Goal: Information Seeking & Learning: Learn about a topic

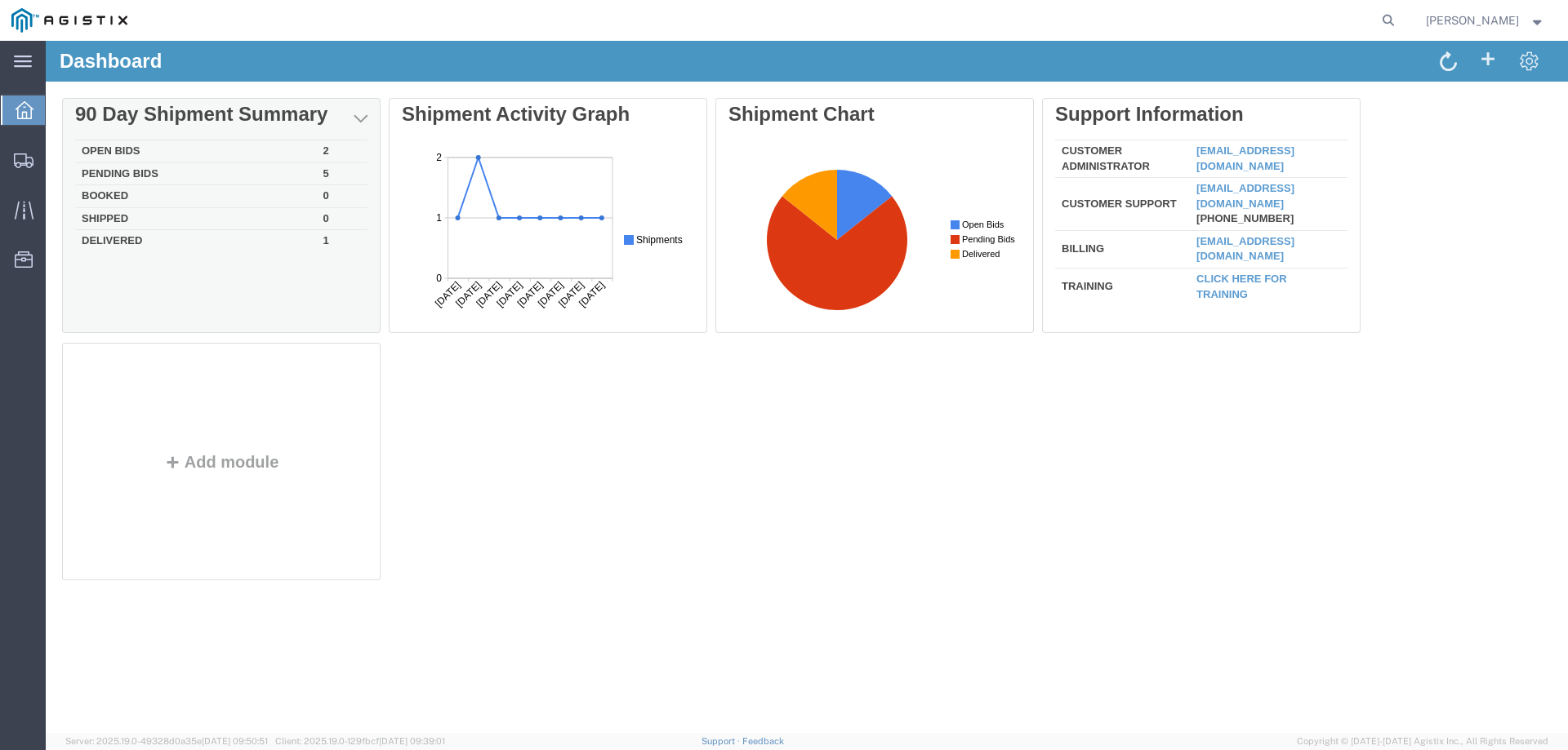
click at [135, 146] on td "Open Bids" at bounding box center [196, 152] width 242 height 23
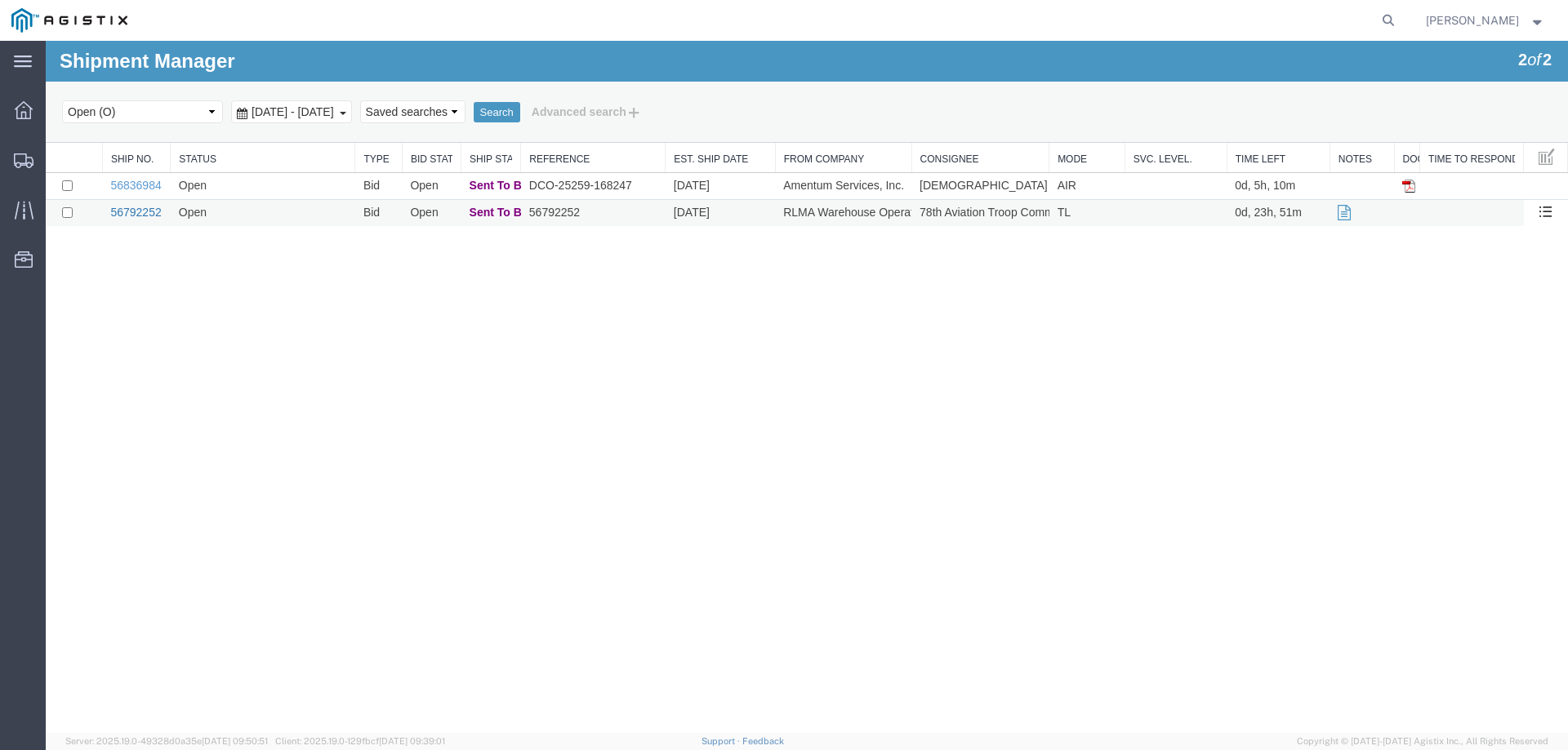
click at [138, 214] on link "56792252" at bounding box center [136, 213] width 51 height 13
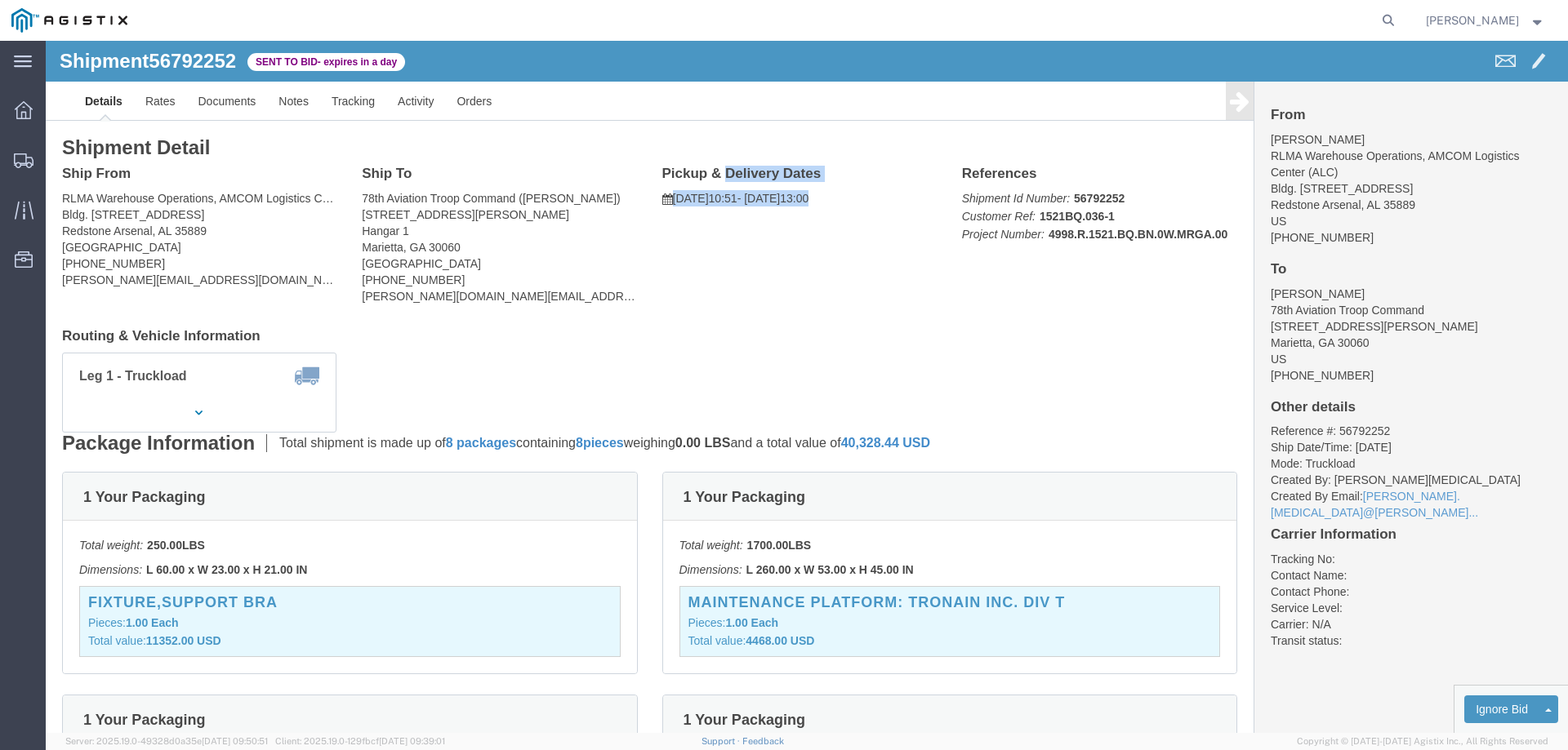
drag, startPoint x: 821, startPoint y: 161, endPoint x: 612, endPoint y: 130, distance: 211.3
click div "Pickup & Delivery Dates [DATE] 10:51 - [DATE] 13:00 Edit Date and Time Pickup D…"
copy div "Pickup & Delivery Dates [DATE] 10:51 - [DATE] 13:00"
click div "Ship From RLMA Warehouse Operations, AMCOM Logistics Center (ALC) ([PERSON_NAME…"
click address "RLMA Warehouse Operations, AMCOM Logistics Center (ALC) ([PERSON_NAME]) Bldg. […"
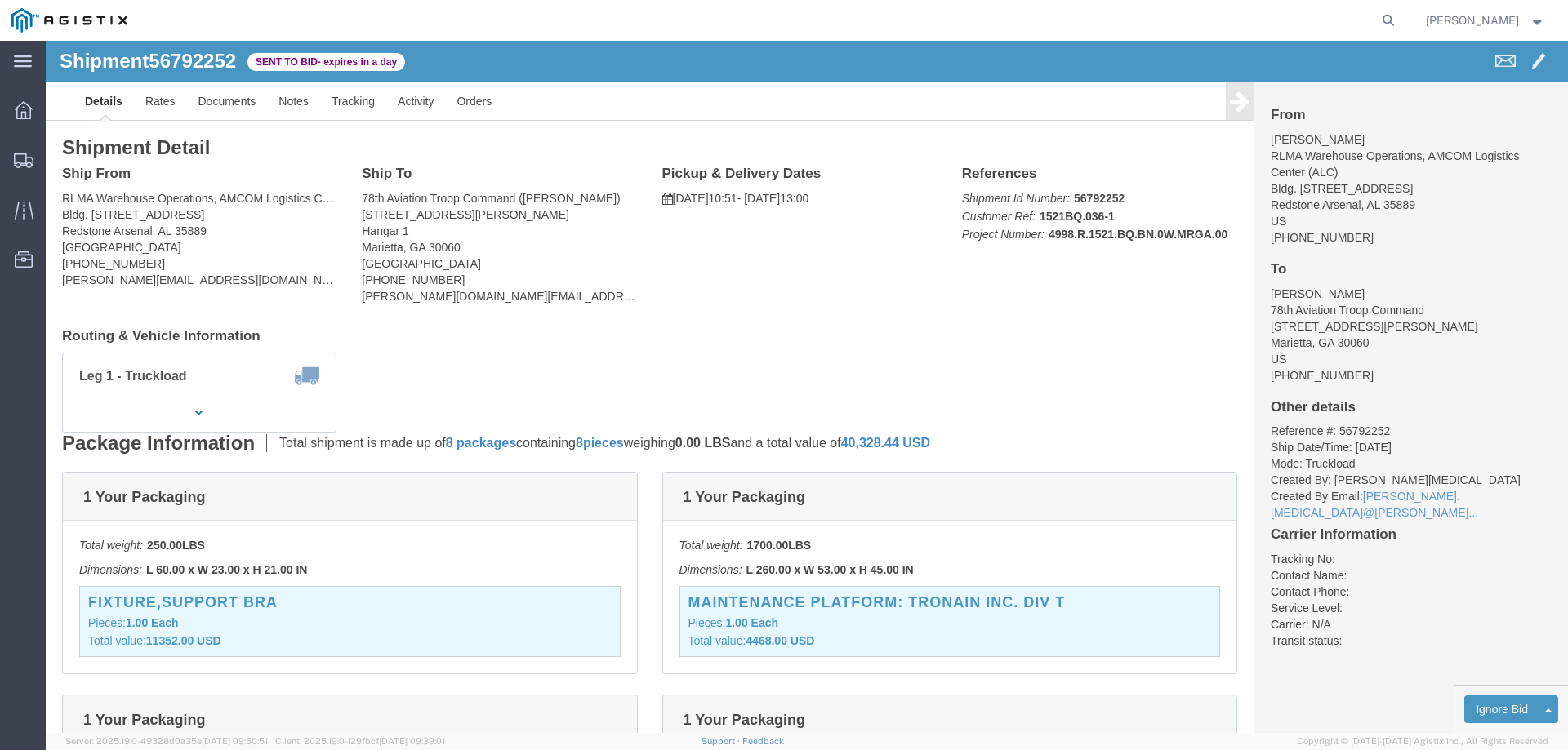
click address "RLMA Warehouse Operations, AMCOM Logistics Center (ALC) ([PERSON_NAME]) Bldg. […"
drag, startPoint x: 165, startPoint y: 190, endPoint x: 16, endPoint y: 134, distance: 159.2
click div "Ship From RLMA Warehouse Operations, AMCOM Logistics Center (ALC) ([PERSON_NAME…"
copy div "Ship From RLMA Warehouse Operations, AMCOM Logistics Center (ALC) ([PERSON_NAME…"
click address "78th Aviation Troop Command ([PERSON_NAME]) [STREET_ADDRESS][PERSON_NAME] [PHON…"
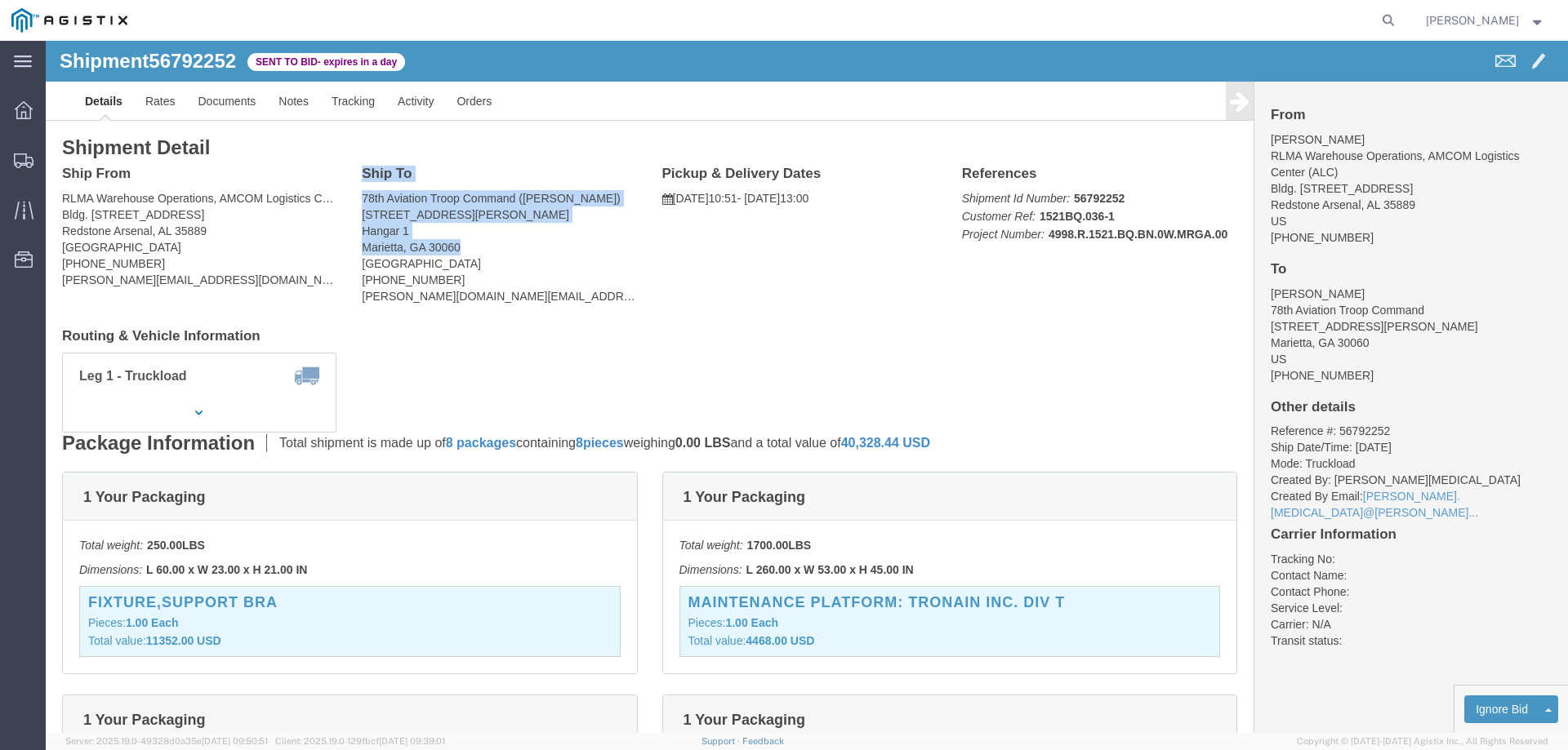
drag, startPoint x: 416, startPoint y: 207, endPoint x: 314, endPoint y: 133, distance: 126.0
click div "Ship To 78th Aviation Troop Command ([PERSON_NAME]) [STREET_ADDRESS][PERSON_NAM…"
copy div "Ship To 78th Aviation Troop Command ([PERSON_NAME]) [STREET_ADDRESS][PERSON_NAM…"
click button "button"
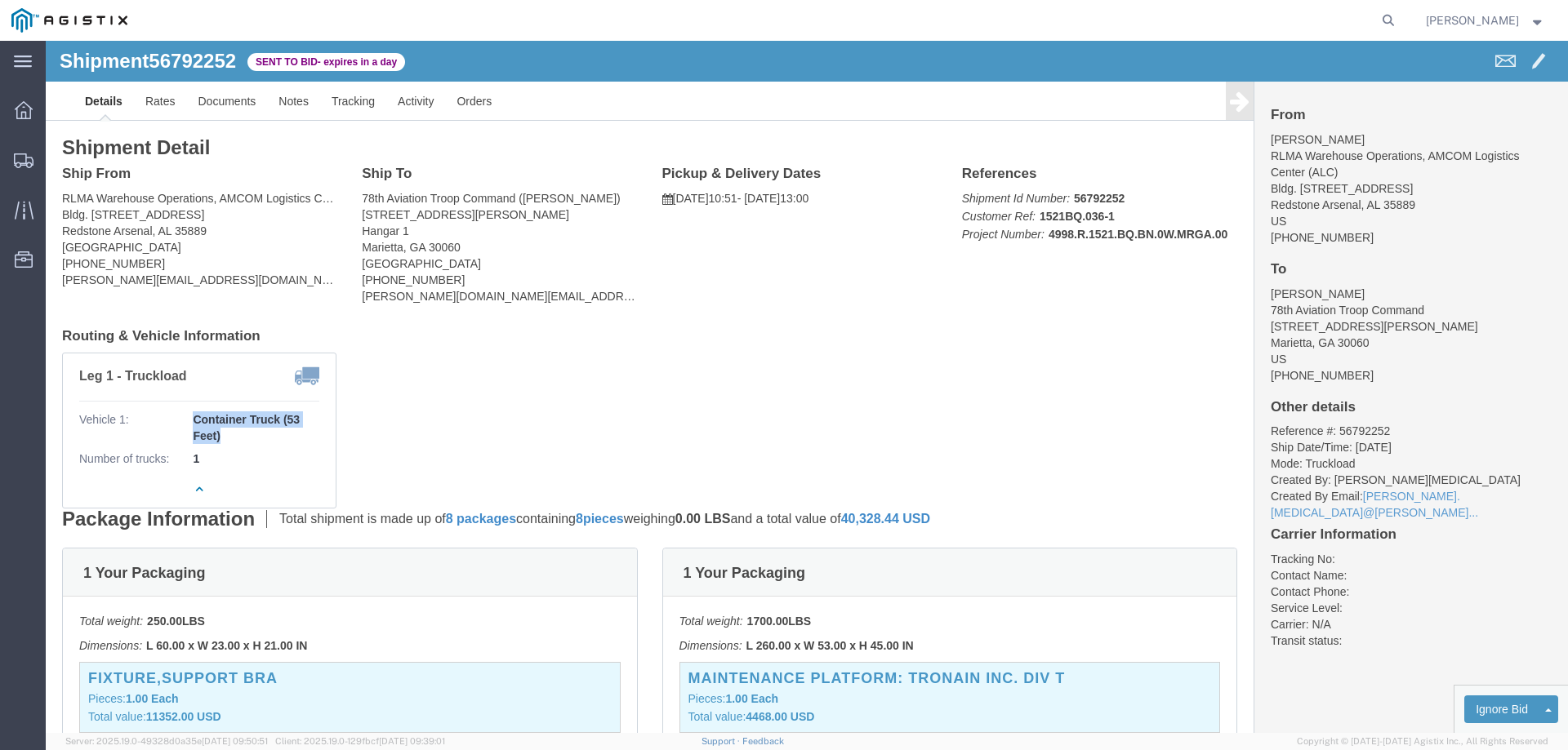
drag, startPoint x: 179, startPoint y: 401, endPoint x: 147, endPoint y: 379, distance: 38.8
click b "Container Truck (53 Feet)"
copy b "Container Truck (53 Feet)"
click div "Leg 1 - Truckload Vehicle 1: Container Truck (53 Feet) Number of trucks: 1"
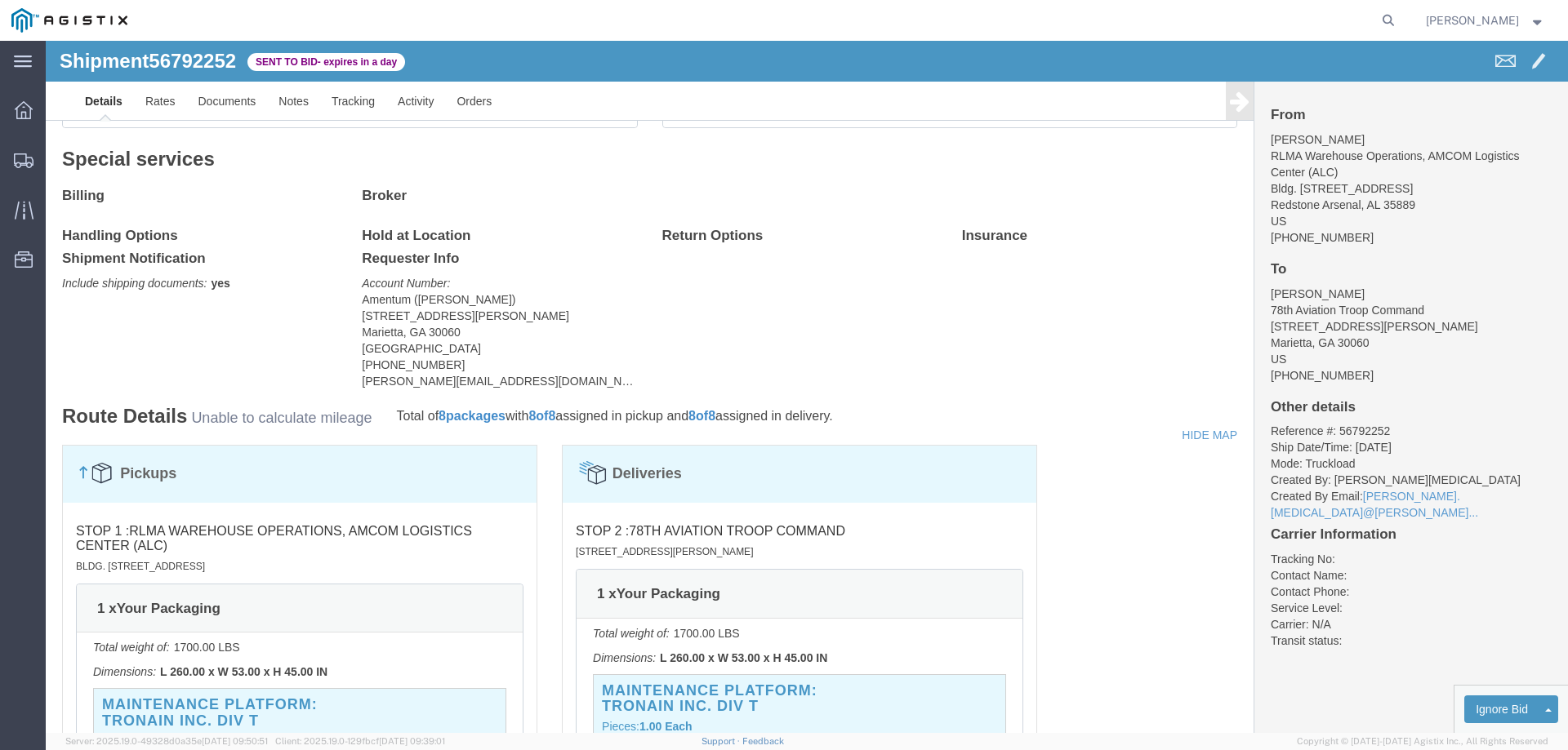
scroll to position [1449, 0]
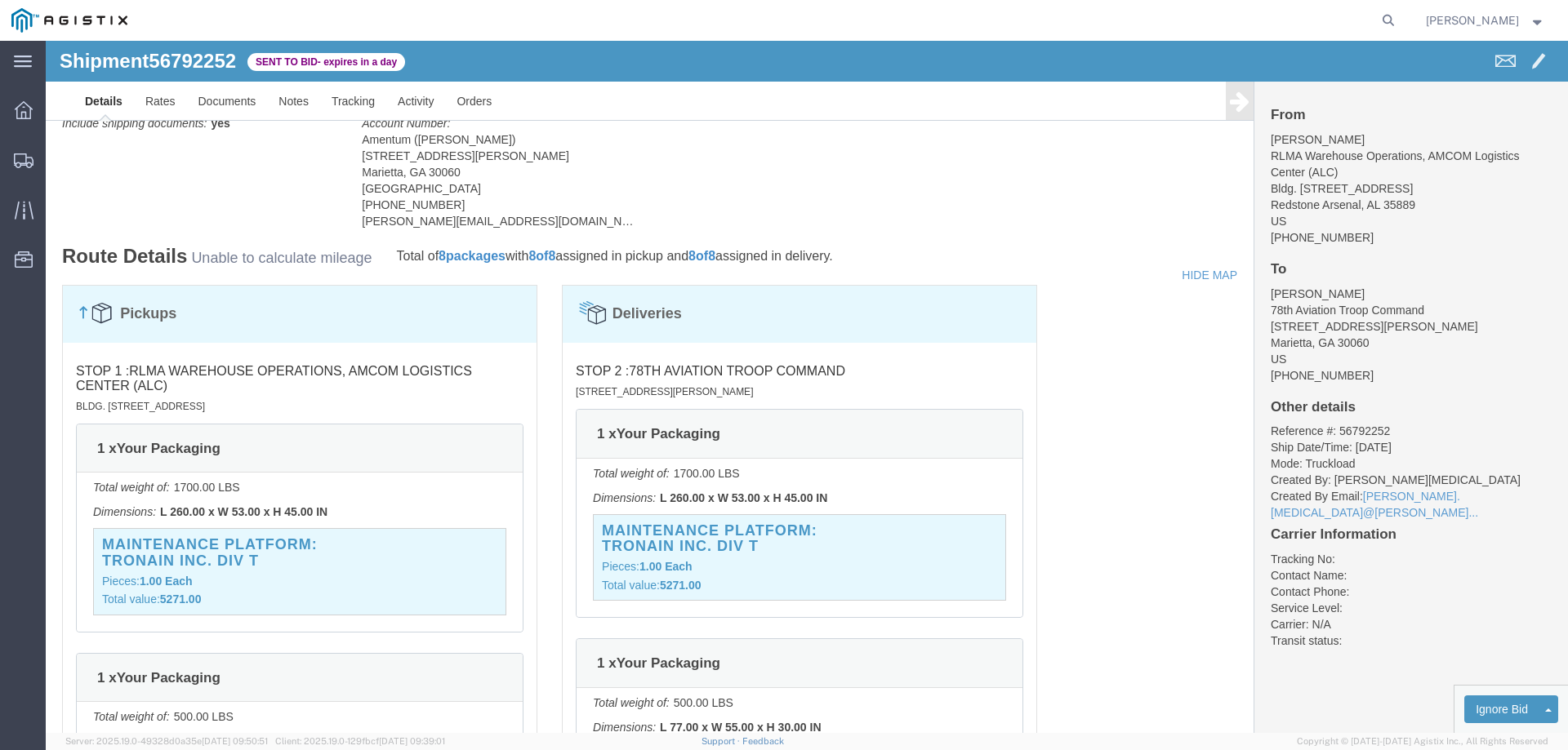
drag, startPoint x: 396, startPoint y: 215, endPoint x: 465, endPoint y: 220, distance: 69.2
click b "8 packages"
copy b "8 packages"
drag, startPoint x: 283, startPoint y: 468, endPoint x: 128, endPoint y: 449, distance: 156.2
click div "Total weight of: 1700.00 LBS Dimensions: L 260.00 x W 53.00 x H 45.00 IN MAINTE…"
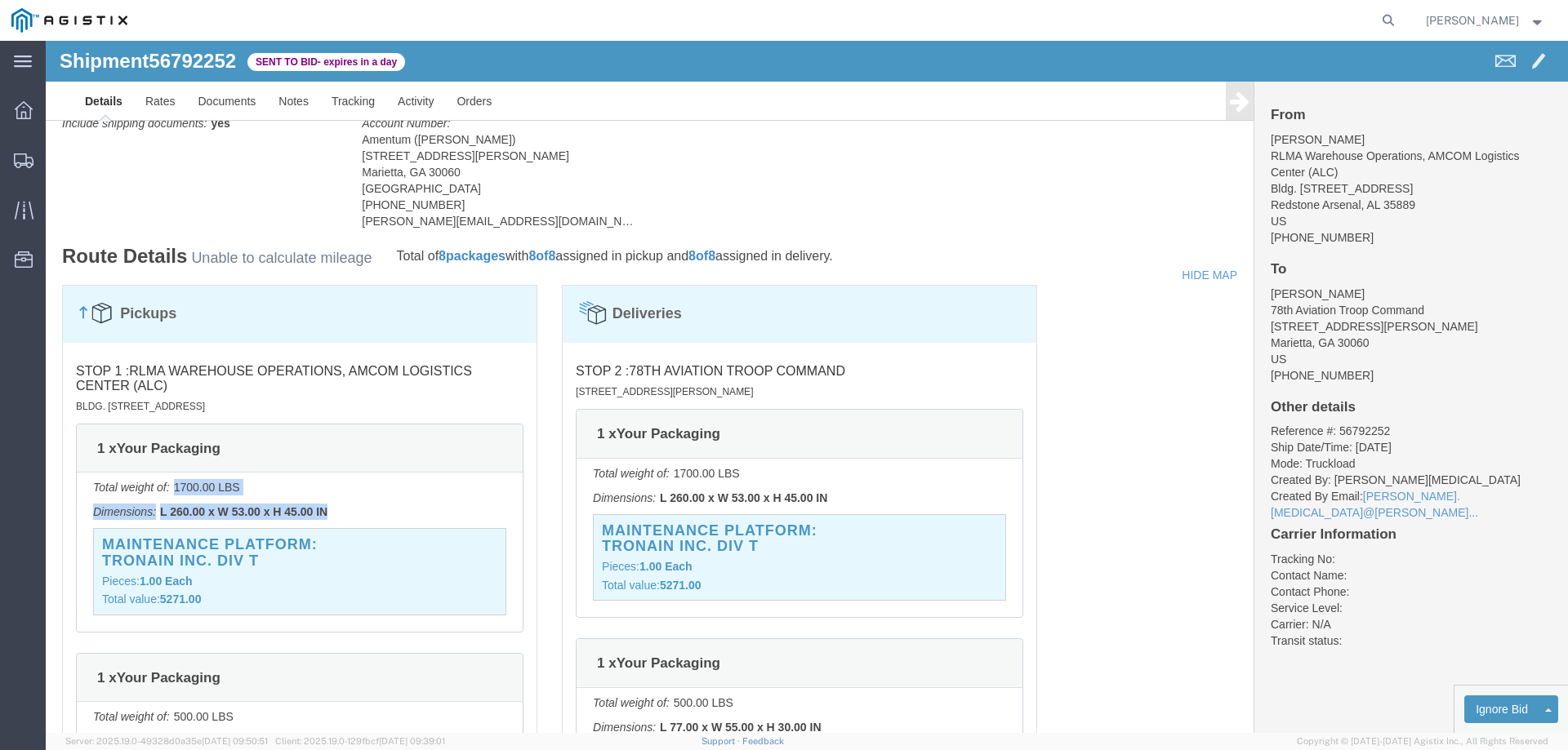
copy div "1700.00 LBS Dimensions: L 260.00 x W 53.00 x H 45.00 IN"
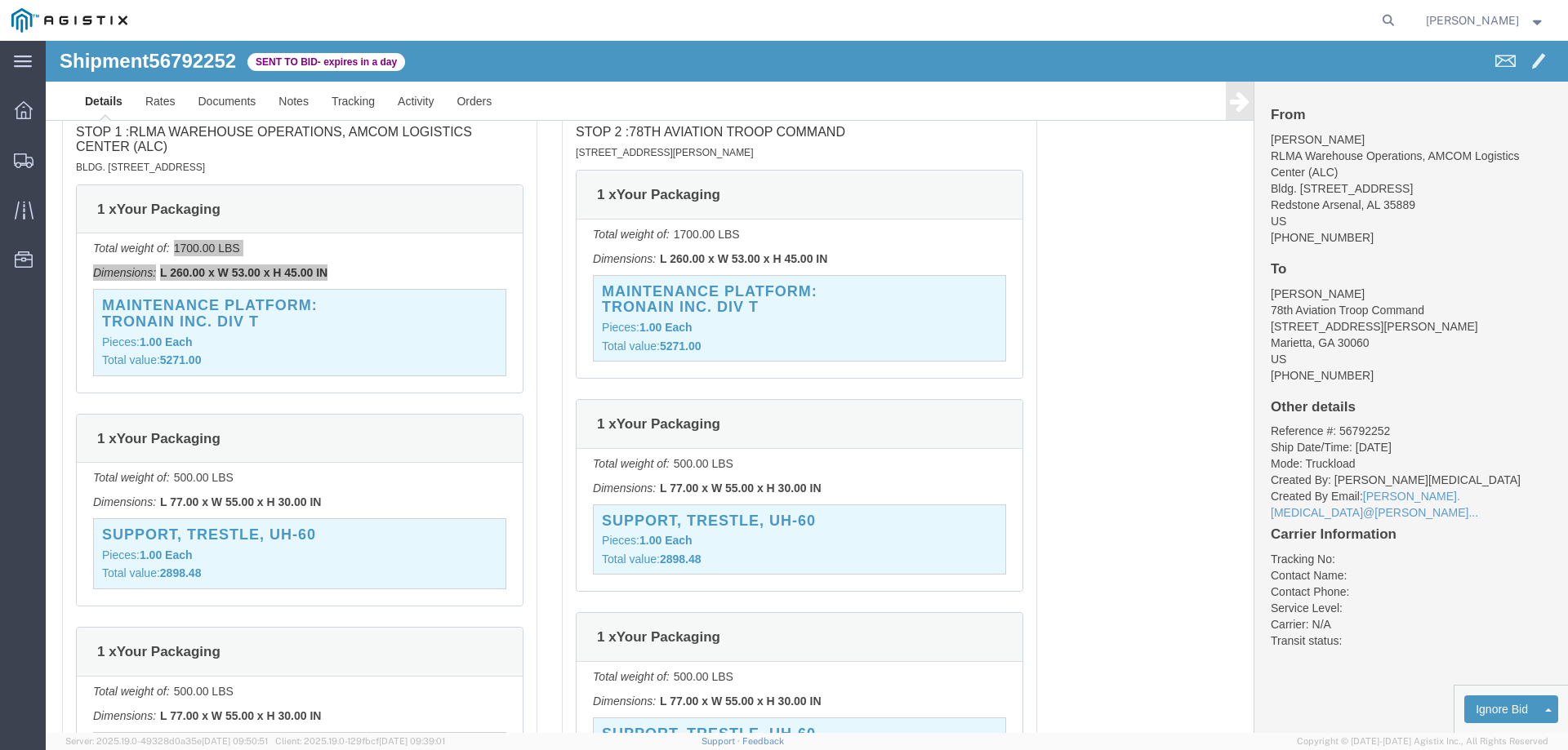
scroll to position [1695, 0]
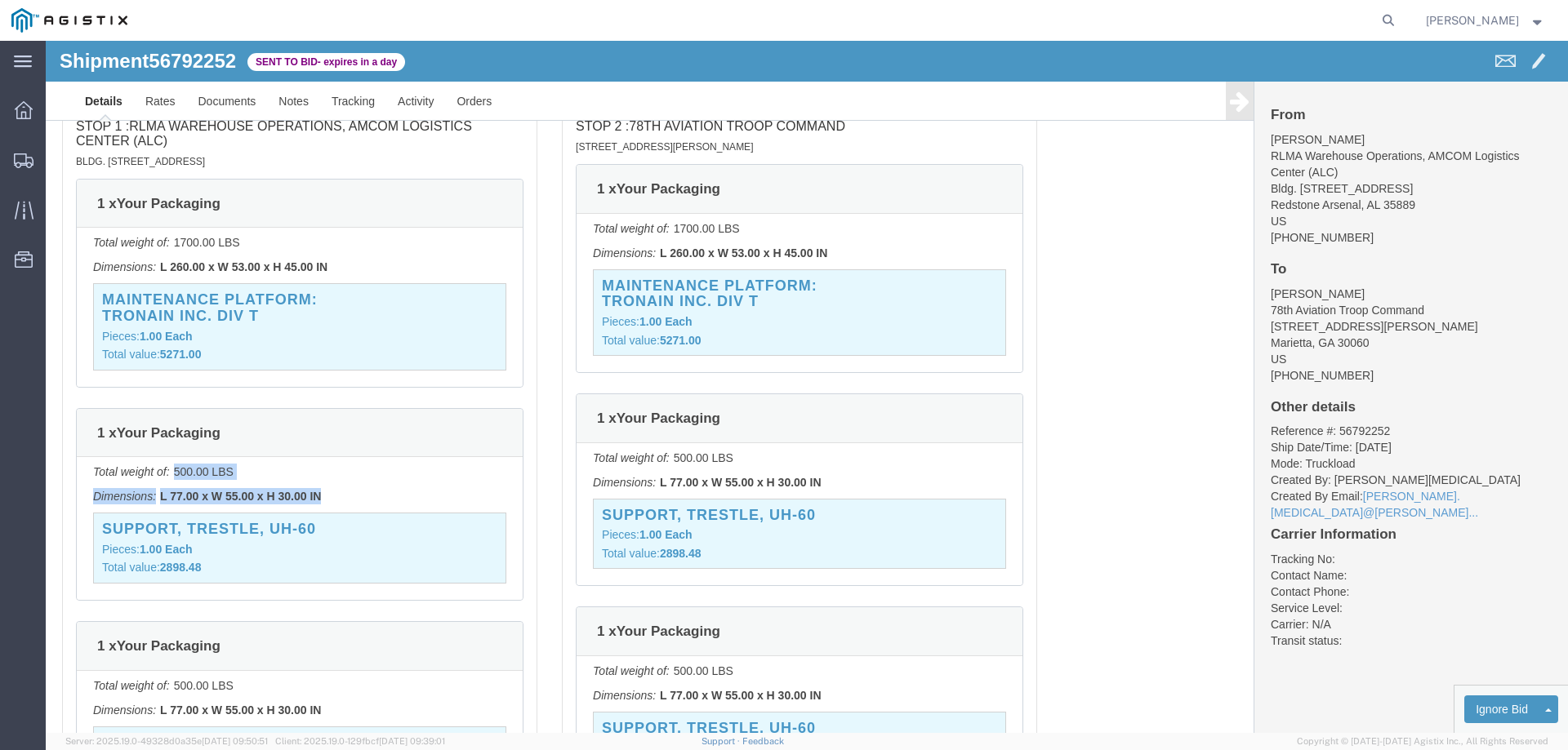
drag, startPoint x: 244, startPoint y: 455, endPoint x: 128, endPoint y: 432, distance: 118.3
click div "Total weight of: 500.00 LBS Dimensions: L 77.00 x W 55.00 x H 30.00 IN SUPPORT,…"
copy div "500.00 LBS Dimensions: L 77.00 x W 55.00 x H 30.00 IN"
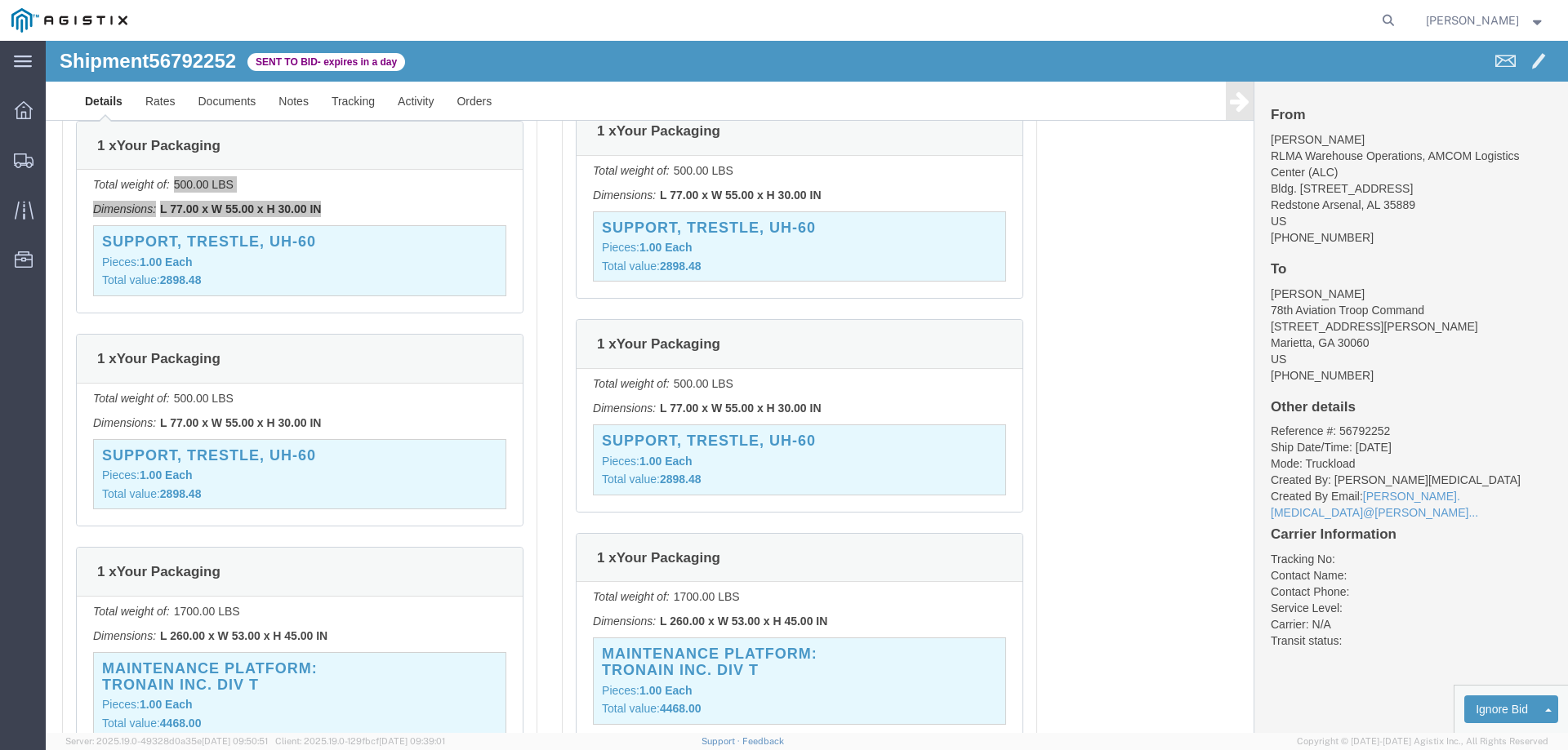
scroll to position [2020, 0]
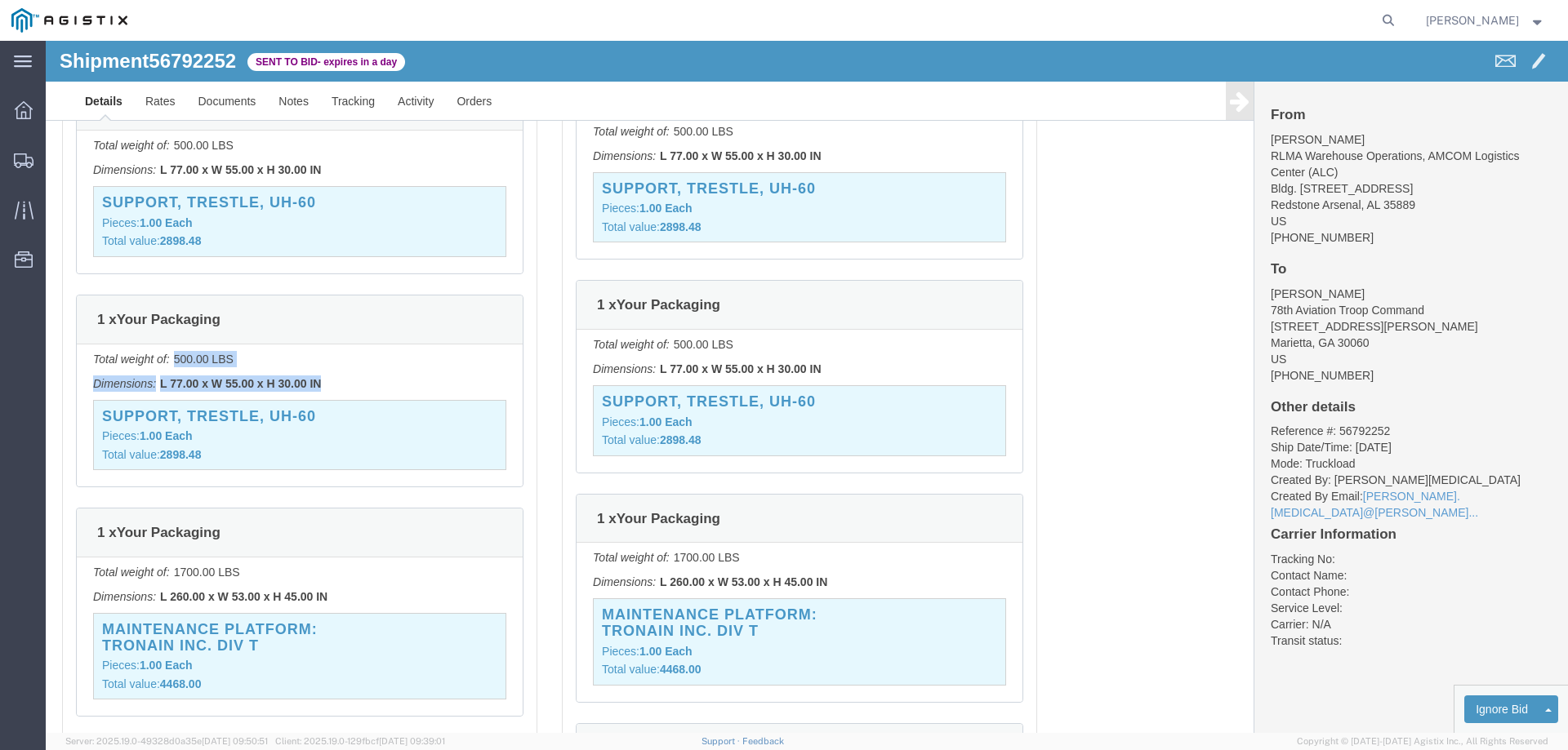
drag, startPoint x: 280, startPoint y: 342, endPoint x: 126, endPoint y: 316, distance: 156.2
click div "Total weight of: 500.00 LBS Dimensions: L 77.00 x W 55.00 x H 30.00 IN SUPPORT,…"
click strong "L 77.00 x W 55.00 x H 30.00 IN"
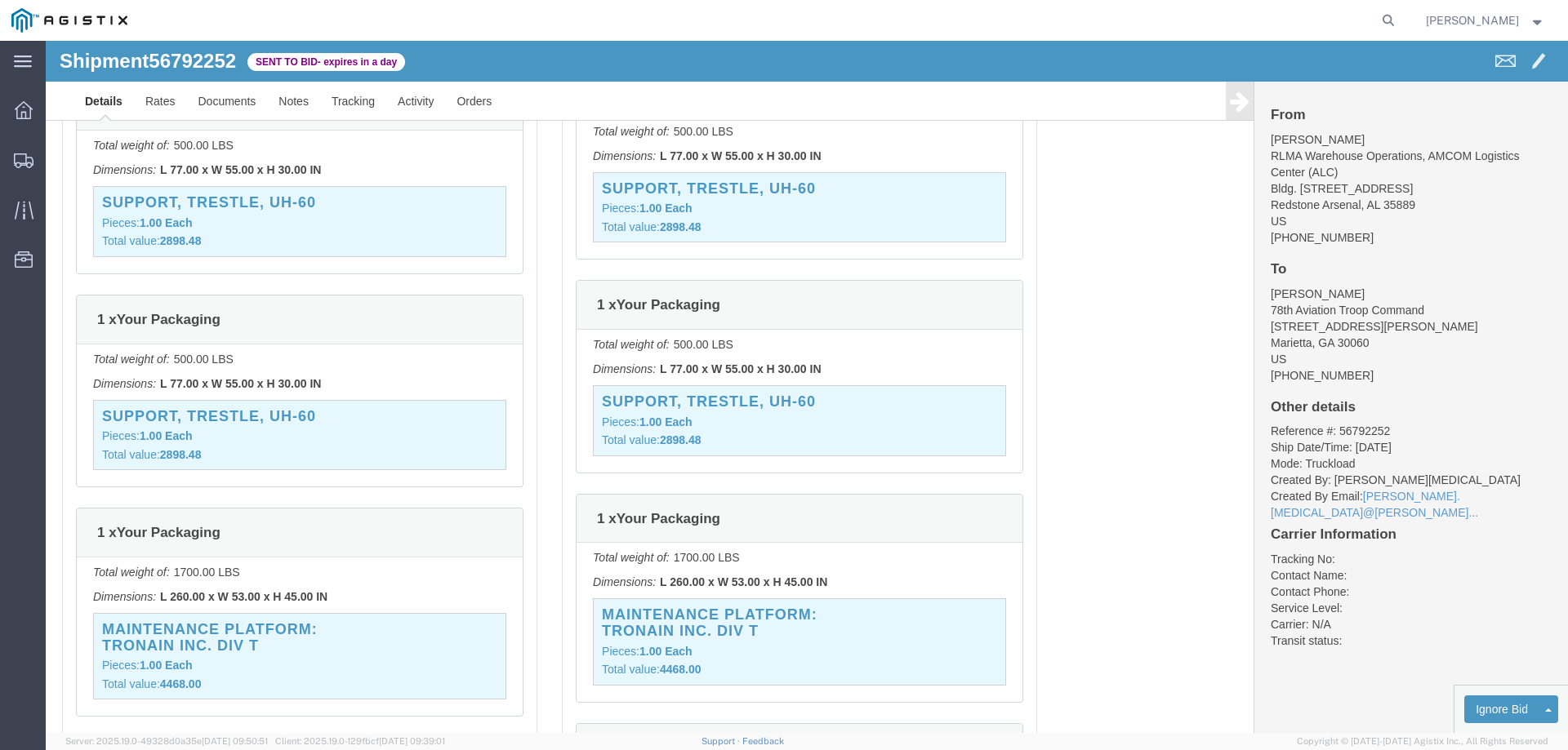
click div "Pickups STOP 1 : RLMA Warehouse Operations, AMCOM Logistics Center (ALC) Bldg. …"
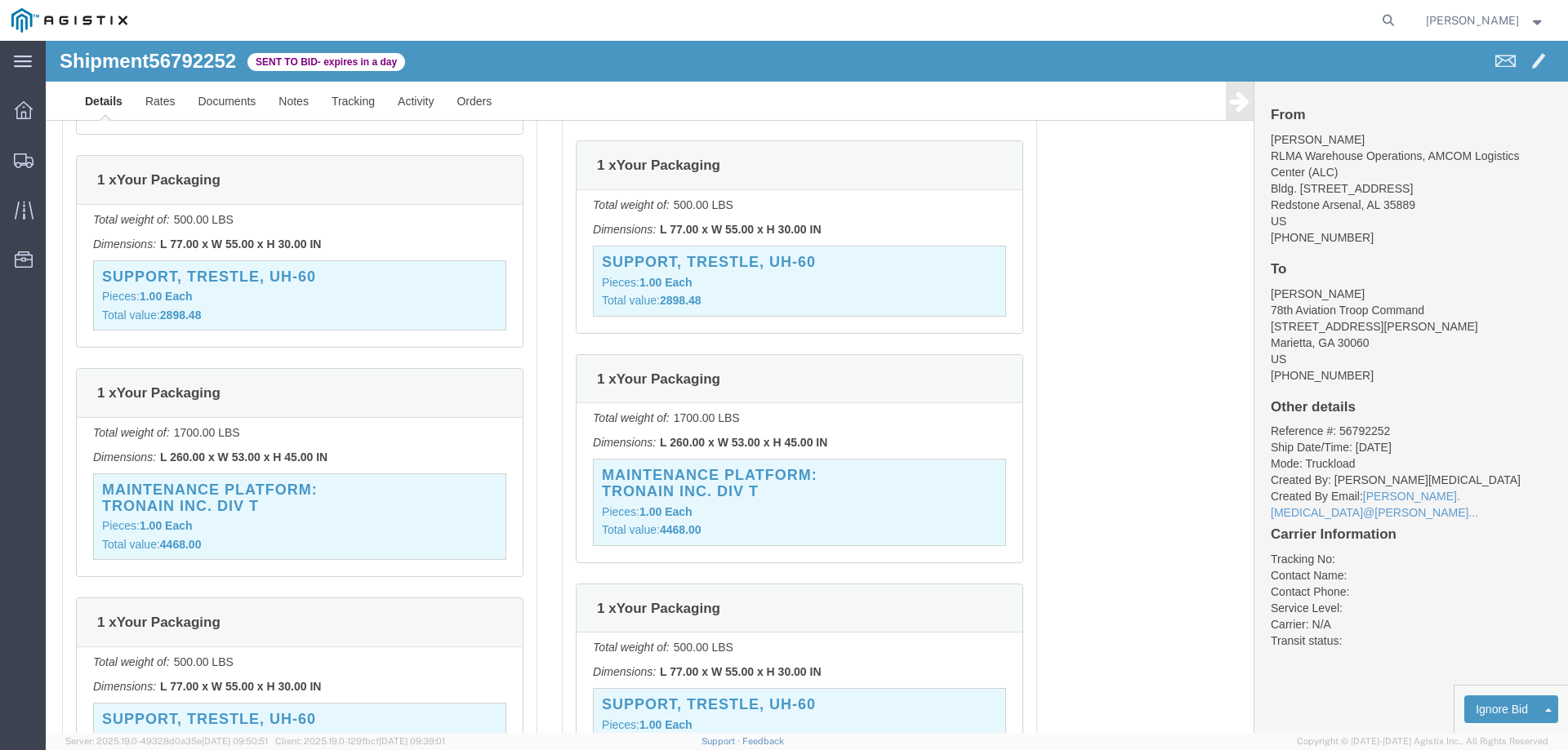
scroll to position [2184, 0]
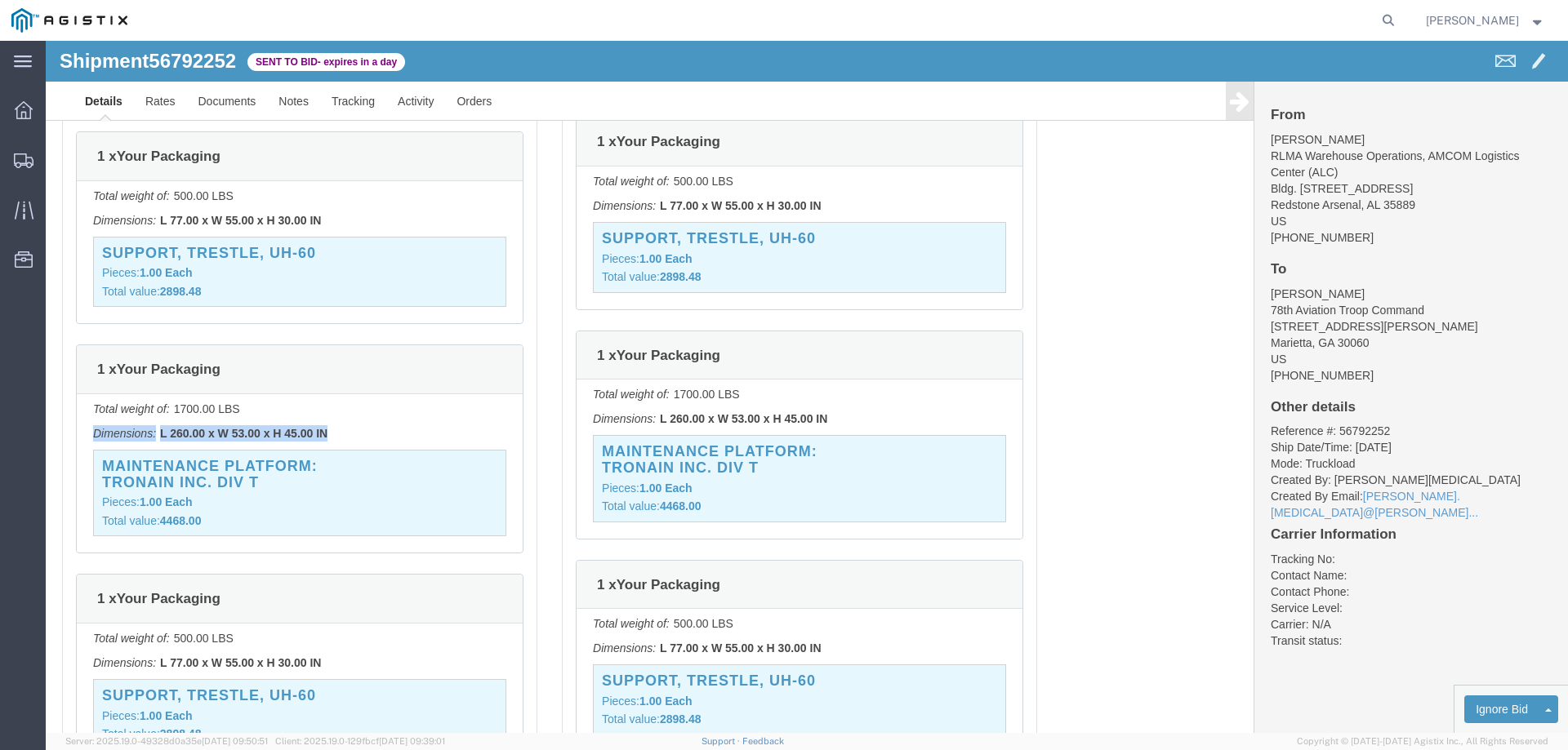
drag, startPoint x: 287, startPoint y: 398, endPoint x: 47, endPoint y: 394, distance: 240.0
click p "Dimensions: L 260.00 x W 53.00 x H 45.00 IN"
copy p "Dimensions: L 260.00 x W 53.00 x H 45.00 IN"
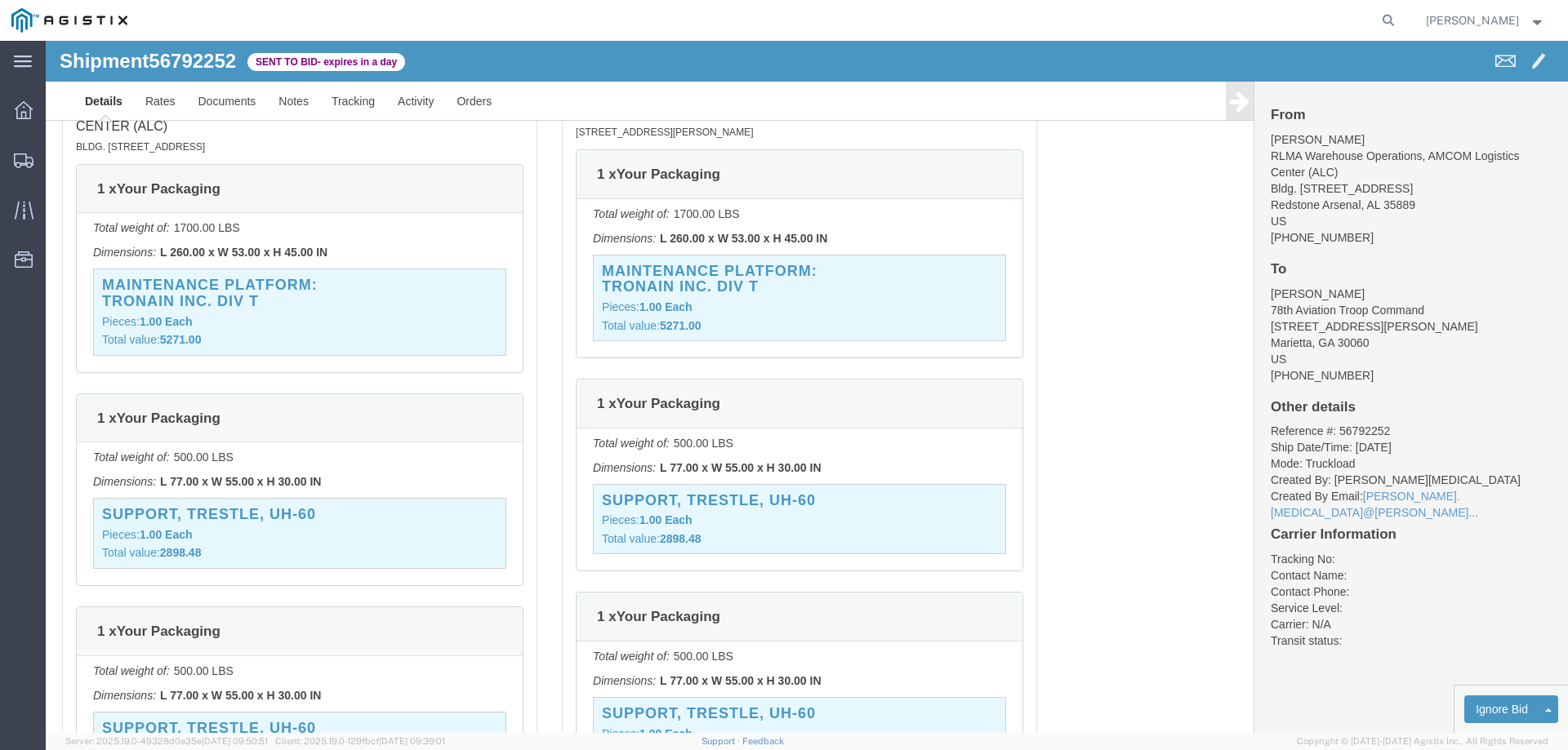
scroll to position [1531, 0]
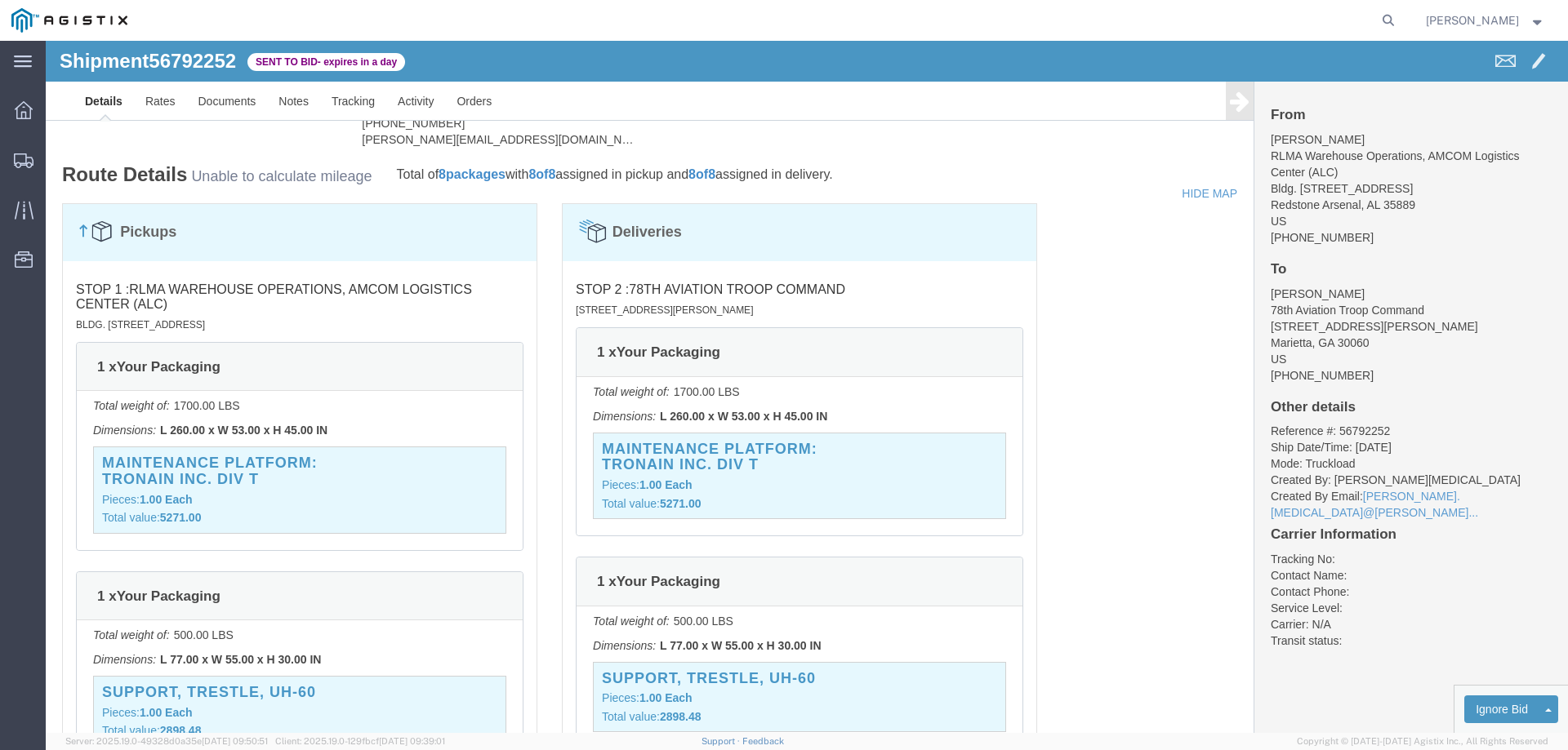
click p "Total weight of: 1700.00 LBS"
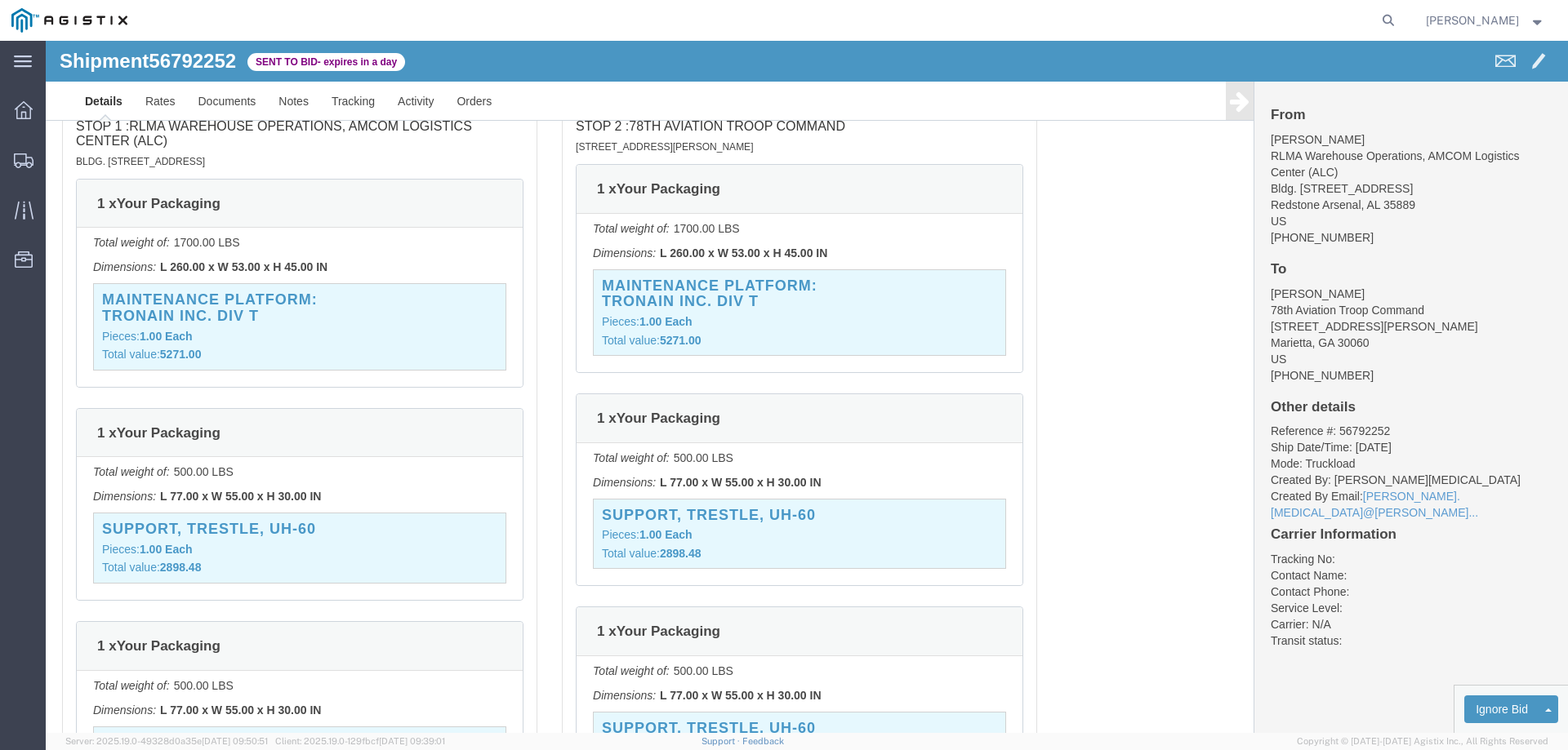
click div "Total weight of: 500.00 LBS Dimensions: L 77.00 x W 55.00 x H 30.00 IN SUPPORT,…"
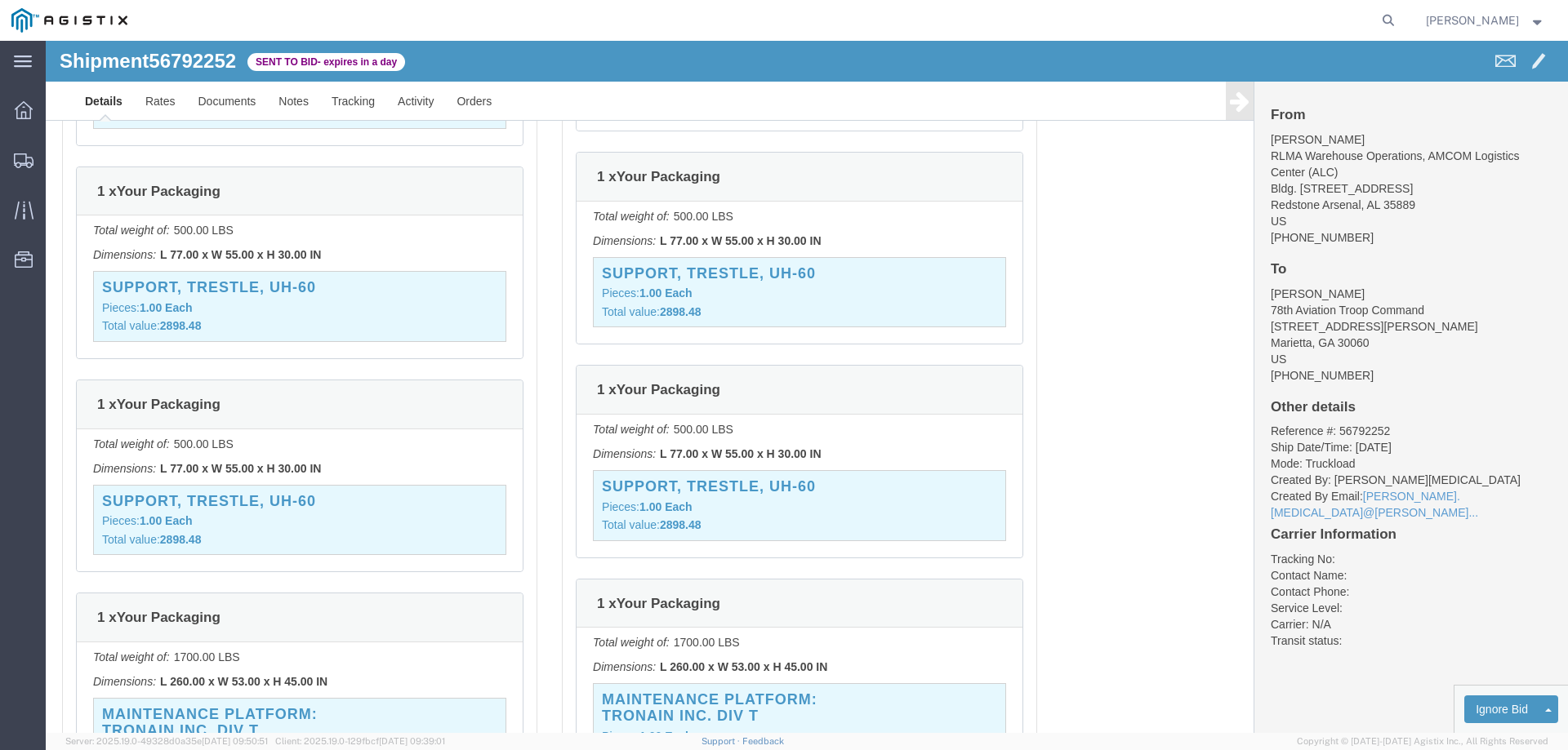
scroll to position [1939, 0]
click div "SUPPORT, TRESTLE, UH-60 Pieces: 1.00 Each Total value: 2898.48"
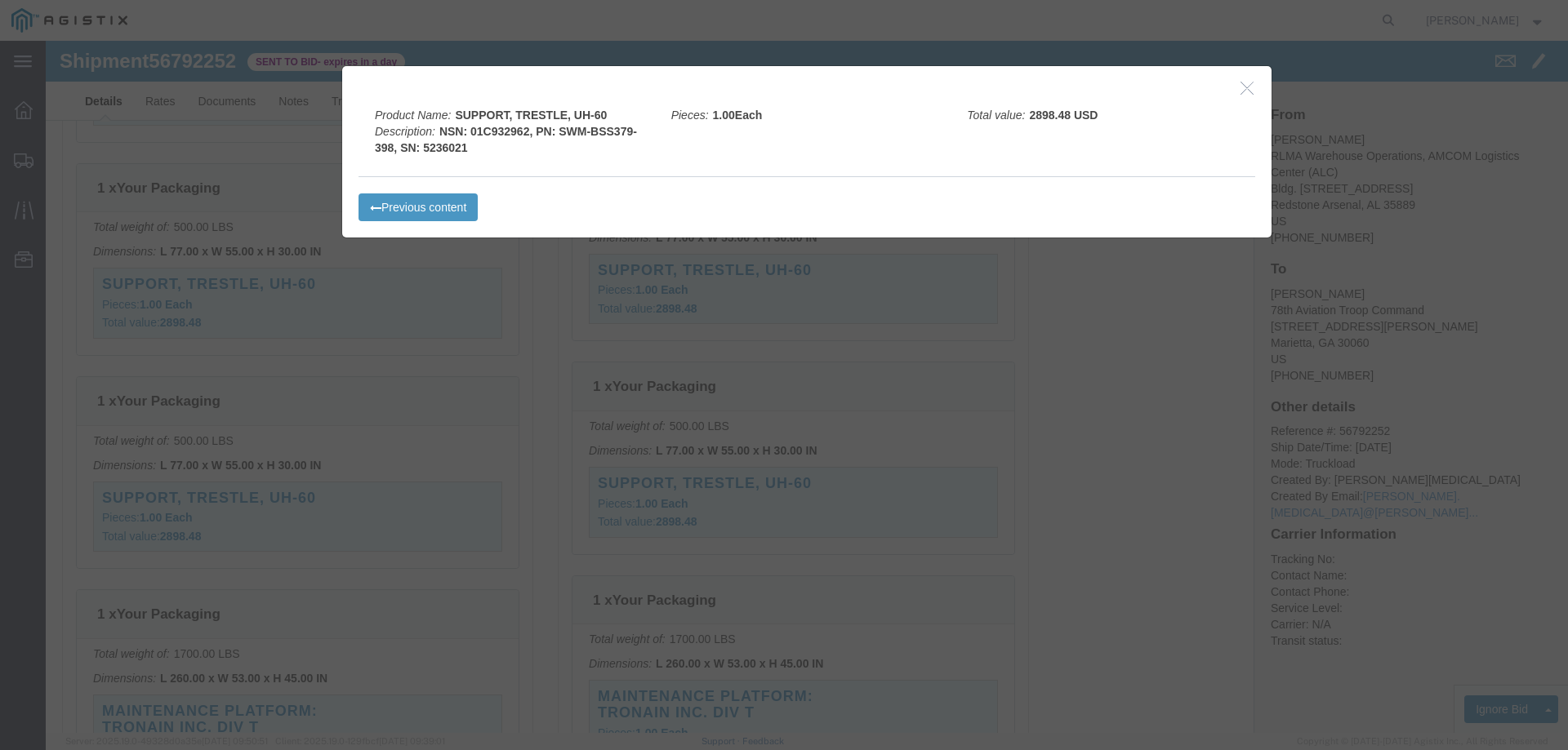
click icon "button"
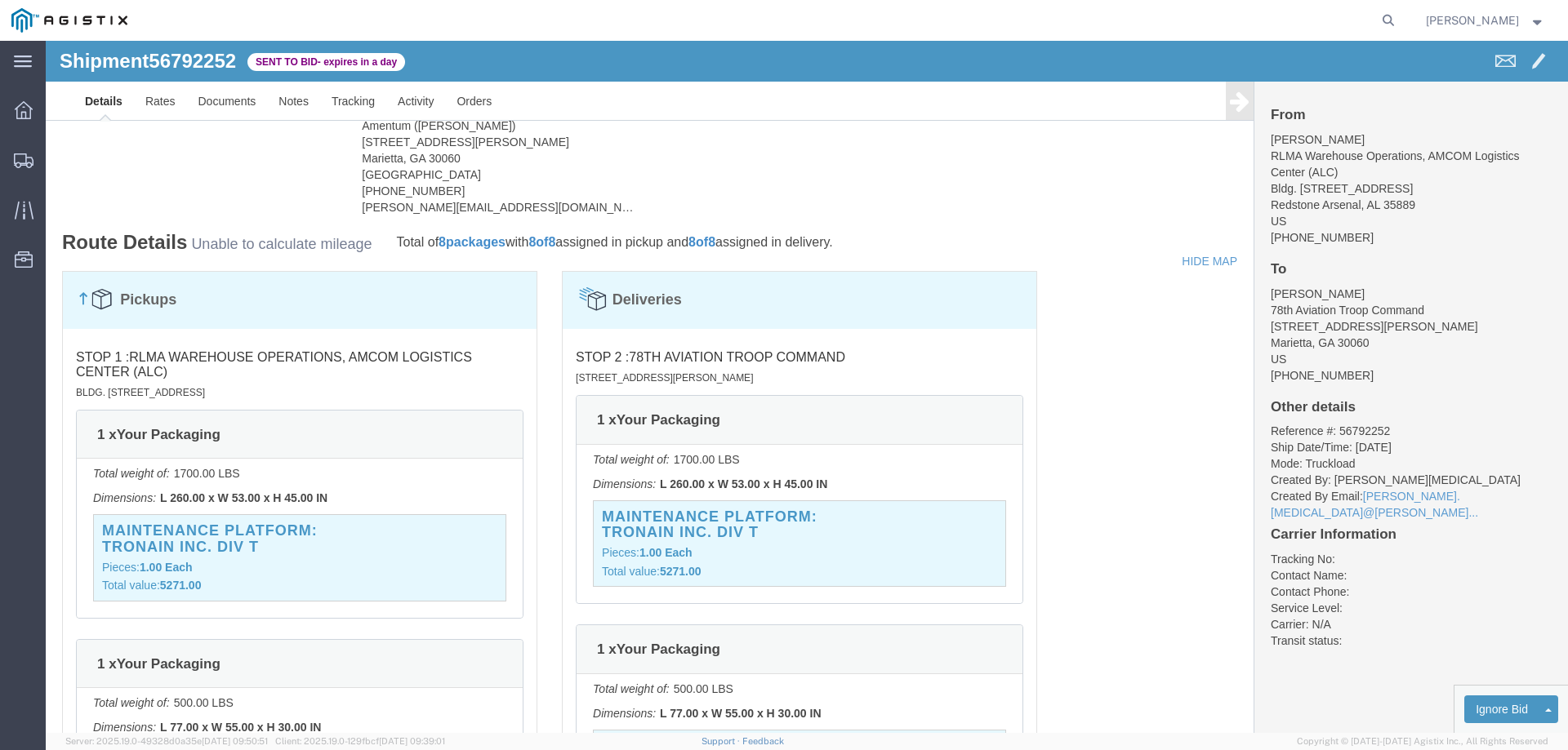
scroll to position [1612, 0]
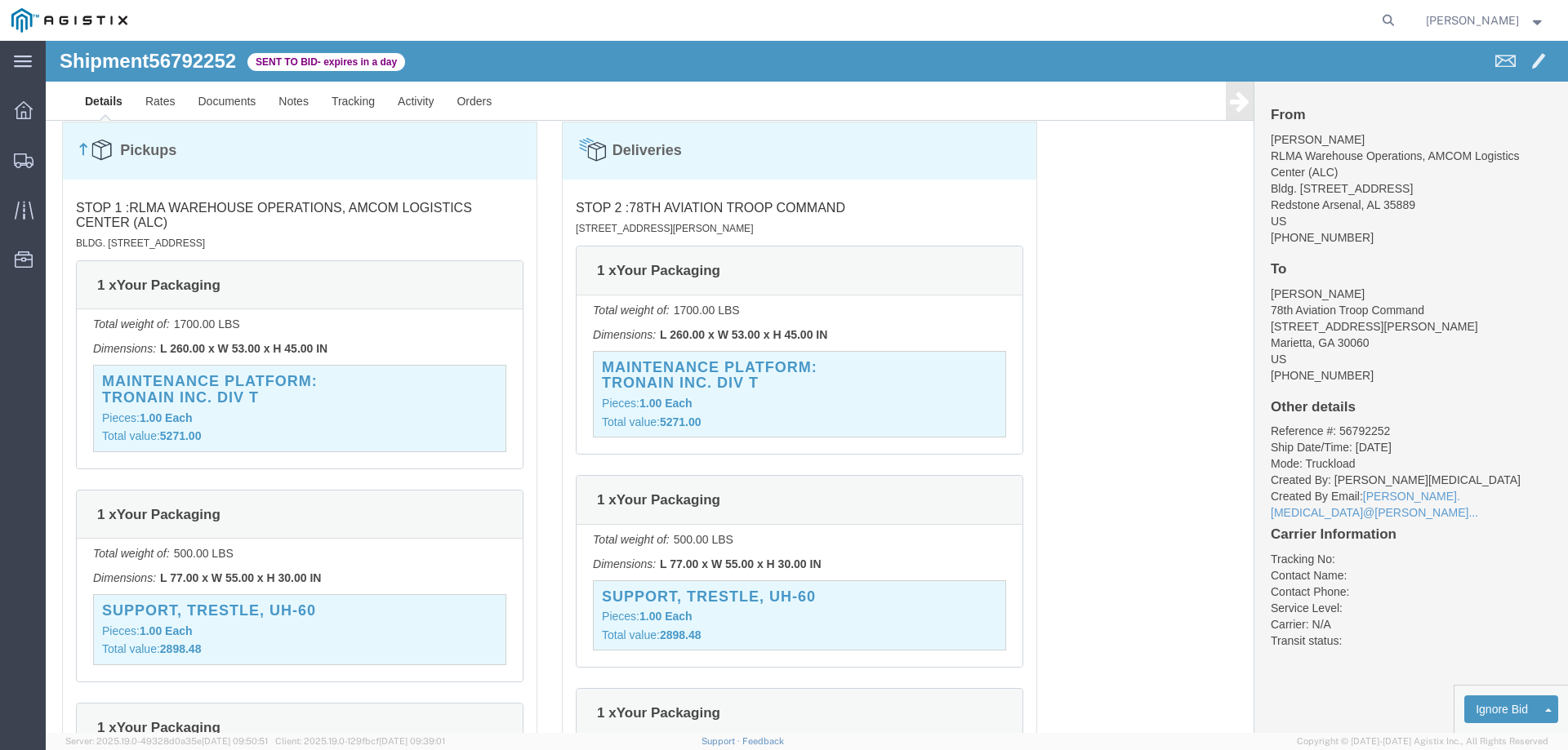
click div "Total weight of: 1700.00 LBS Dimensions: L 260.00 x W 53.00 x H 45.00 IN MAINTE…"
click div "1 x Your Packaging"
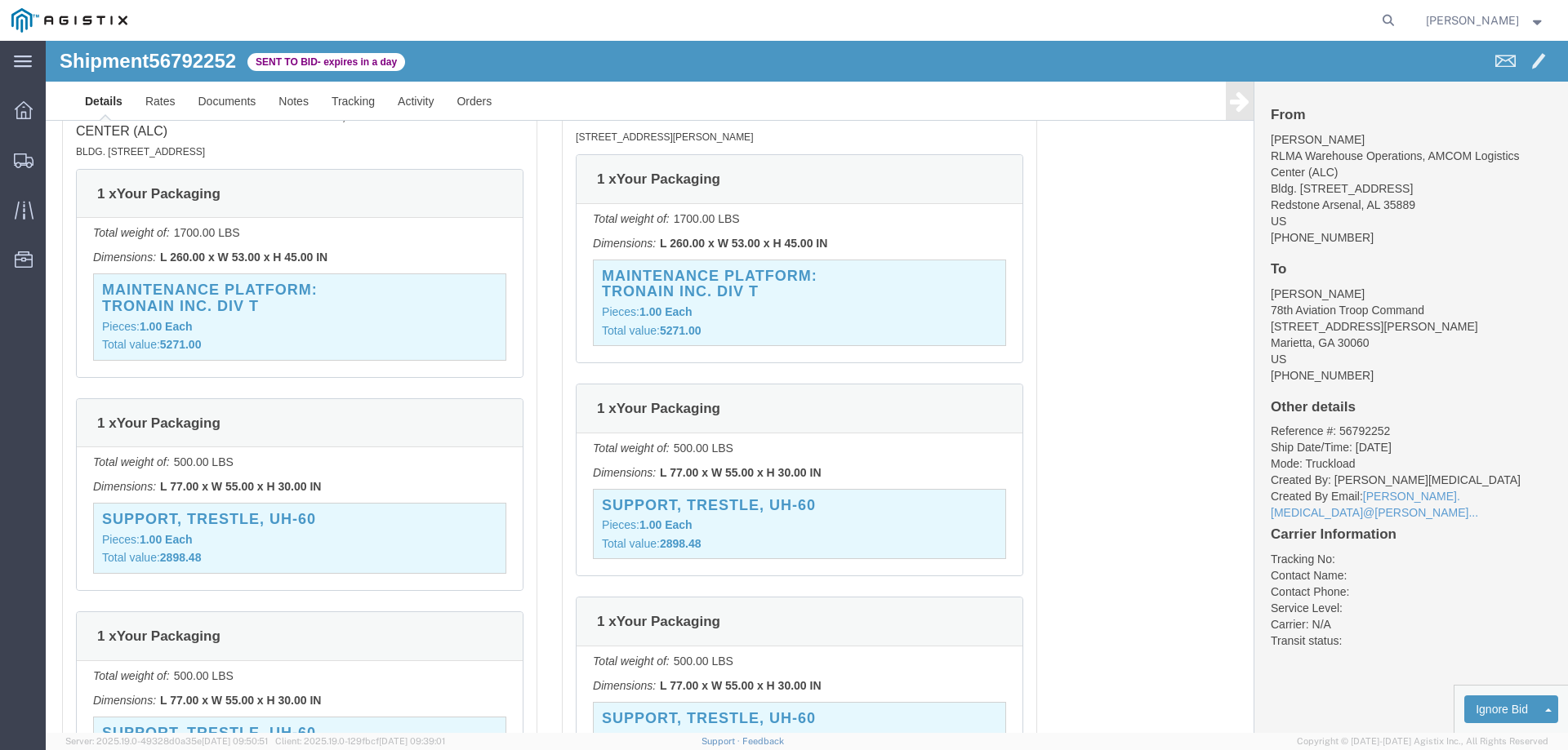
scroll to position [1857, 0]
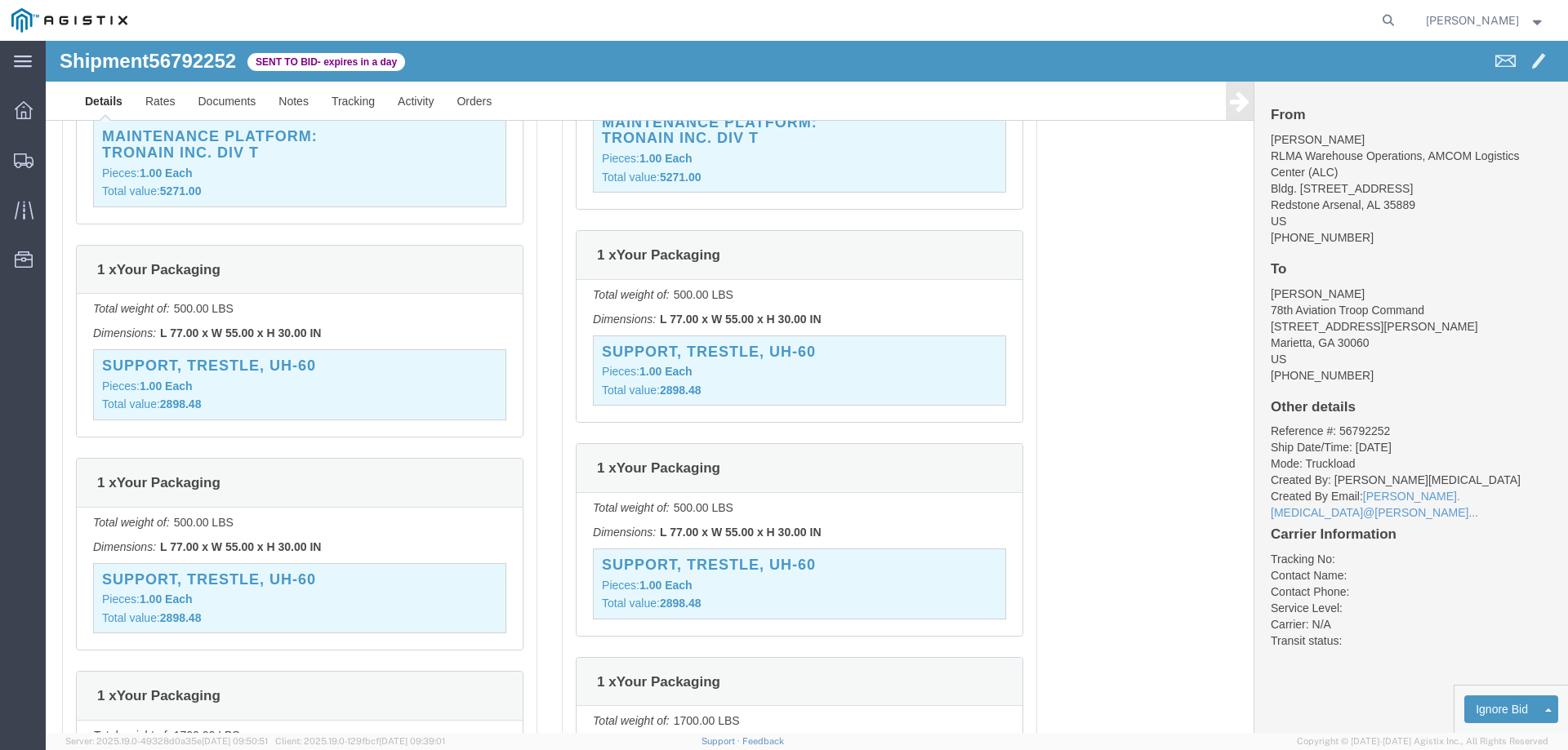
click p "Total weight of: 500.00 LBS"
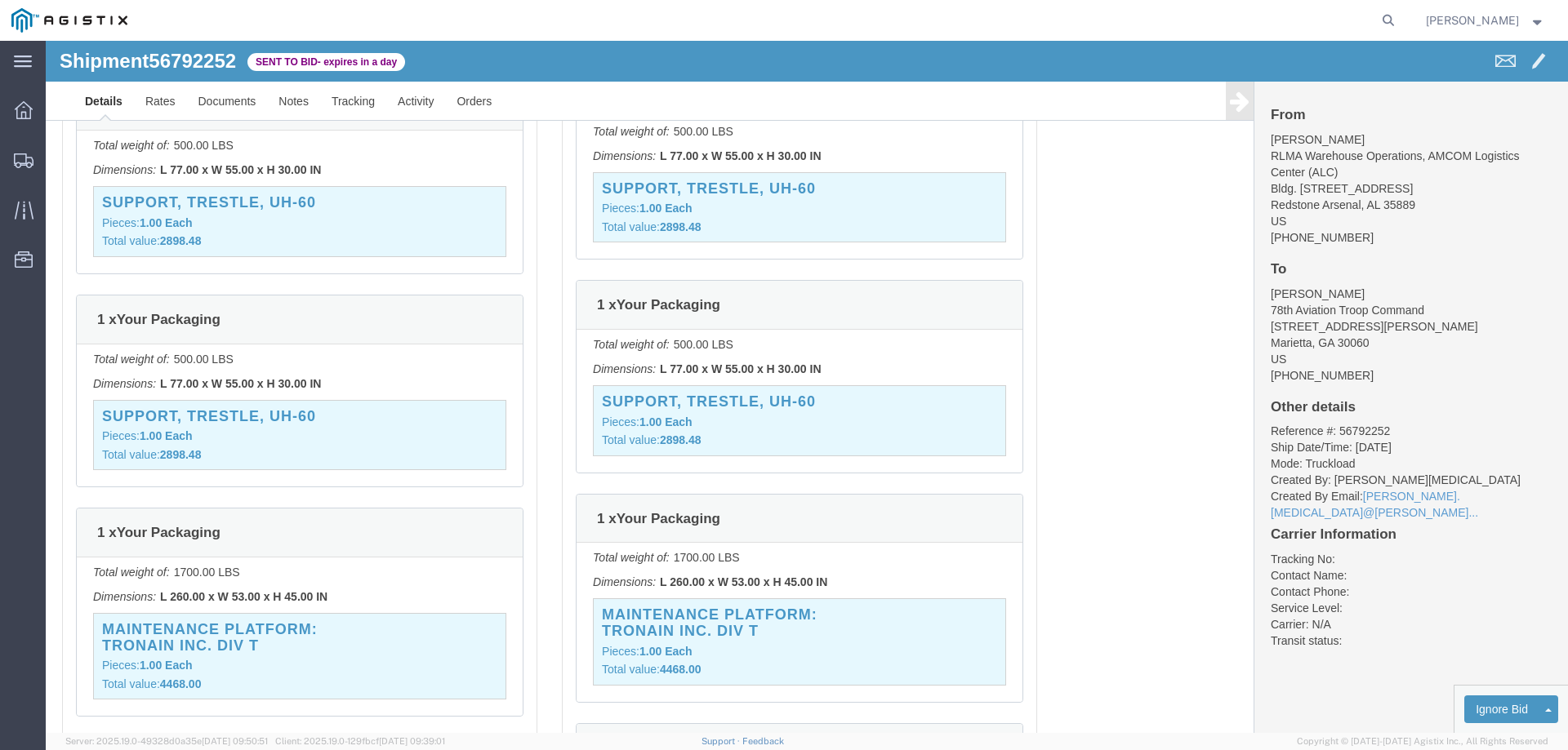
scroll to position [2103, 0]
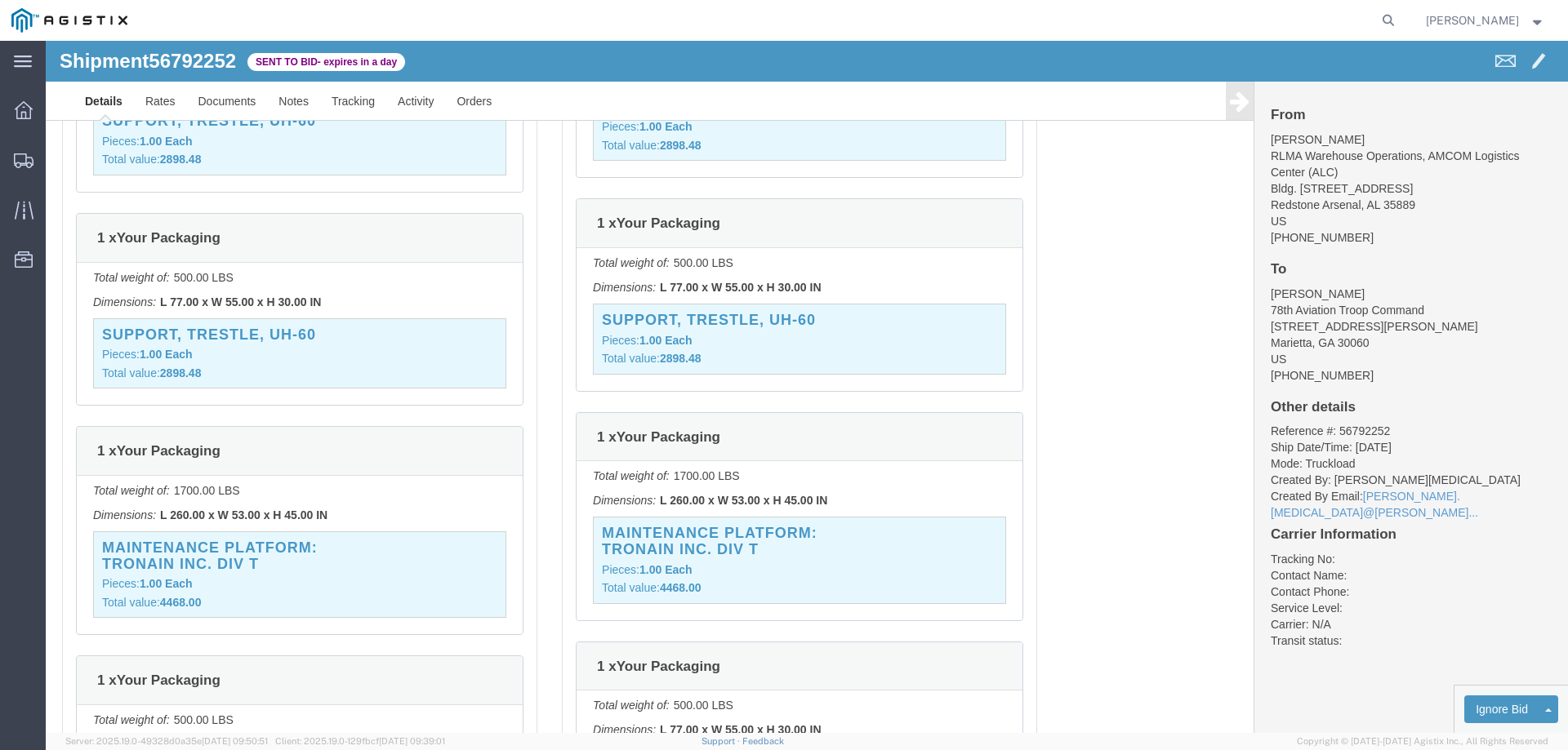
click p "Dimensions: L 260.00 x W 53.00 x H 45.00 IN"
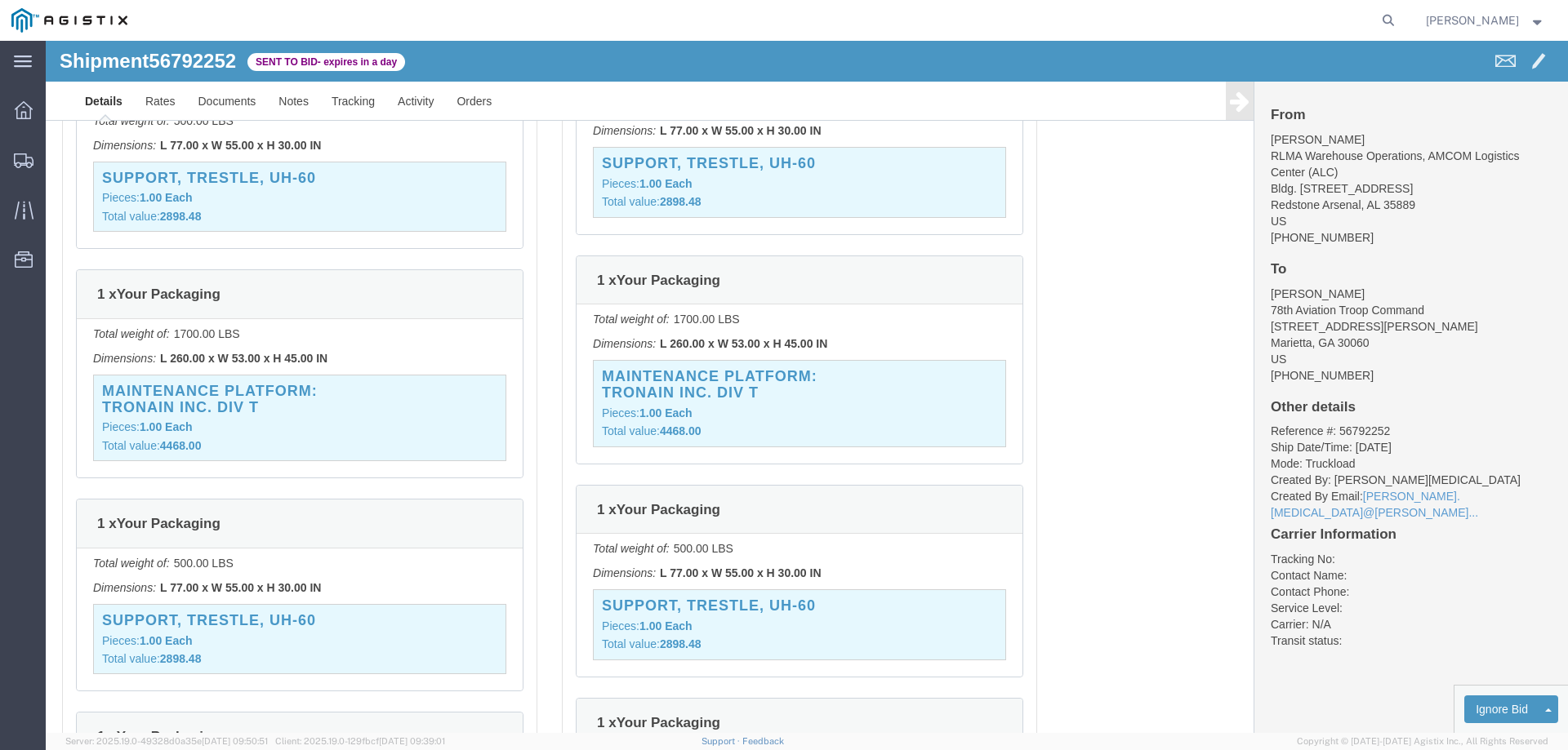
scroll to position [2347, 0]
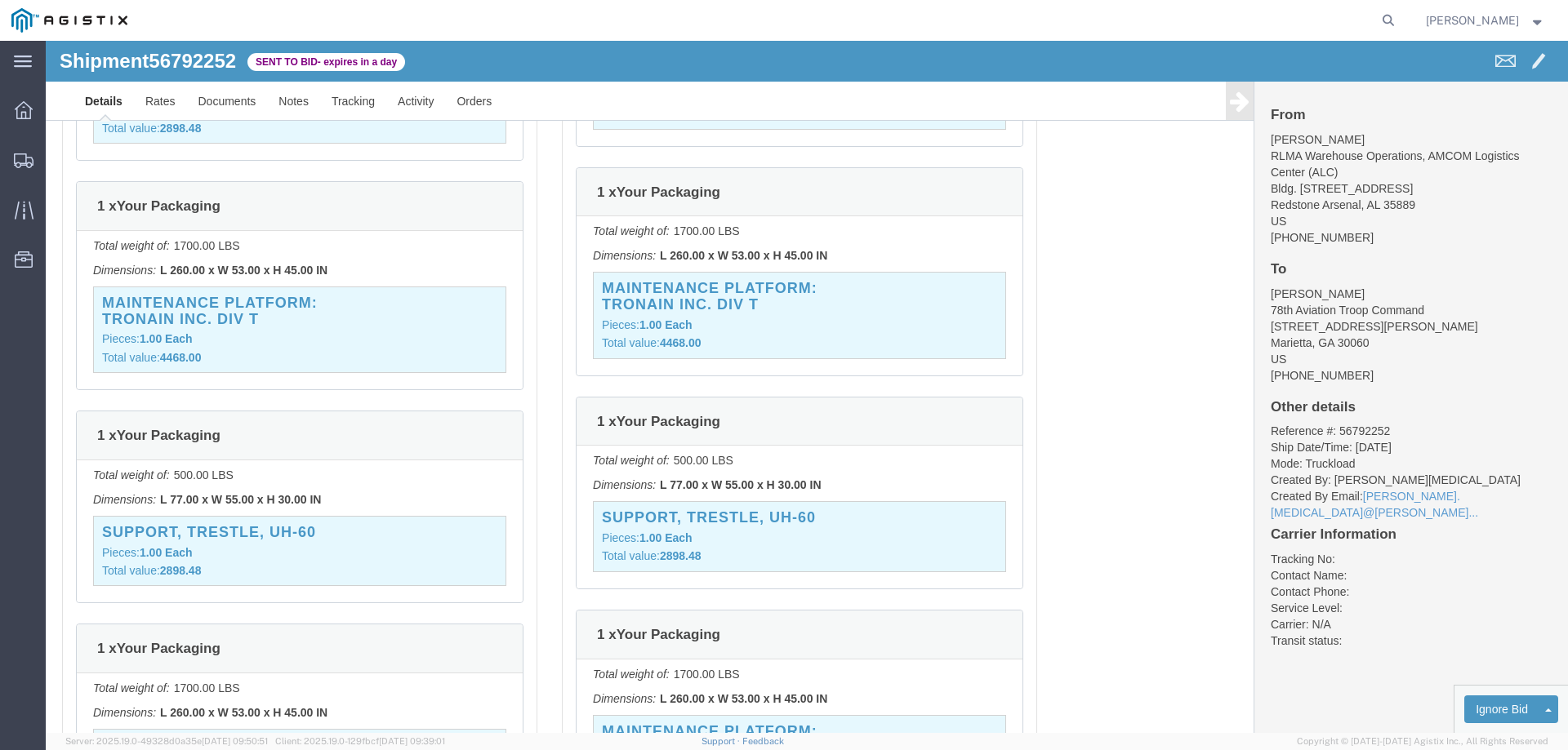
click div "1 x Your Packaging"
drag, startPoint x: 285, startPoint y: 457, endPoint x: 45, endPoint y: 462, distance: 240.1
click div "Total weight of: 500.00 LBS Dimensions: L 77.00 x W 55.00 x H 30.00 IN SUPPORT,…"
copy p "Dimensions: L 77.00 x W 55.00 x H 30.00 IN"
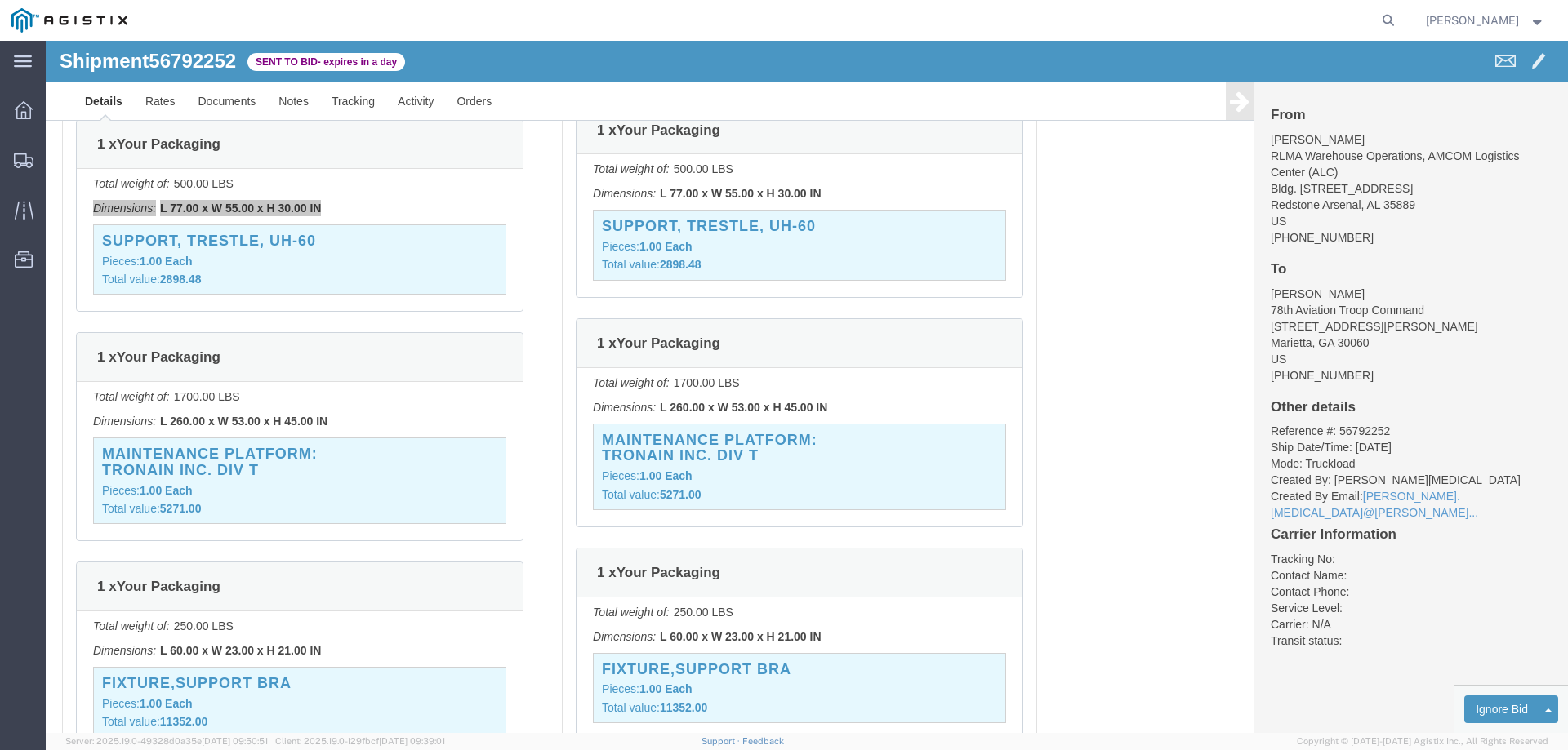
scroll to position [2674, 0]
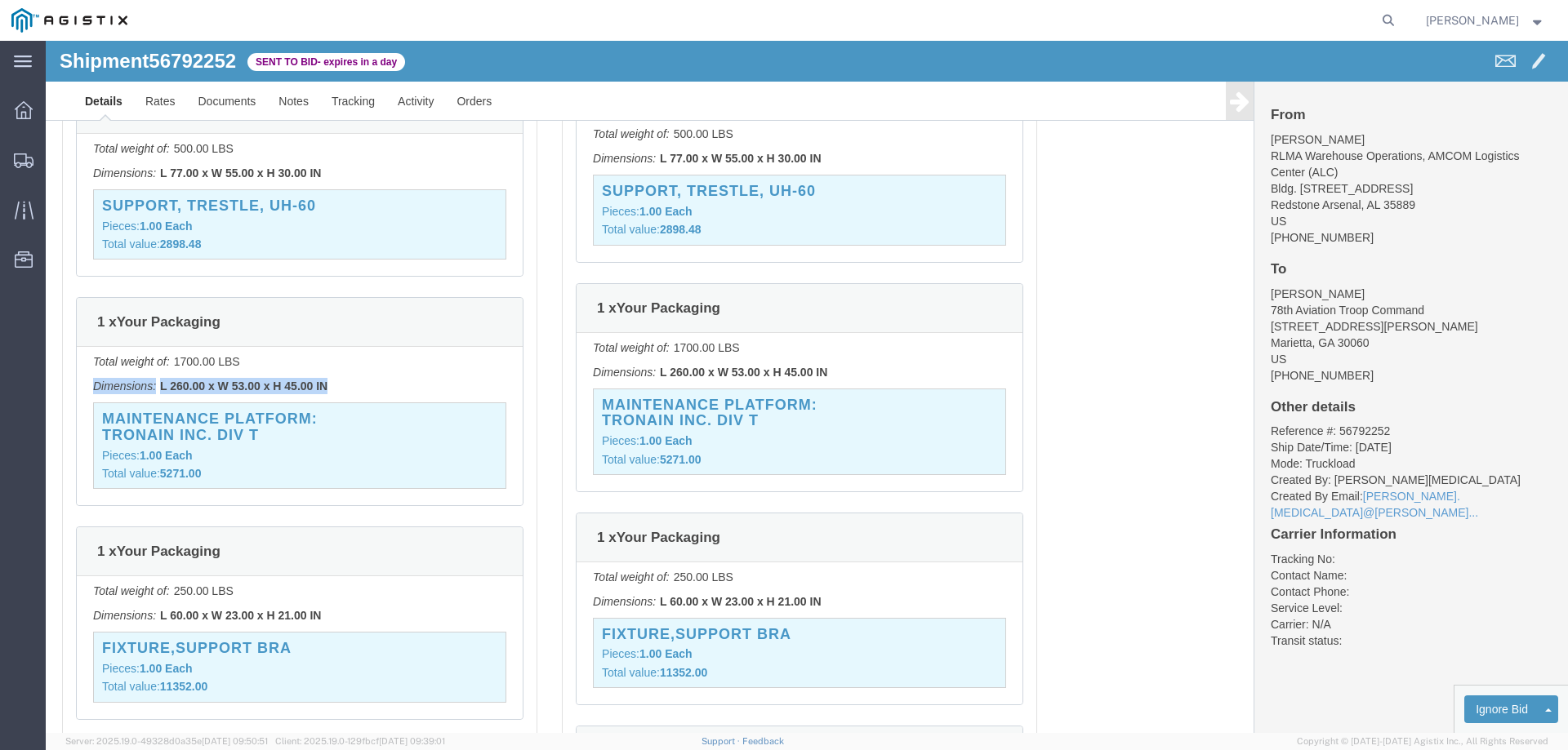
drag, startPoint x: 286, startPoint y: 346, endPoint x: 47, endPoint y: 343, distance: 239.0
click p "Dimensions: L 260.00 x W 53.00 x H 45.00 IN"
copy p "Dimensions: L 260.00 x W 53.00 x H 45.00 IN"
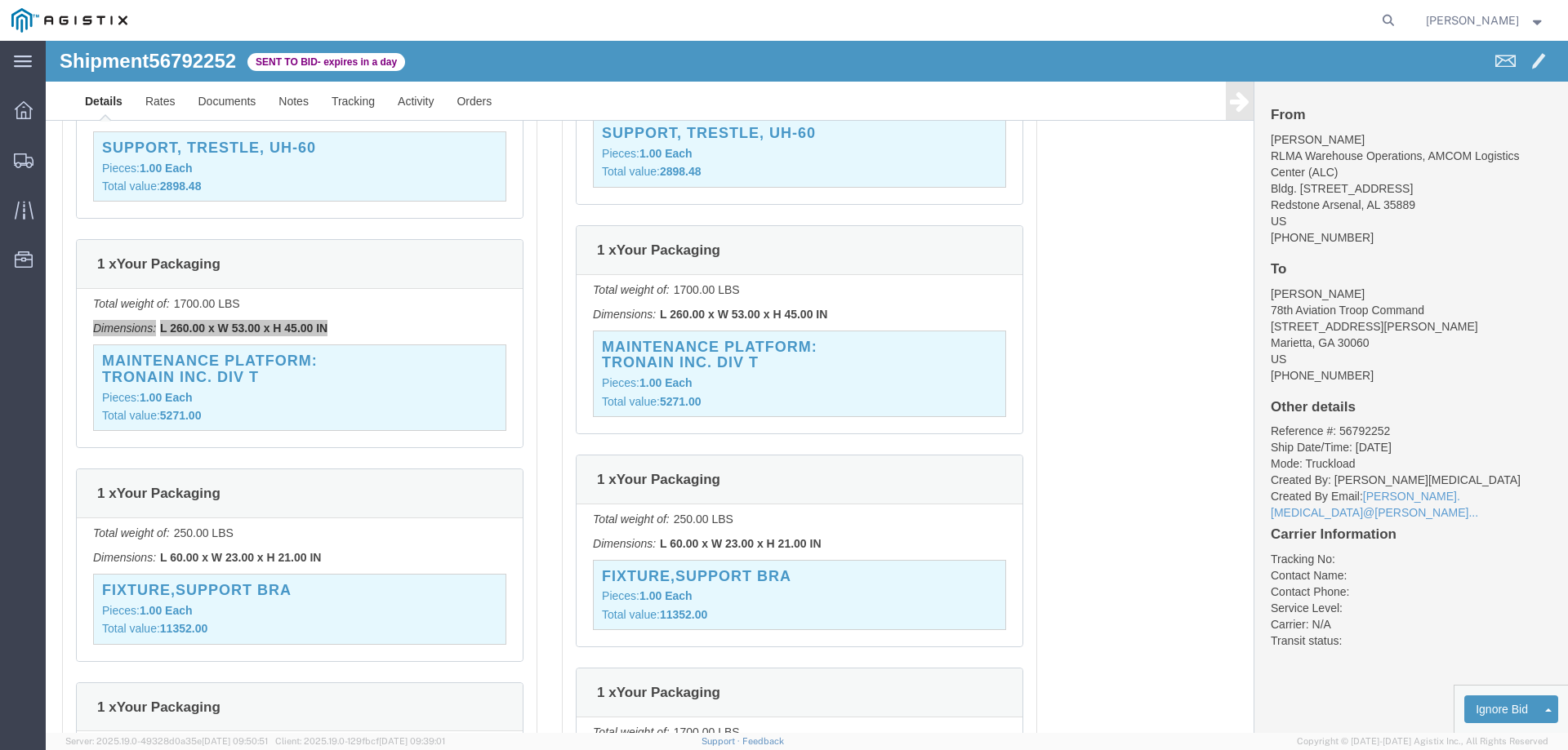
scroll to position [2919, 0]
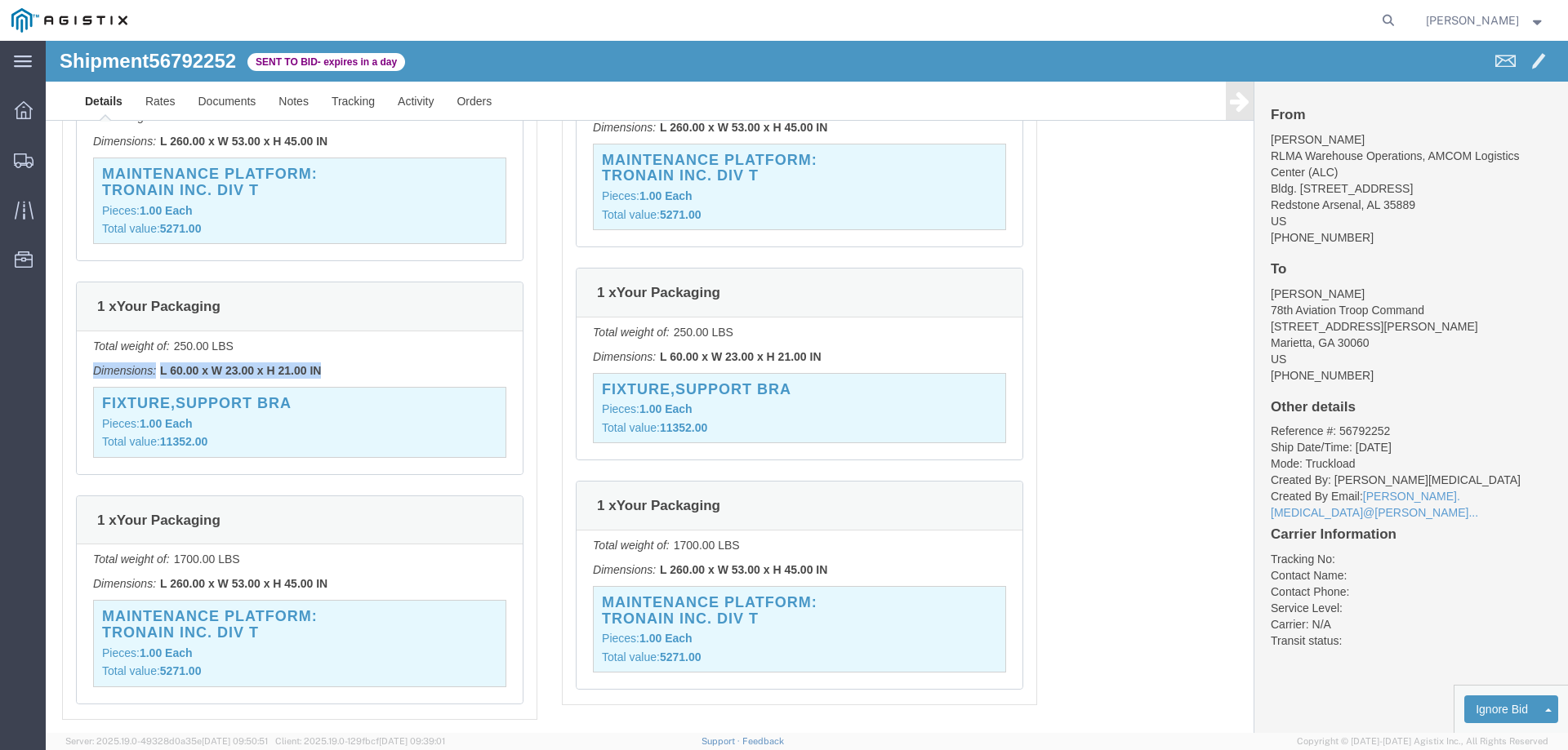
drag, startPoint x: 280, startPoint y: 332, endPoint x: 45, endPoint y: 335, distance: 235.0
click div "Total weight of: 250.00 LBS Dimensions: L 60.00 x W 23.00 x H 21.00 IN FIXTURE,…"
click div "1 x Your Packaging"
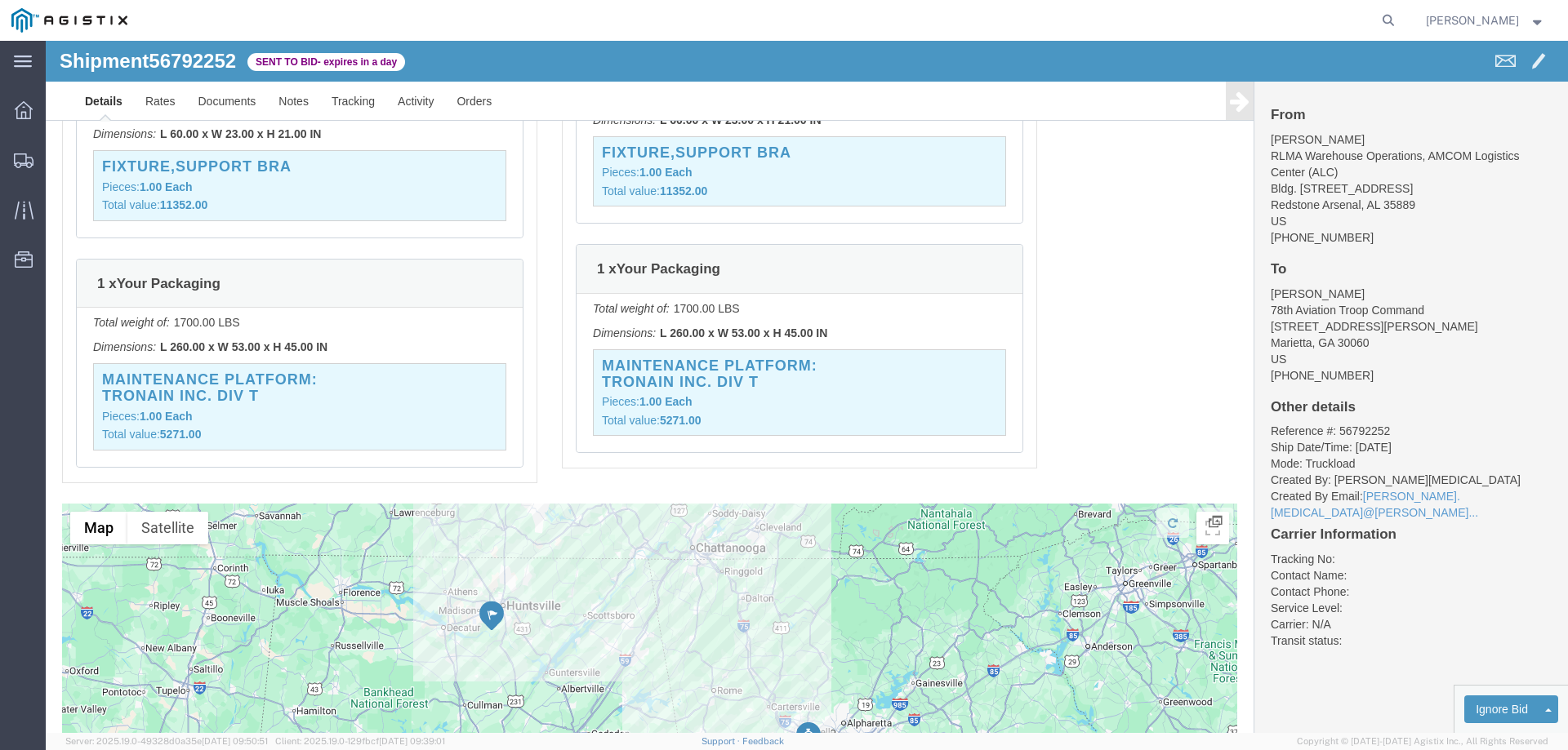
scroll to position [3163, 0]
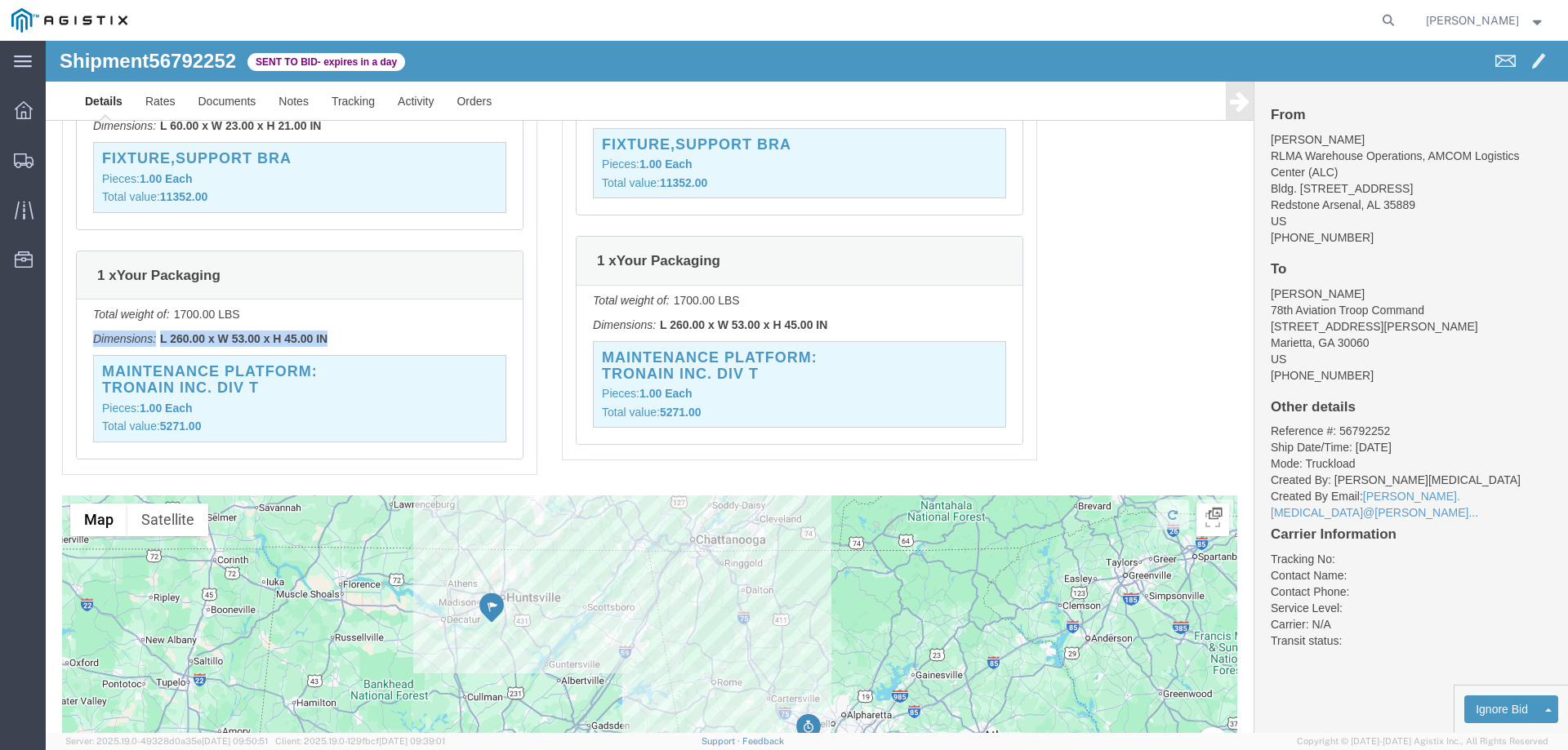
drag, startPoint x: 271, startPoint y: 297, endPoint x: 46, endPoint y: 298, distance: 225.0
click div "Total weight of: 1700.00 LBS Dimensions: L 260.00 x W 53.00 x H 45.00 IN MAINTE…"
click div "Pickups STOP 1 : RLMA Warehouse Operations, AMCOM Logistics Center (ALC) Bldg. …"
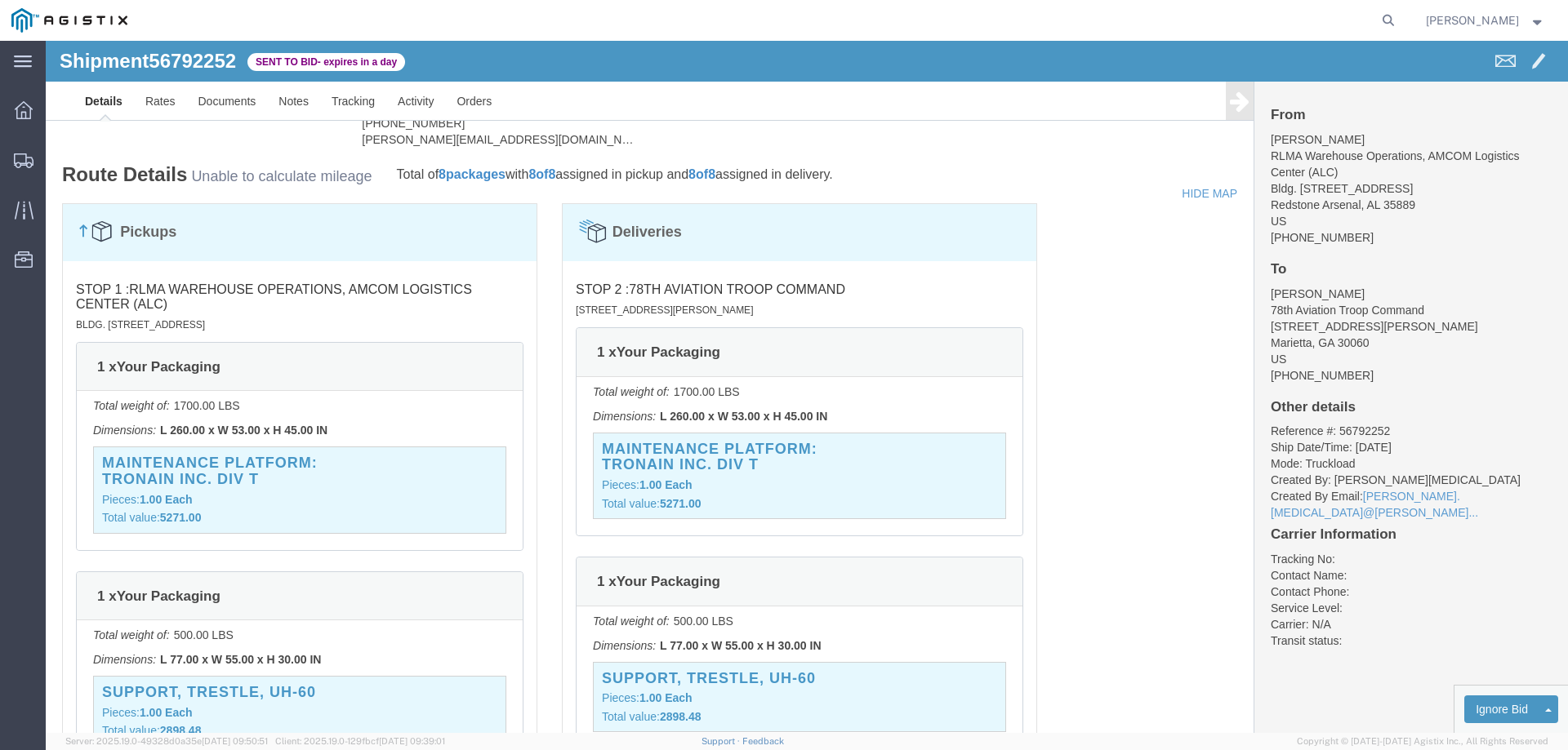
scroll to position [1695, 0]
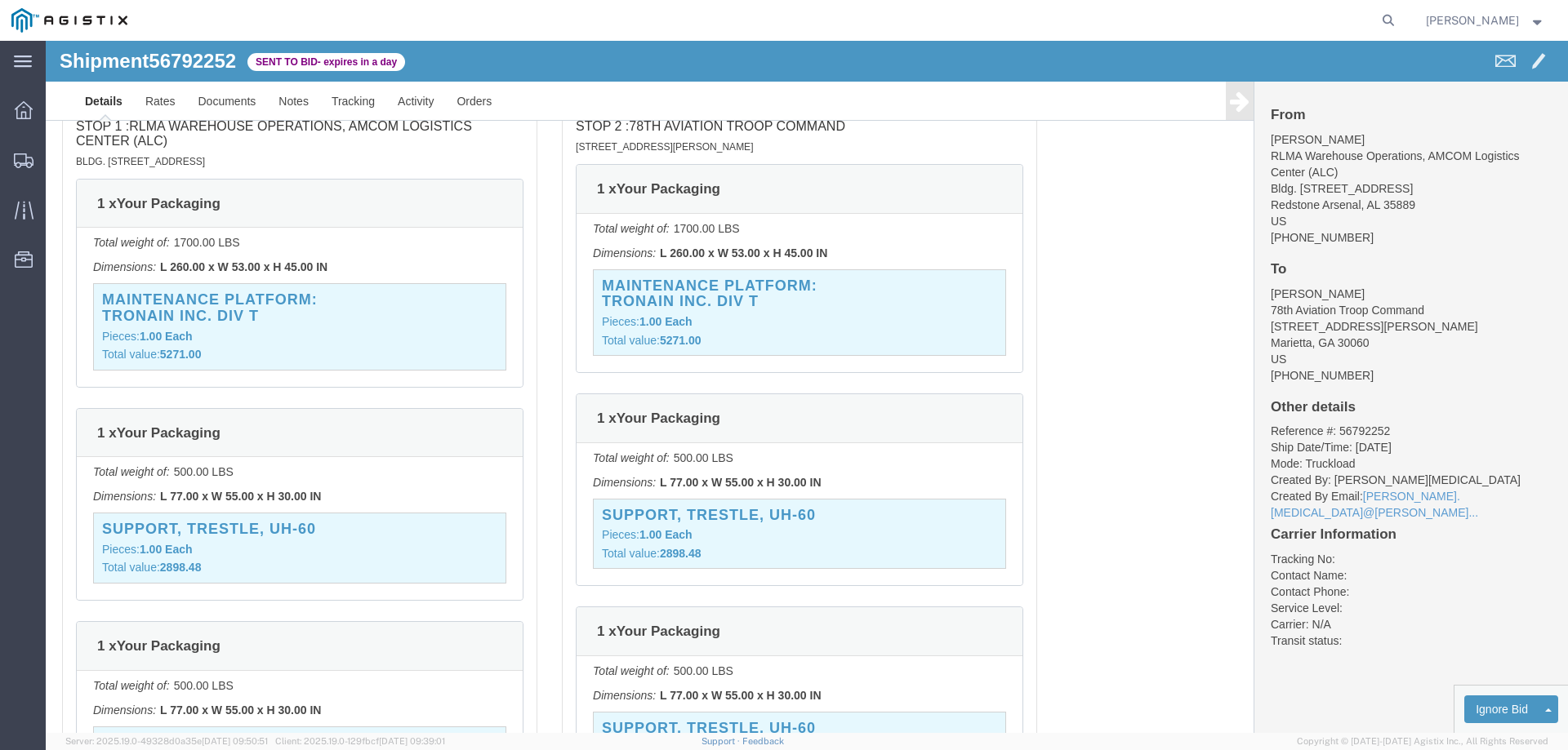
click div "1 x Your Packaging"
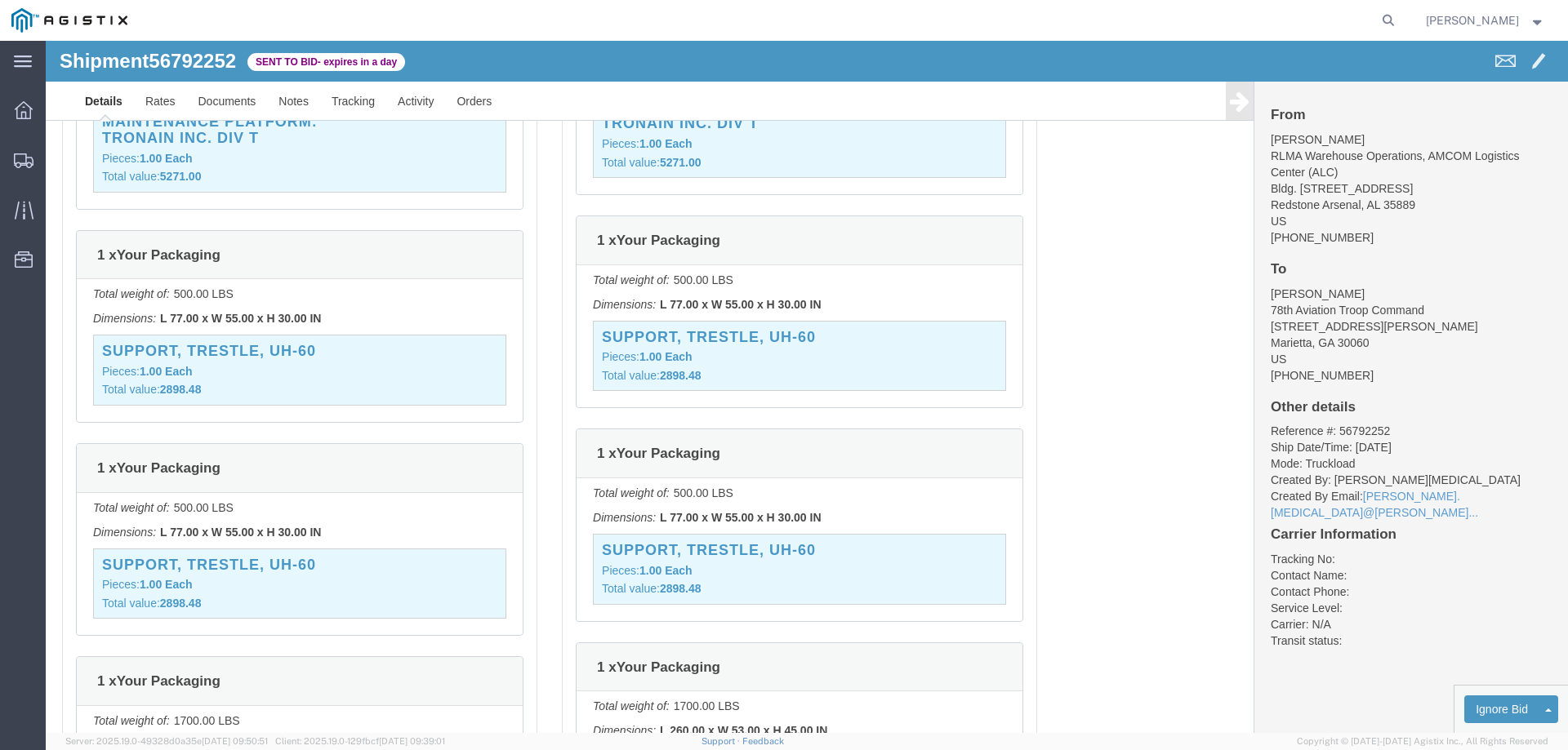
scroll to position [1939, 0]
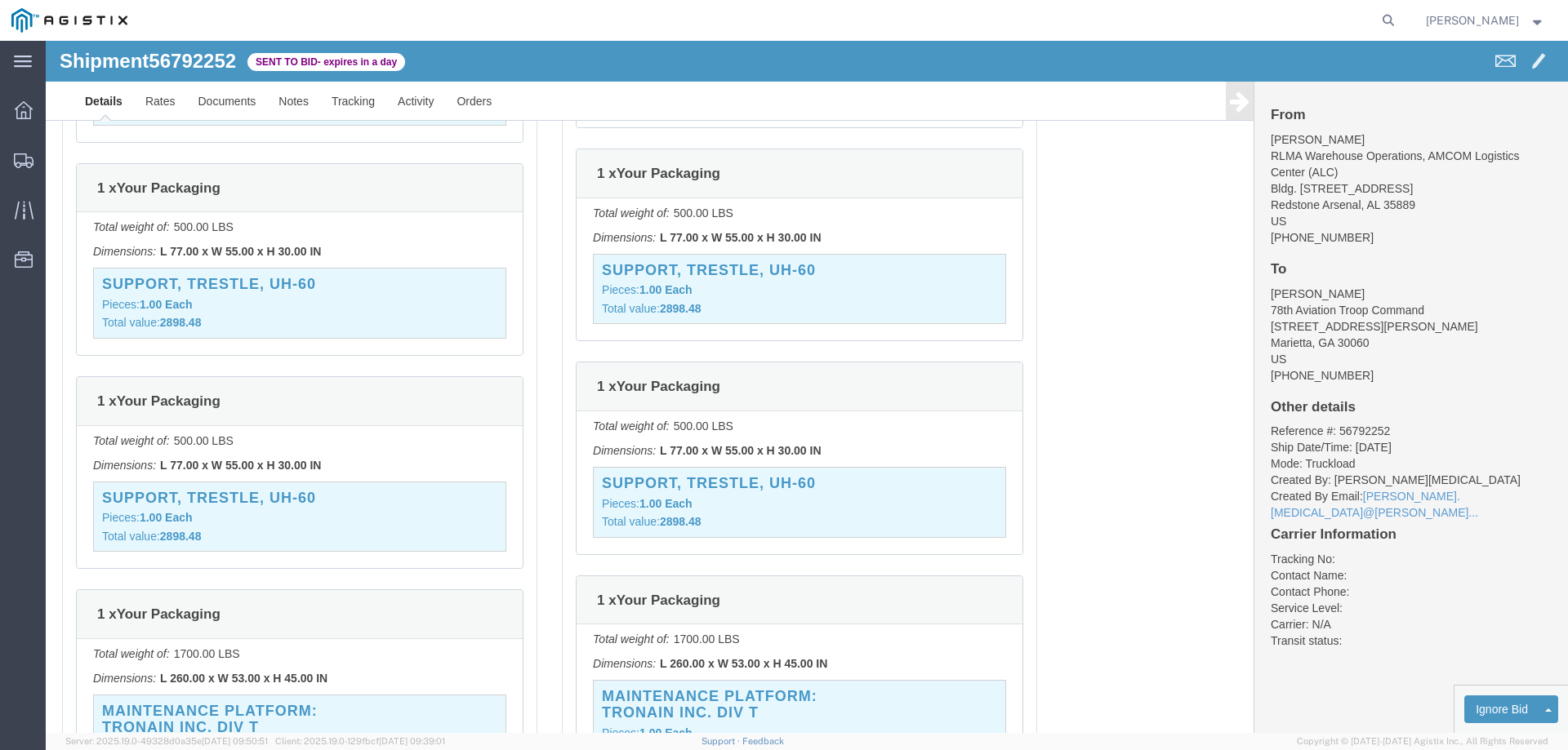
click div "1 x Your Packaging"
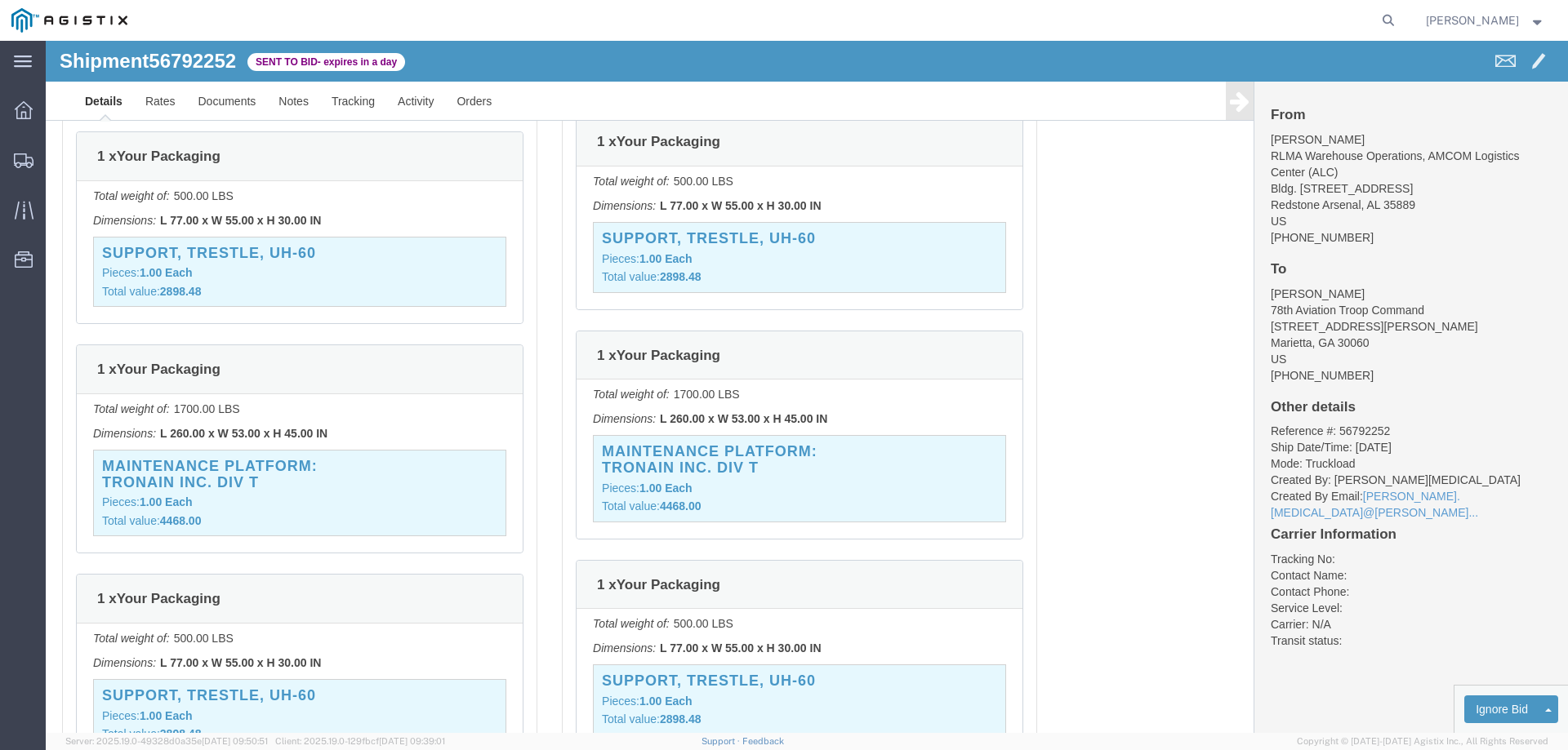
click div "Total weight of: 1700.00 LBS Dimensions: L 260.00 x W 53.00 x H 45.00 IN MAINTE…"
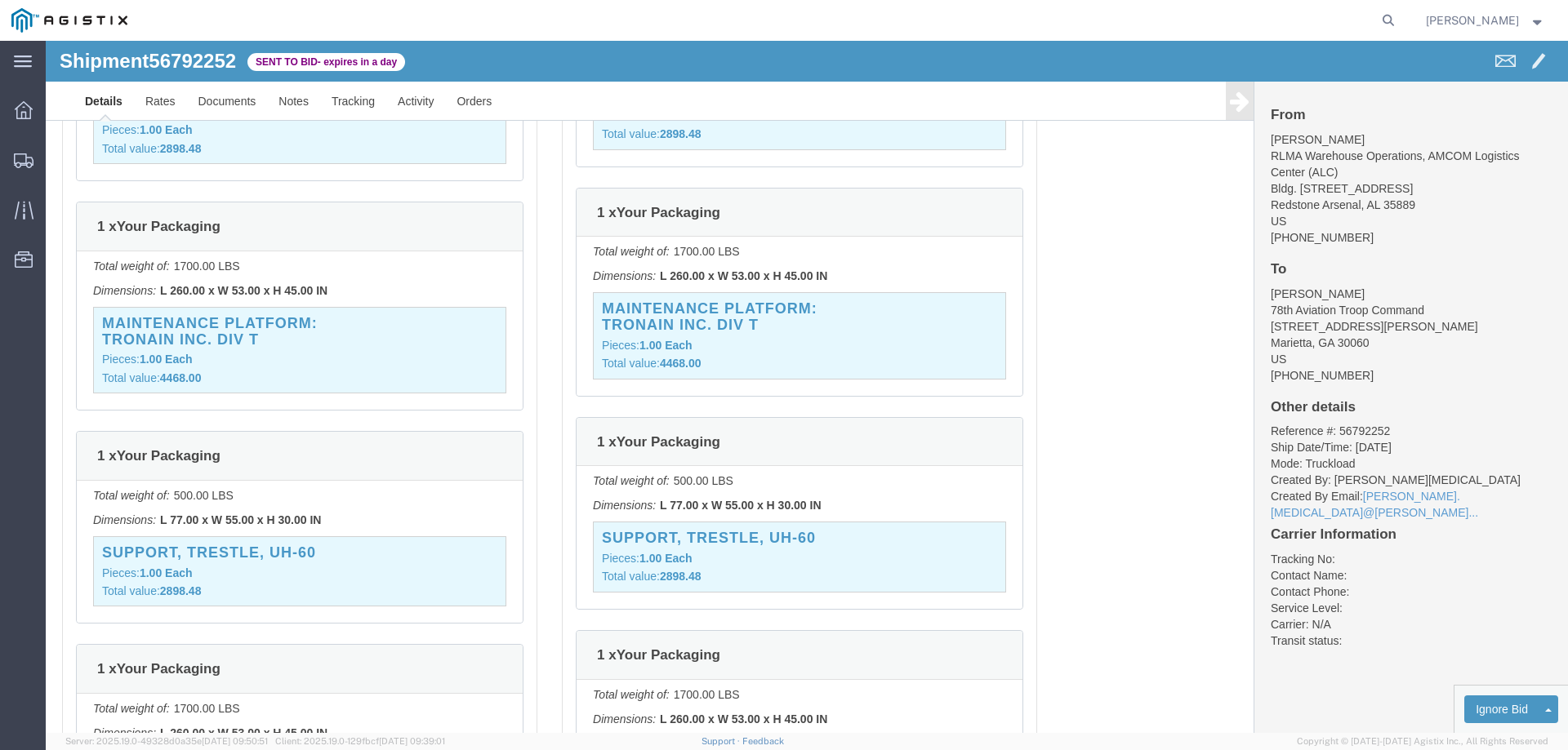
scroll to position [2347, 0]
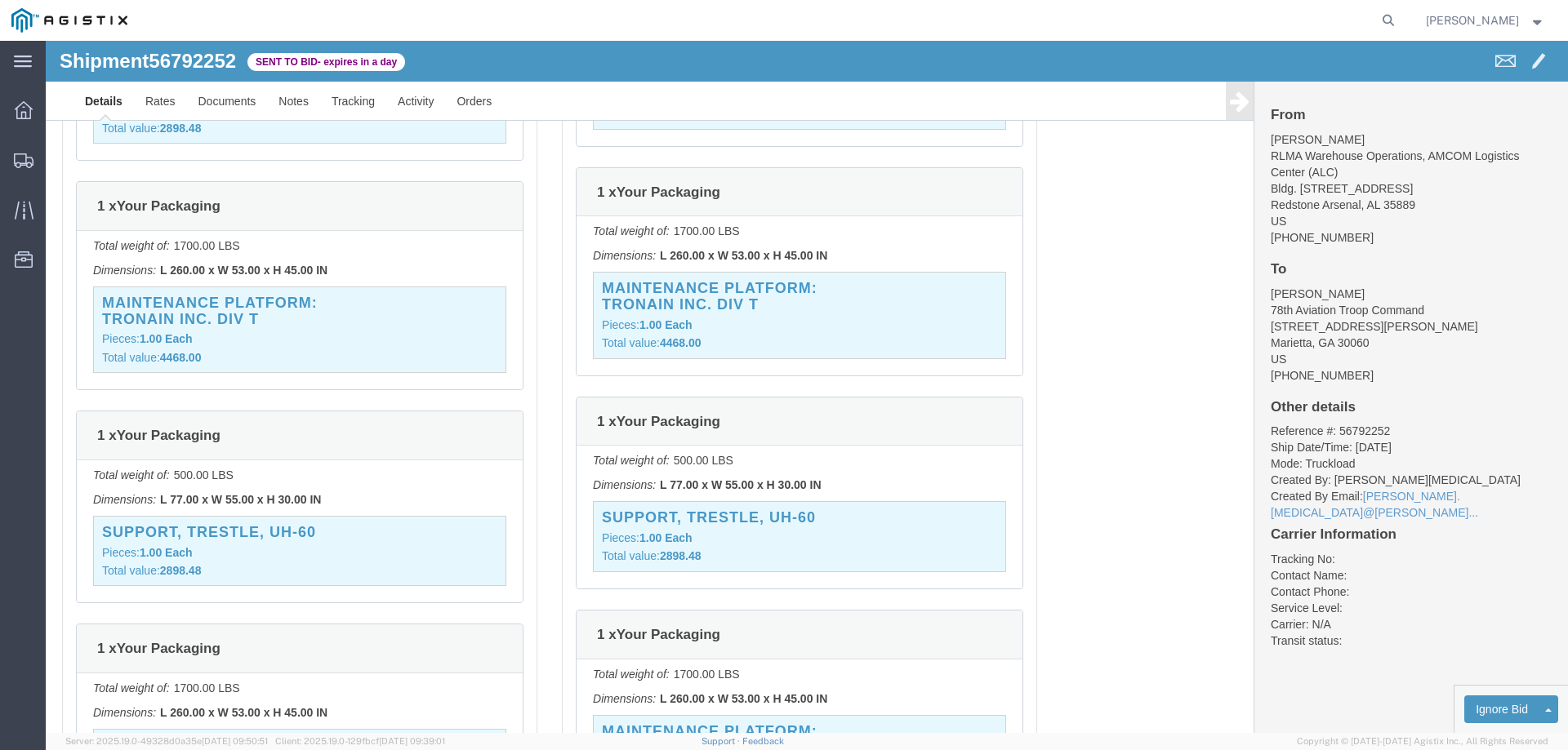
click div "1 x Your Packaging"
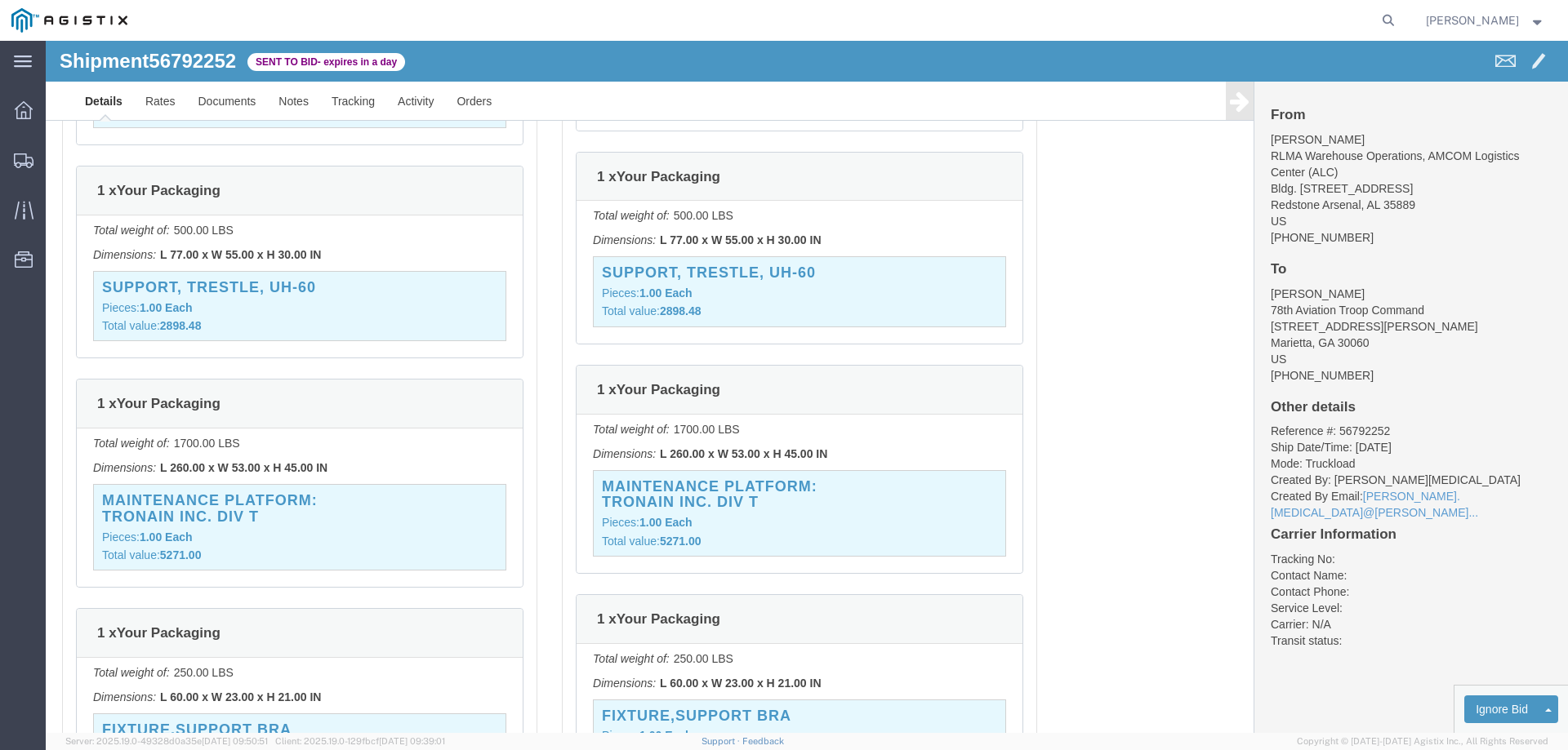
click div "1 x Your Packaging"
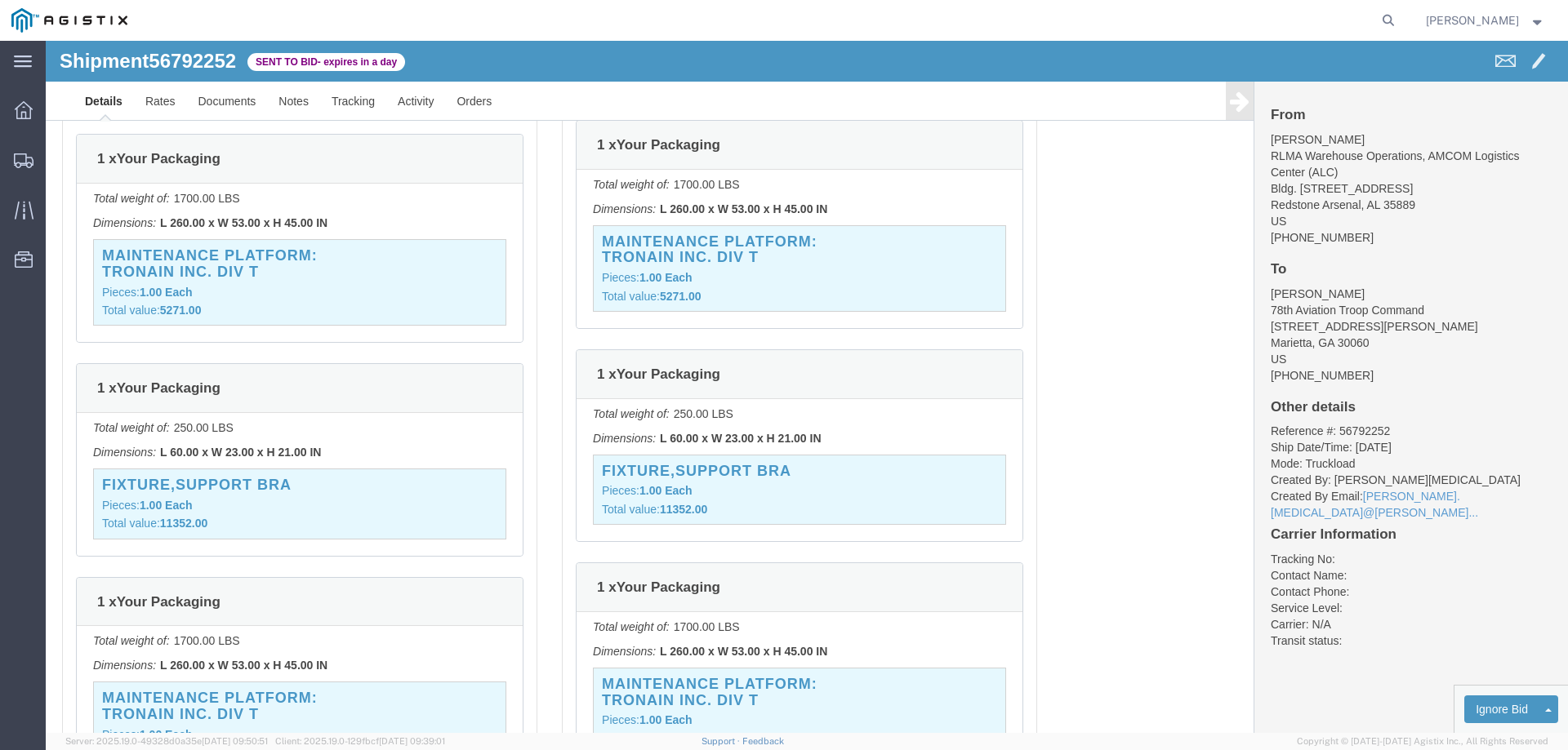
click p "Total weight of: 250.00 LBS"
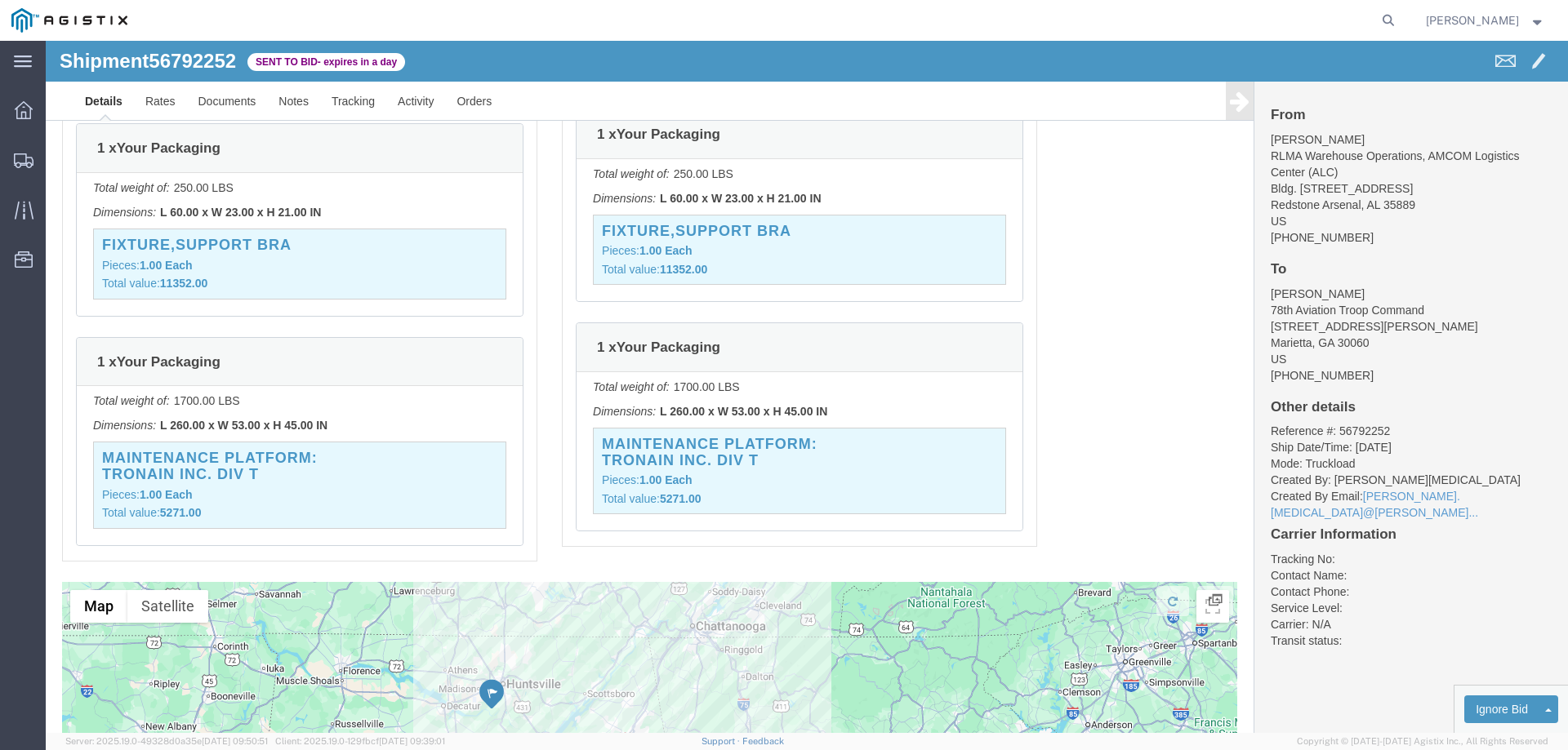
scroll to position [3163, 0]
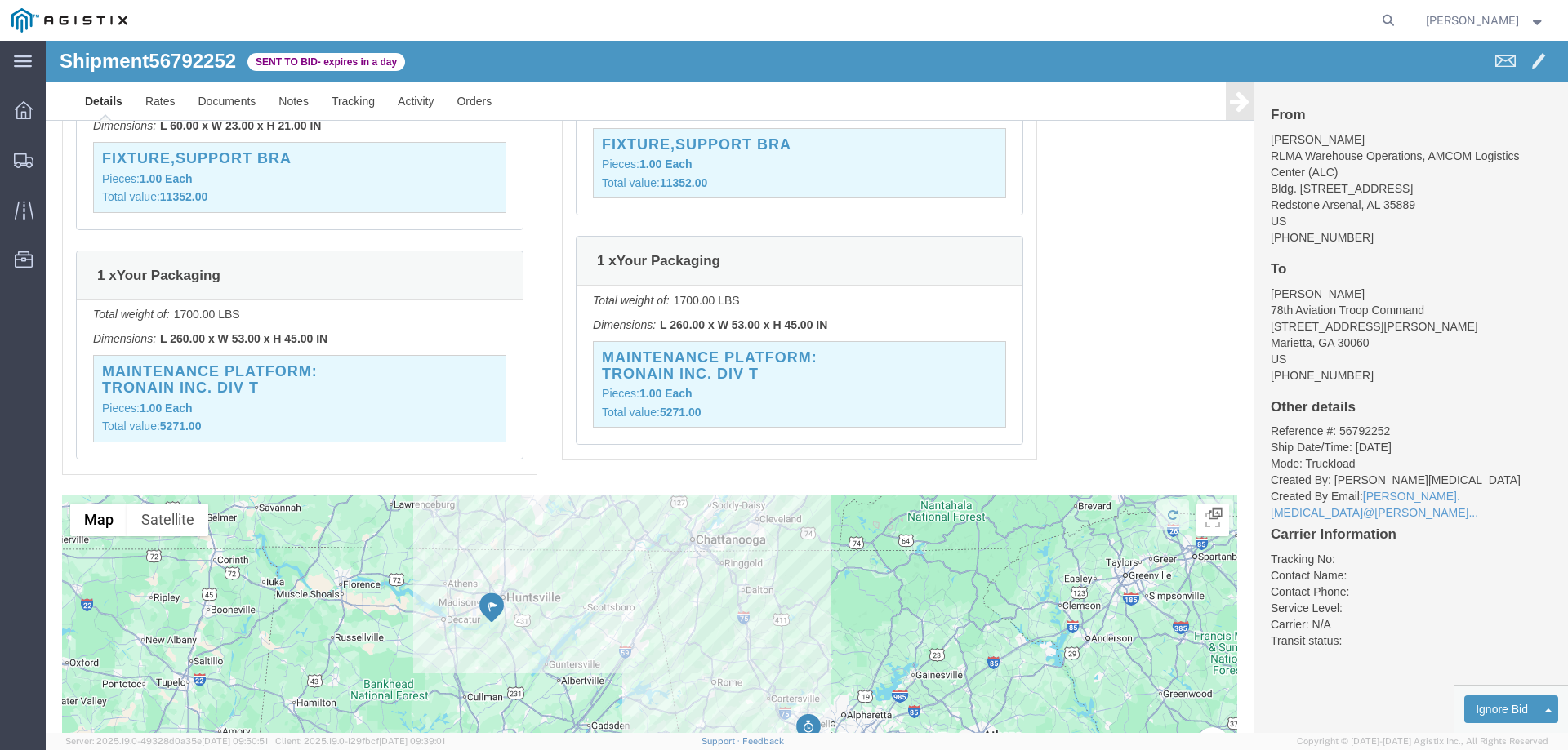
click div "Total weight of: 1700.00 LBS Dimensions: L 260.00 x W 53.00 x H 45.00 IN MAINTE…"
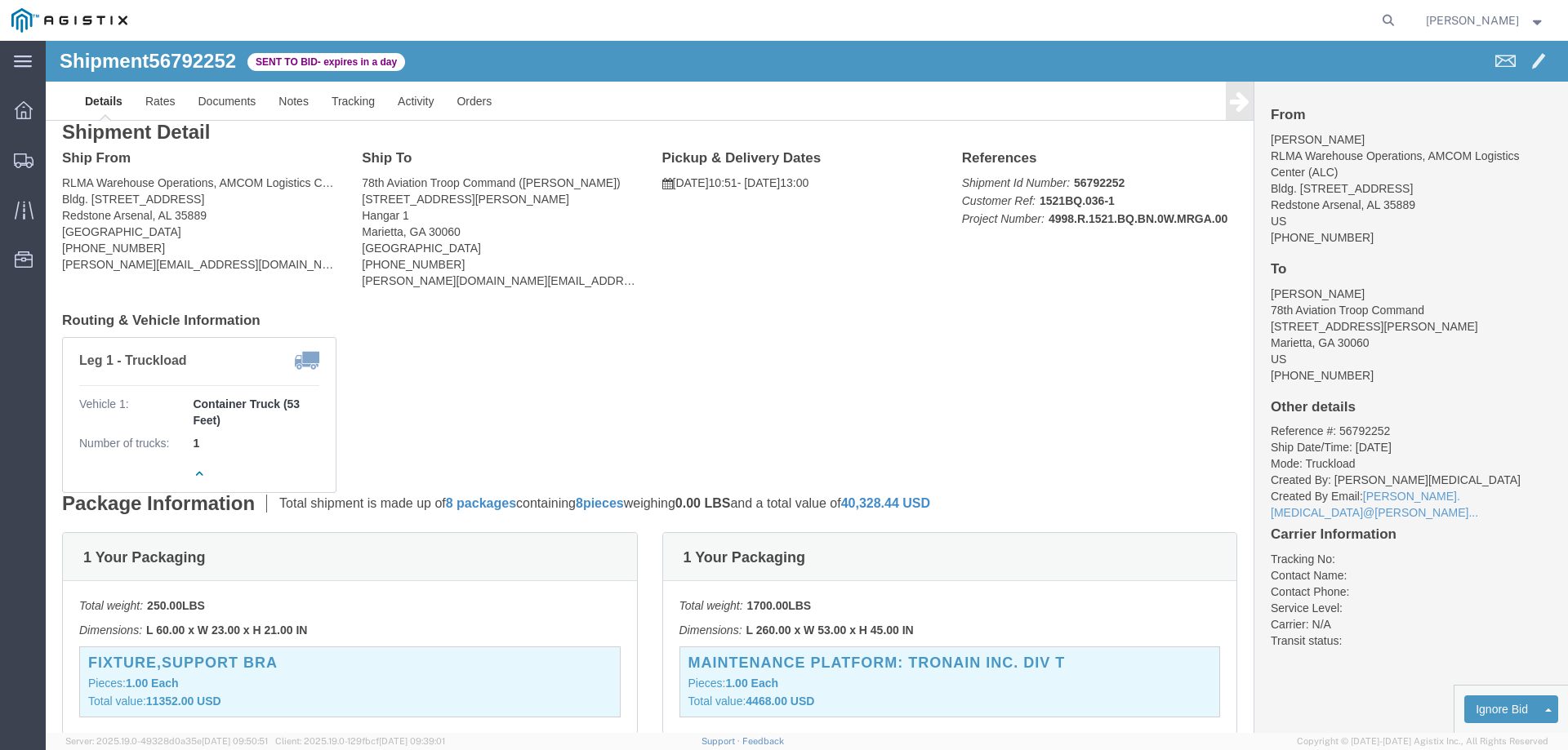
scroll to position [0, 0]
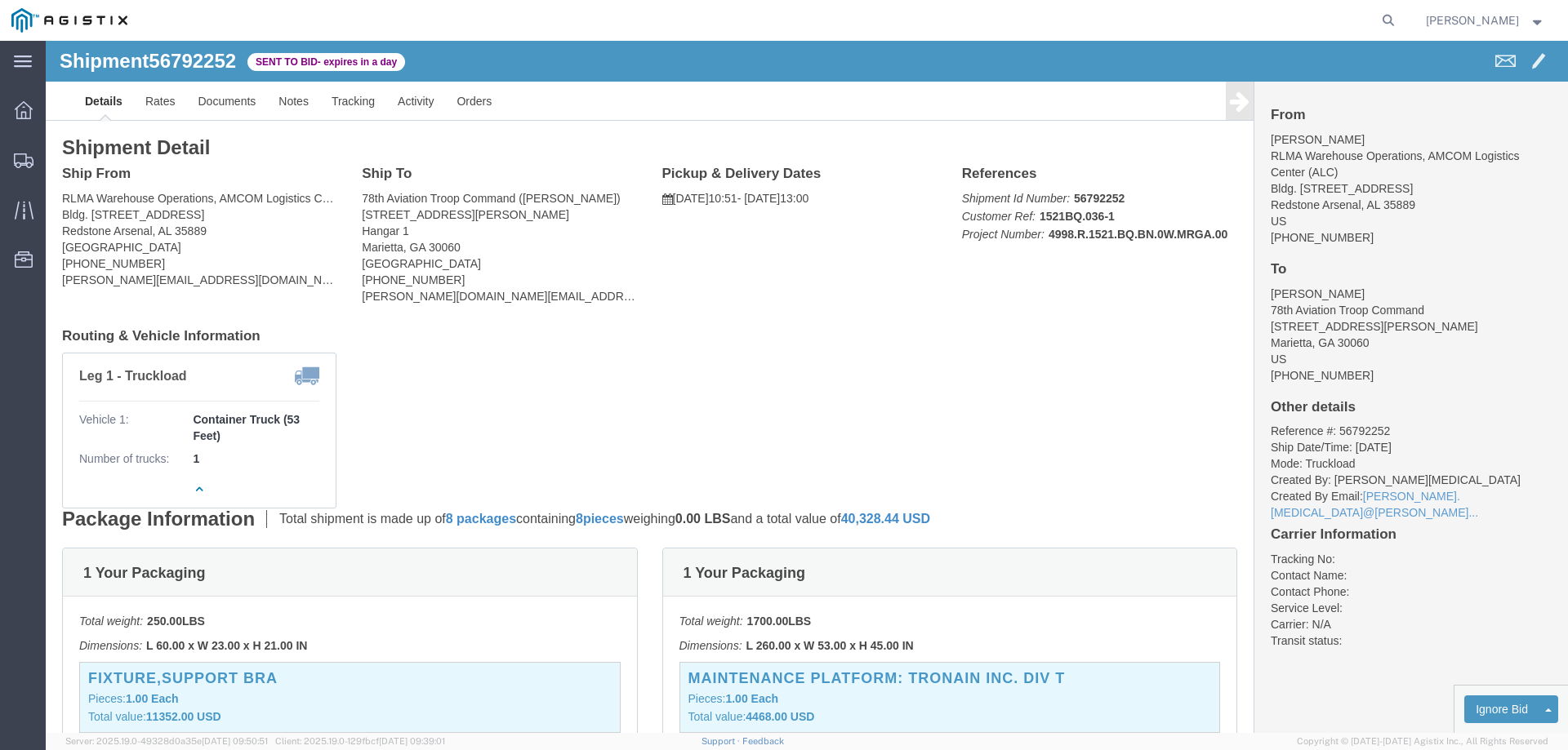
click div "Ship From RLMA Warehouse Operations, AMCOM Logistics Center (ALC) ([PERSON_NAME…"
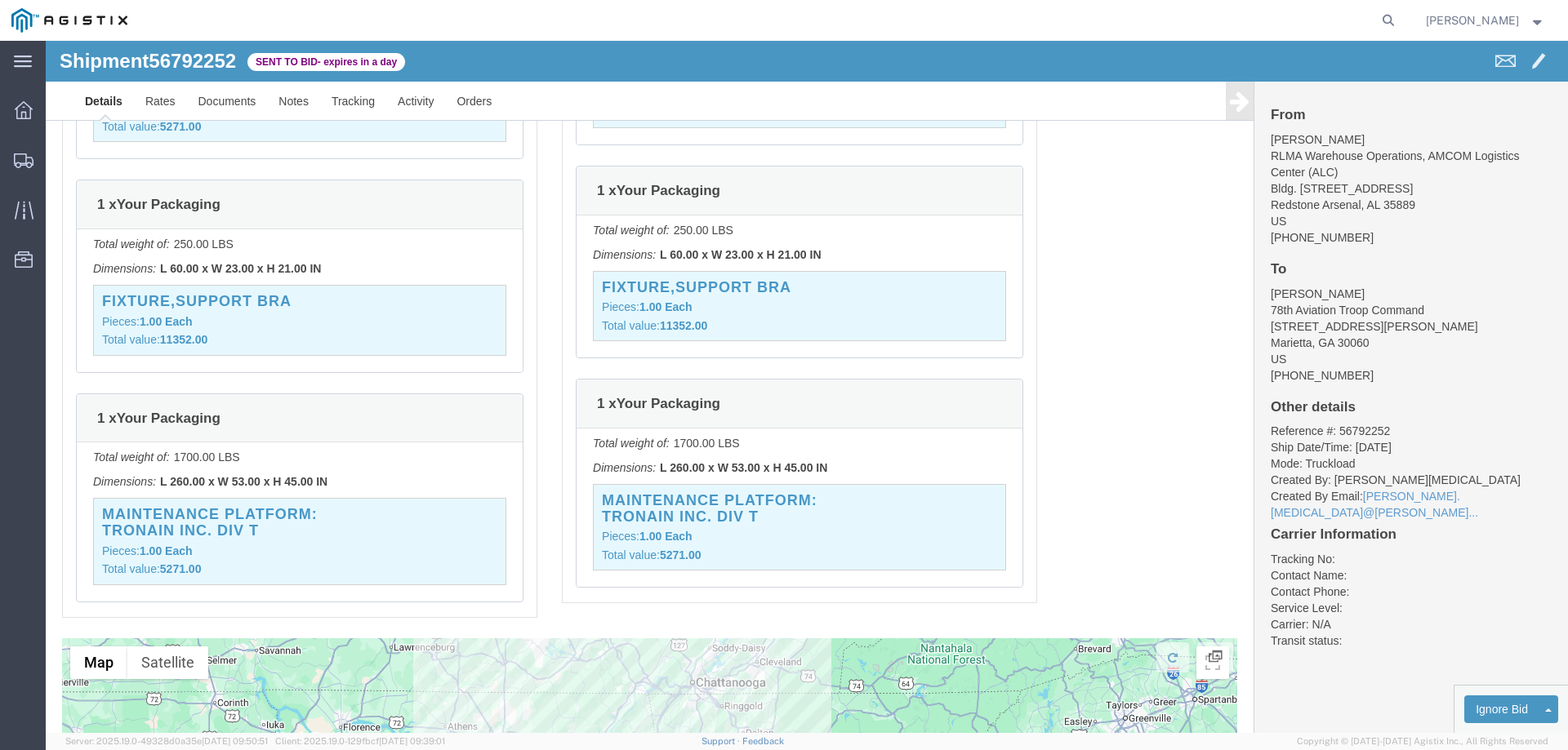
scroll to position [3103, 0]
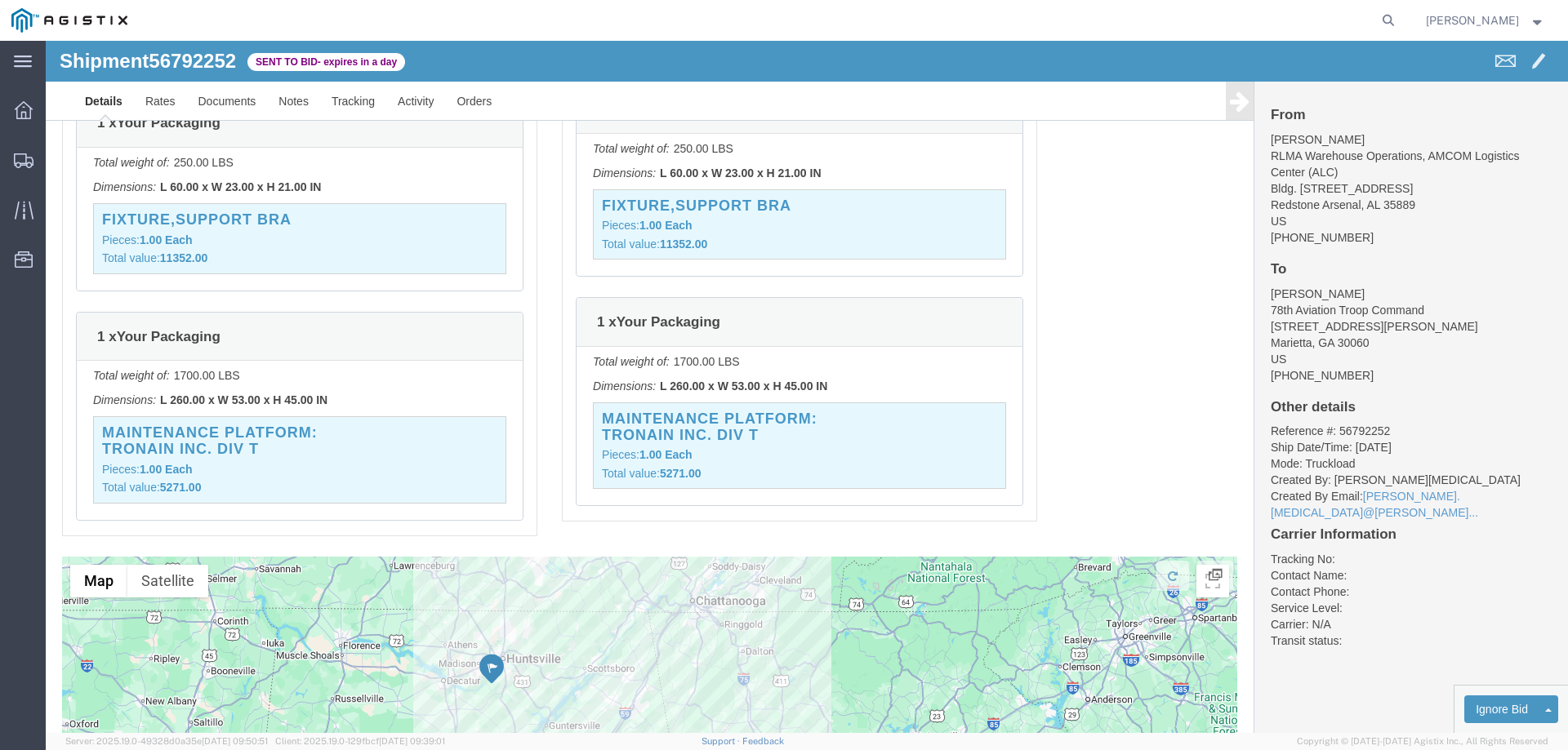
click div "Total weight of: 1700.00 LBS Dimensions: L 260.00 x W 53.00 x H 45.00 IN MAINTE…"
click div "Total weight of: 250.00 LBS Dimensions: L 60.00 x W 23.00 x H 21.00 IN FIXTURE,…"
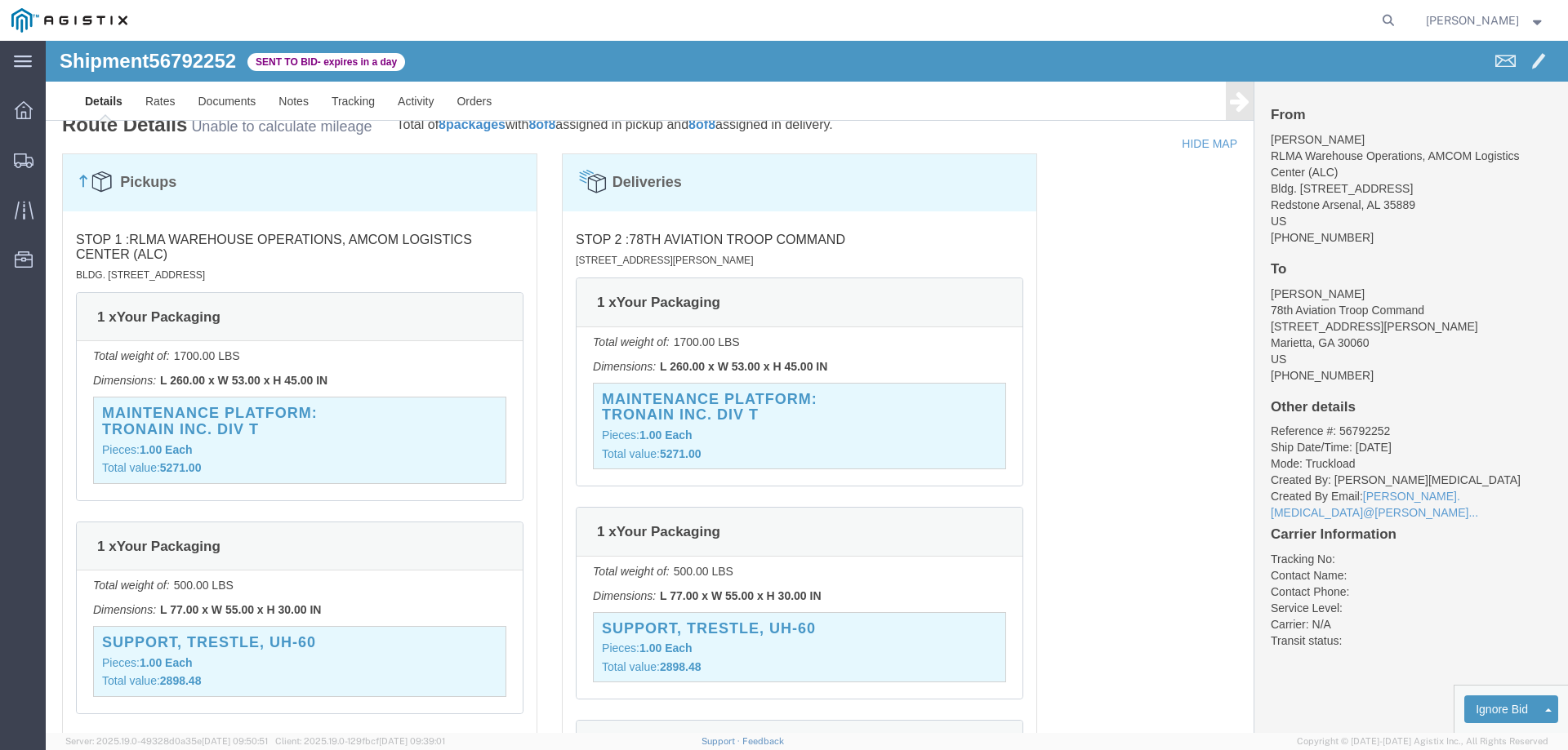
scroll to position [1551, 0]
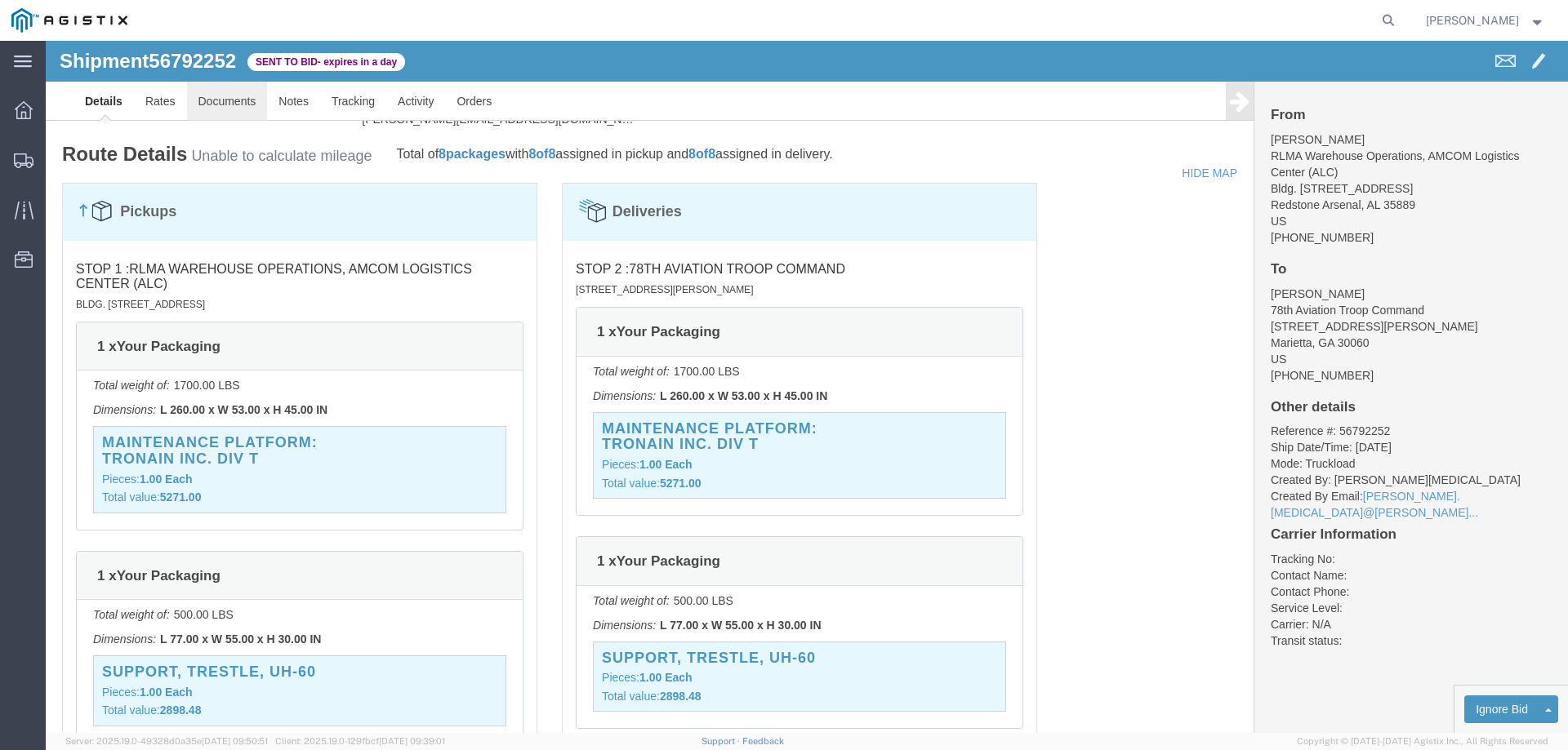
click link "Documents"
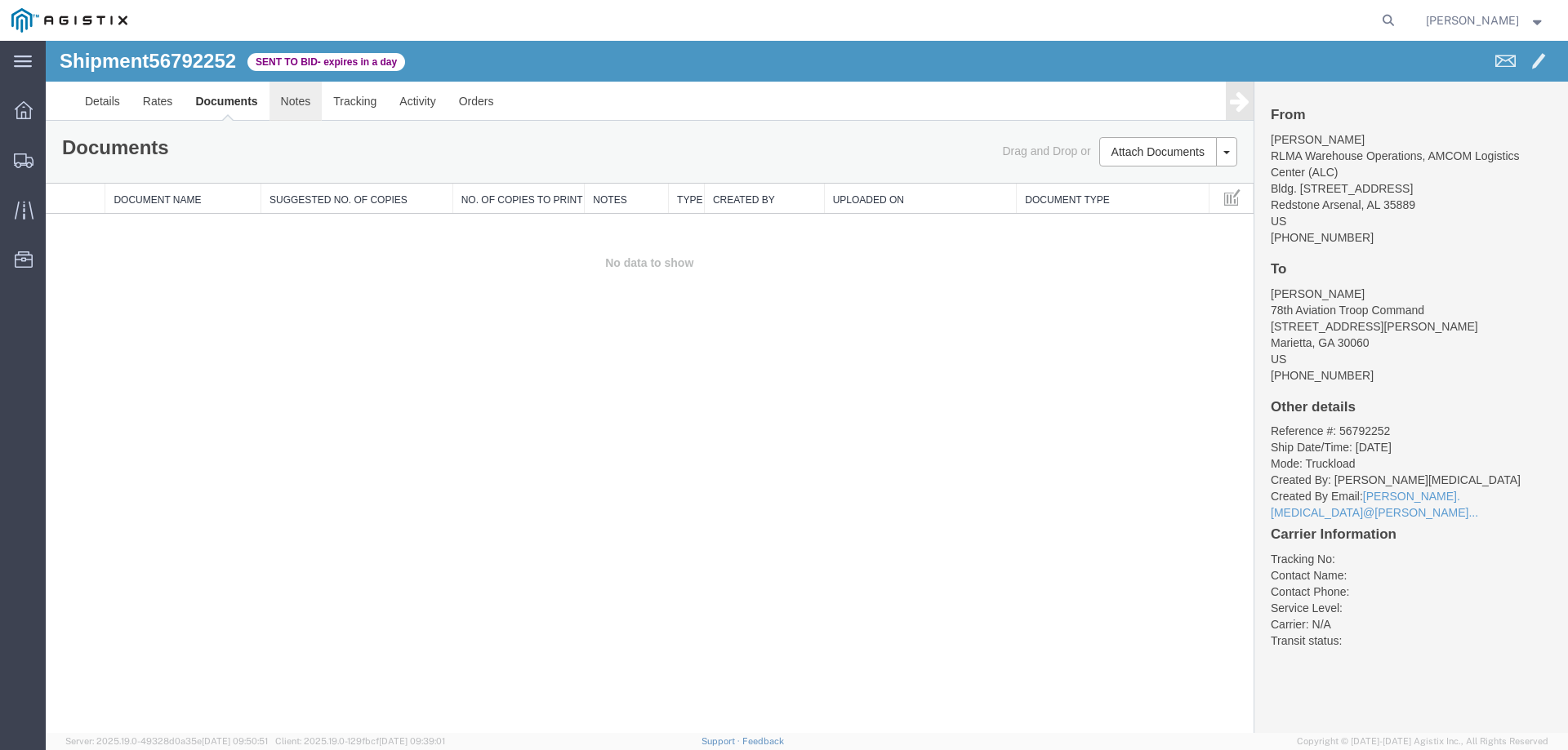
click at [289, 94] on link "Notes" at bounding box center [296, 100] width 53 height 39
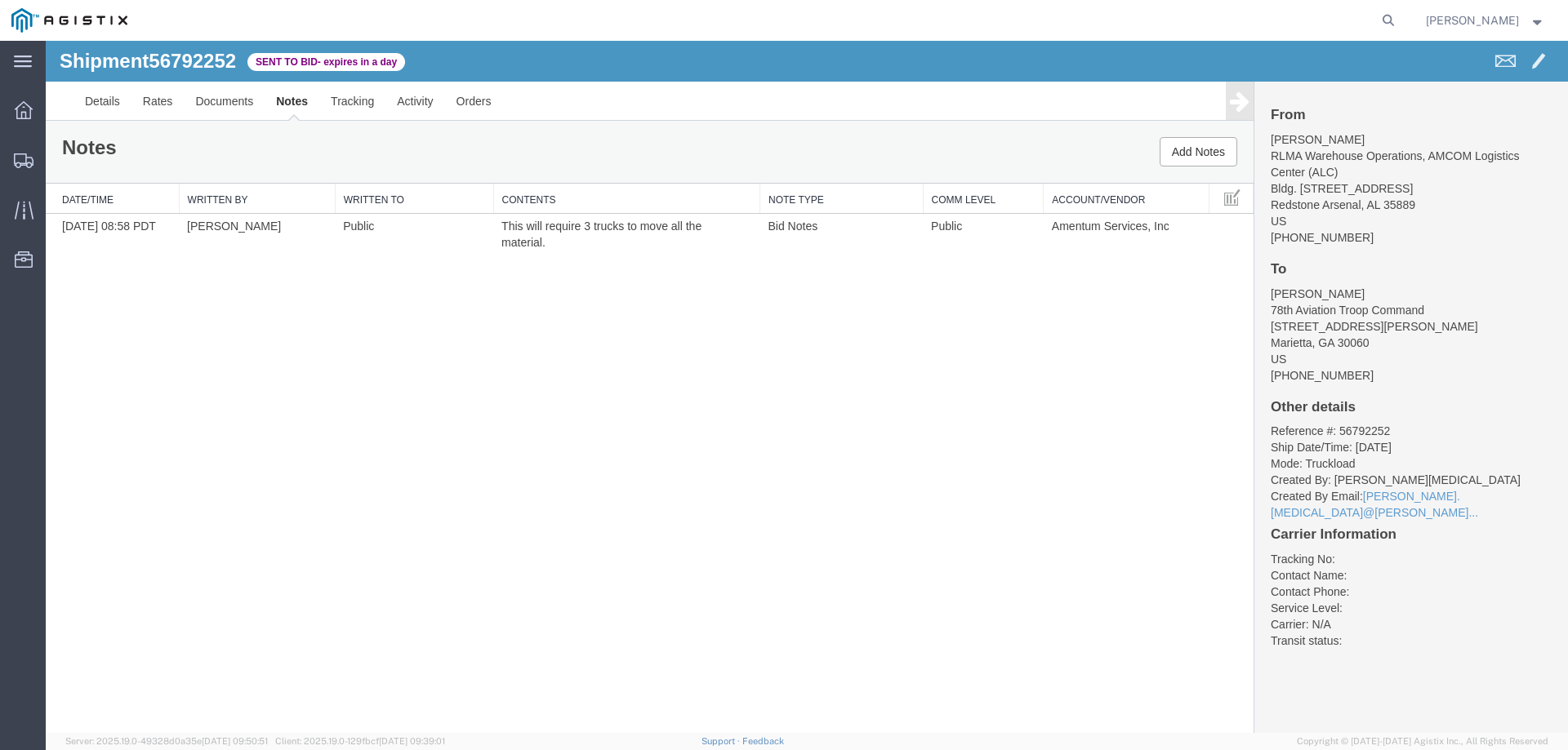
click at [701, 274] on div "Shipment 56792252 1 of 1 Sent to Bid - expires in a day Details Rates Documents…" at bounding box center [806, 386] width 1522 height 692
click at [107, 103] on link "Details" at bounding box center [102, 100] width 58 height 39
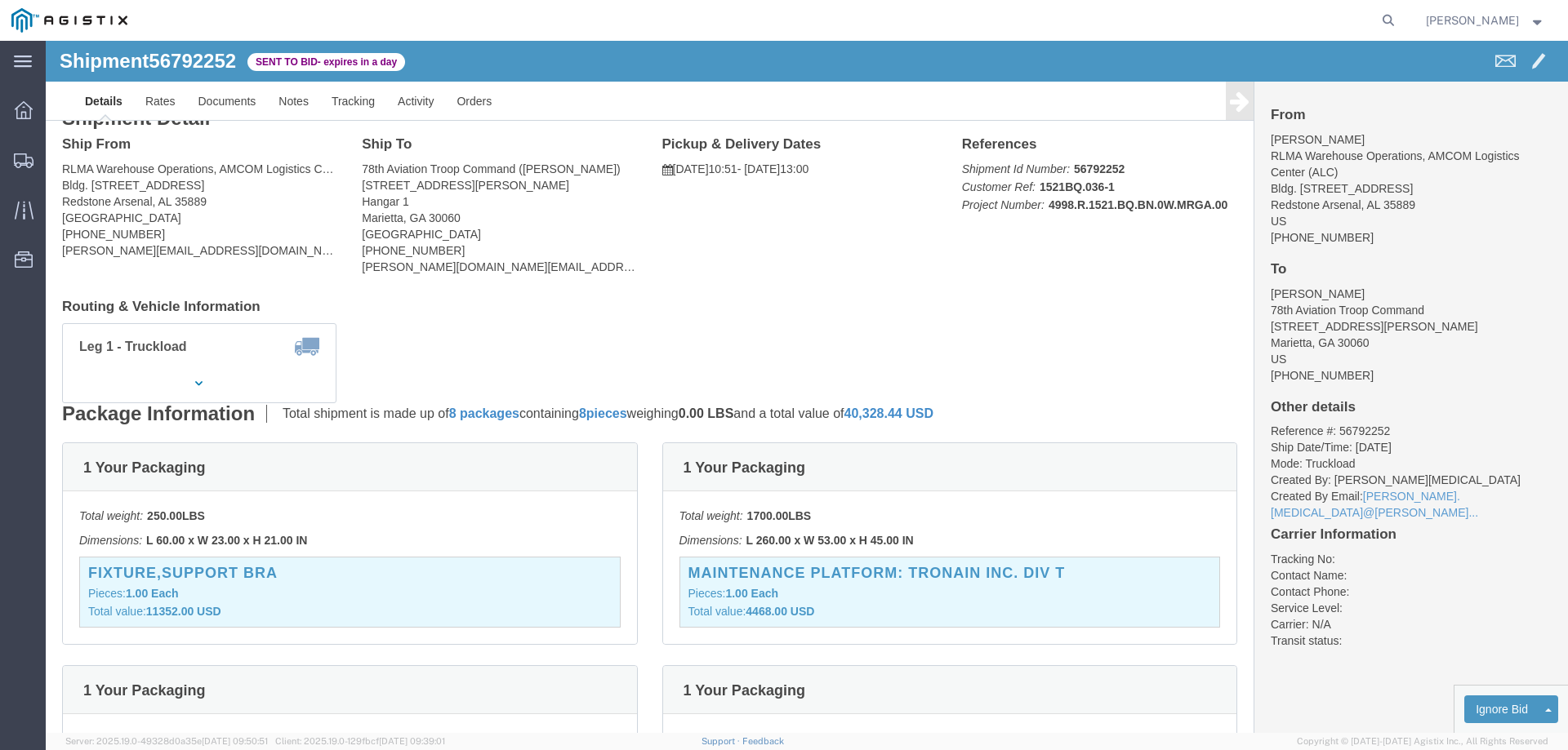
scroll to position [2, 0]
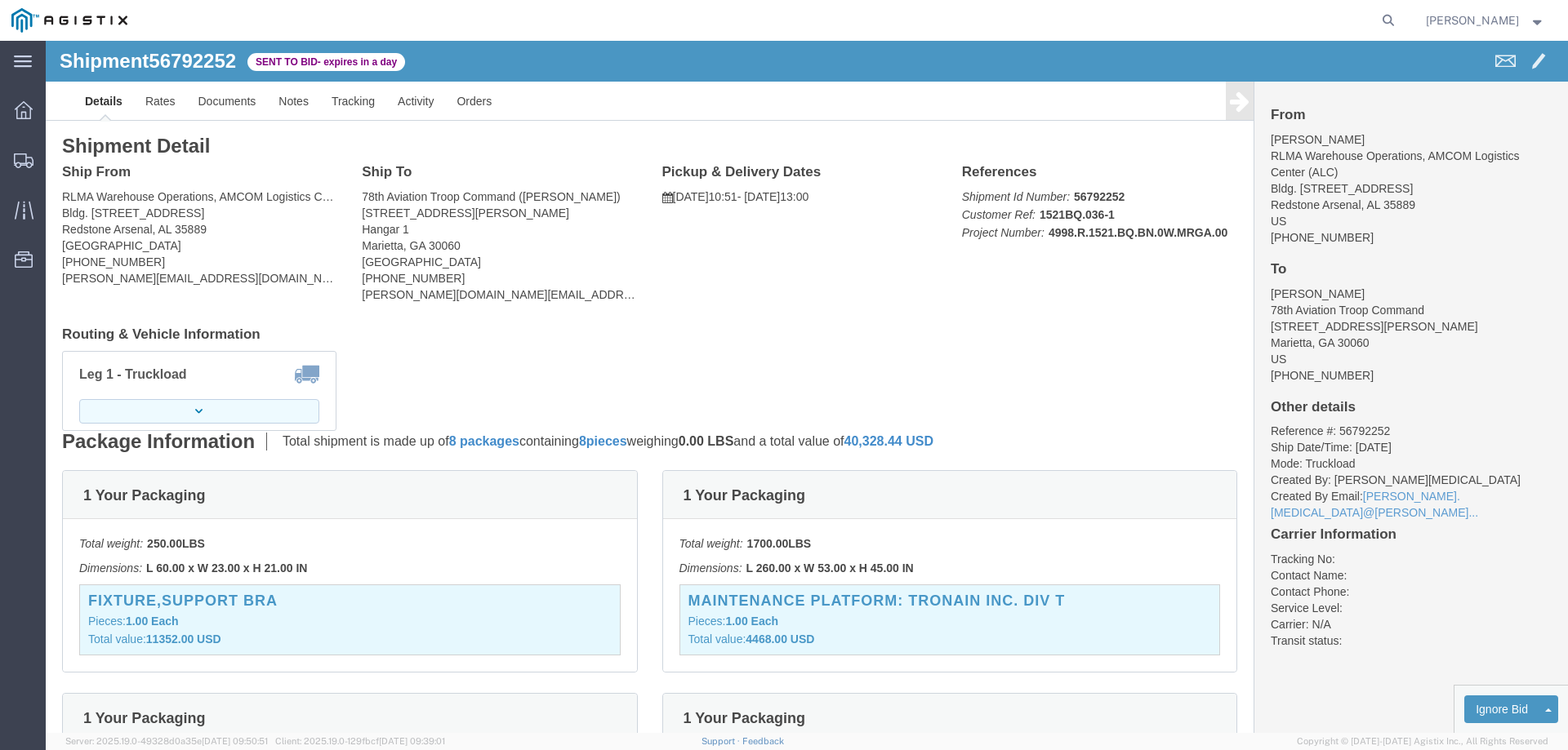
click button "button"
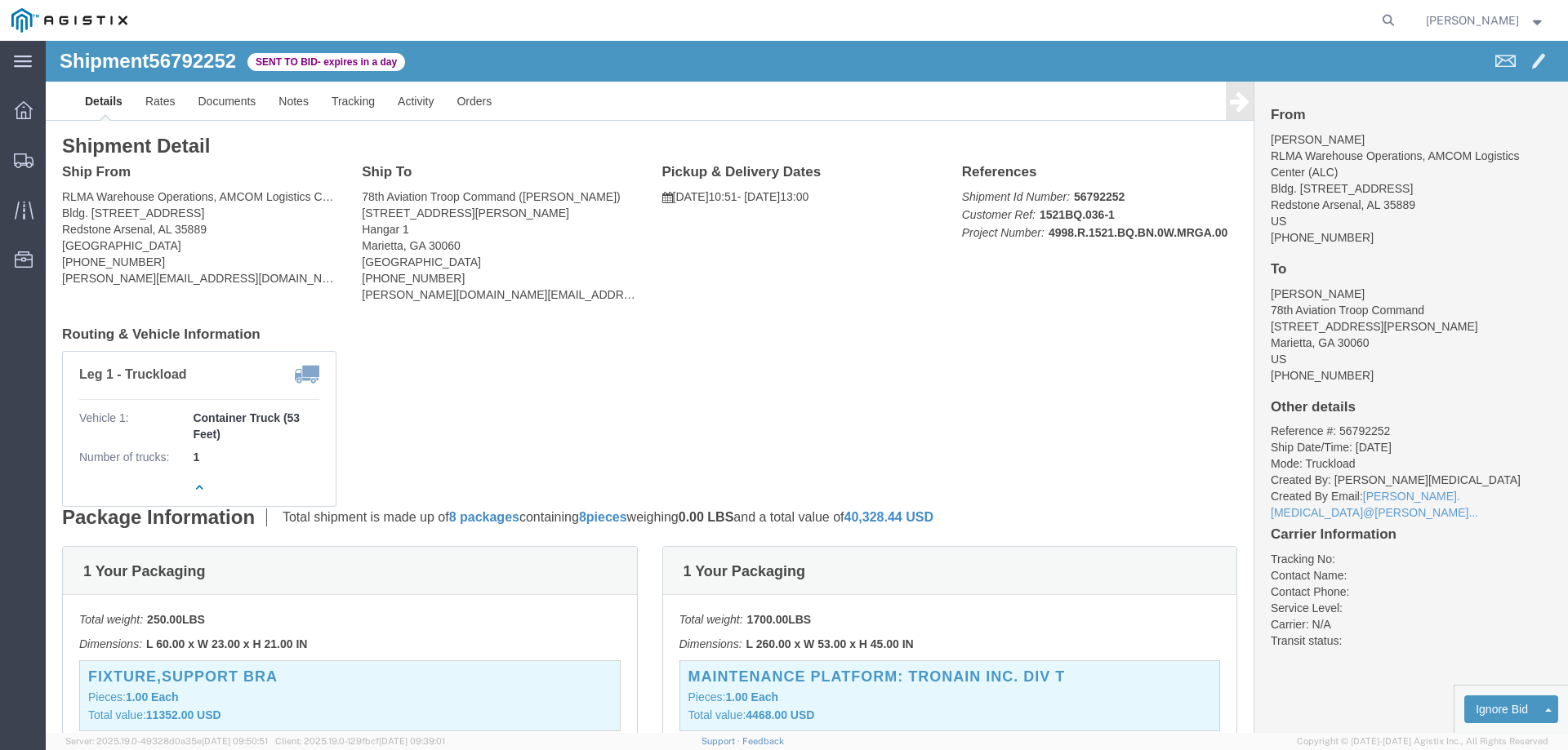
click div "Ship From RLMA Warehouse Operations, AMCOM Logistics Center (ALC) ([PERSON_NAME…"
click div "Leg 1 - Truckload Vehicle 1: Container Truck (53 Feet) Number of trucks: 1"
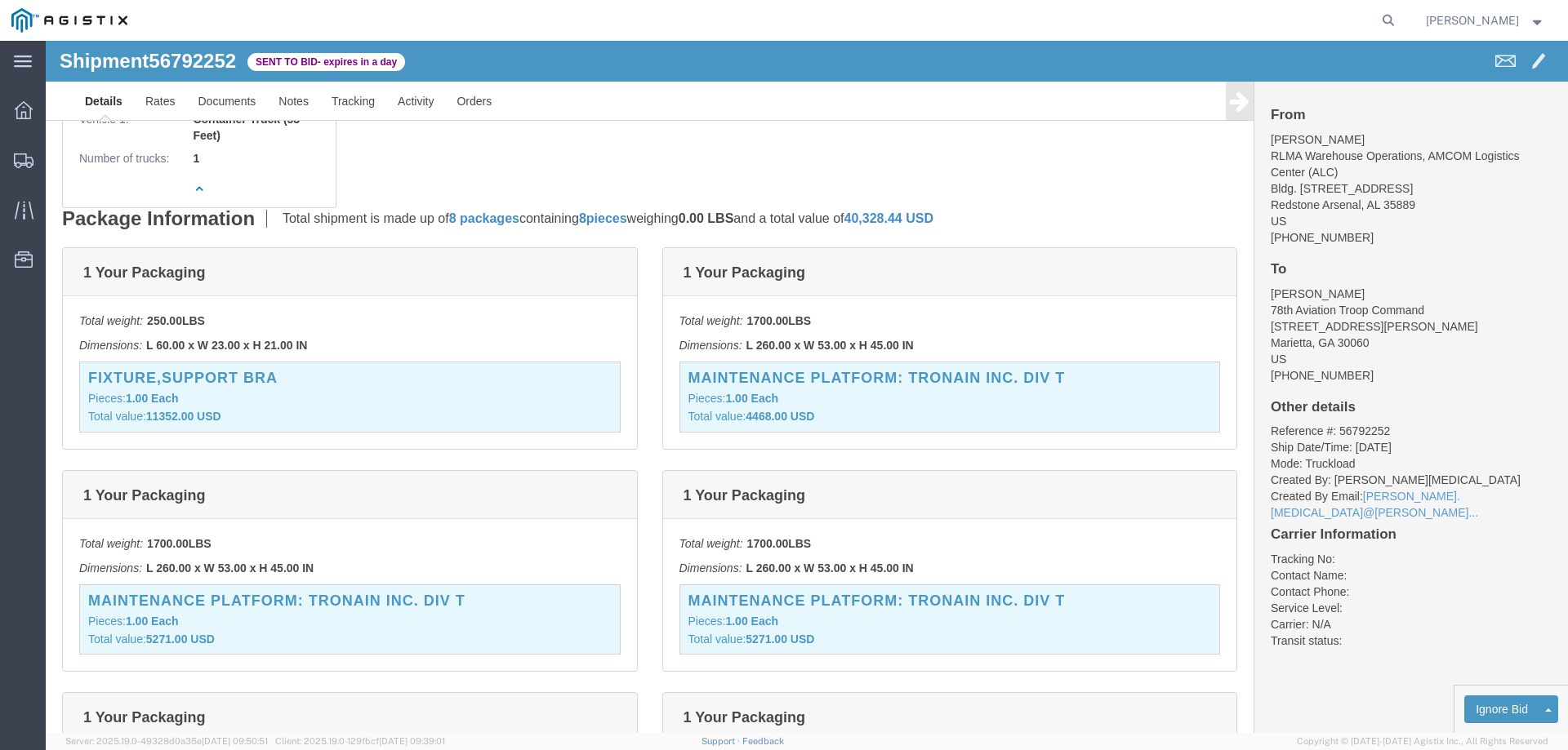
scroll to position [0, 0]
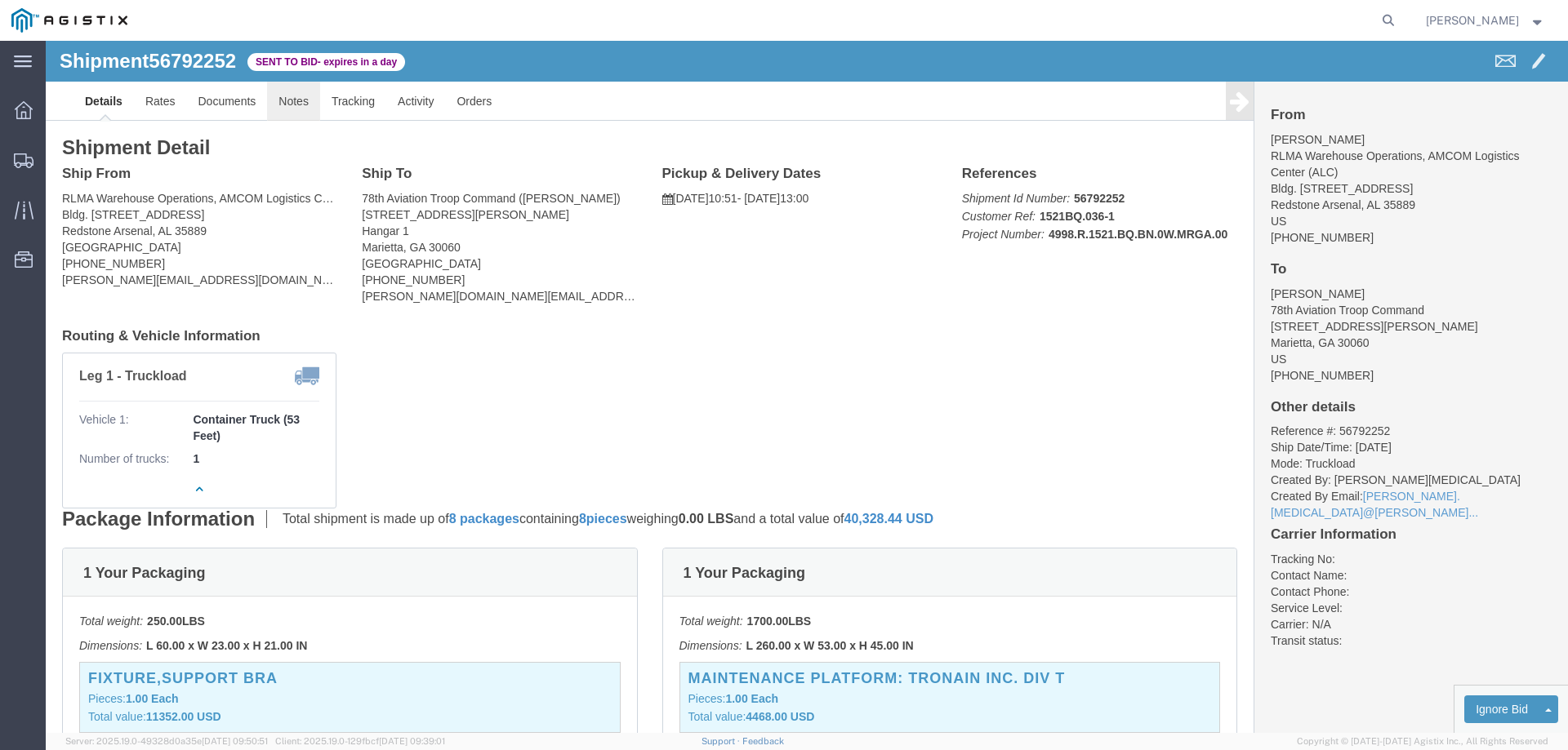
click link "Notes"
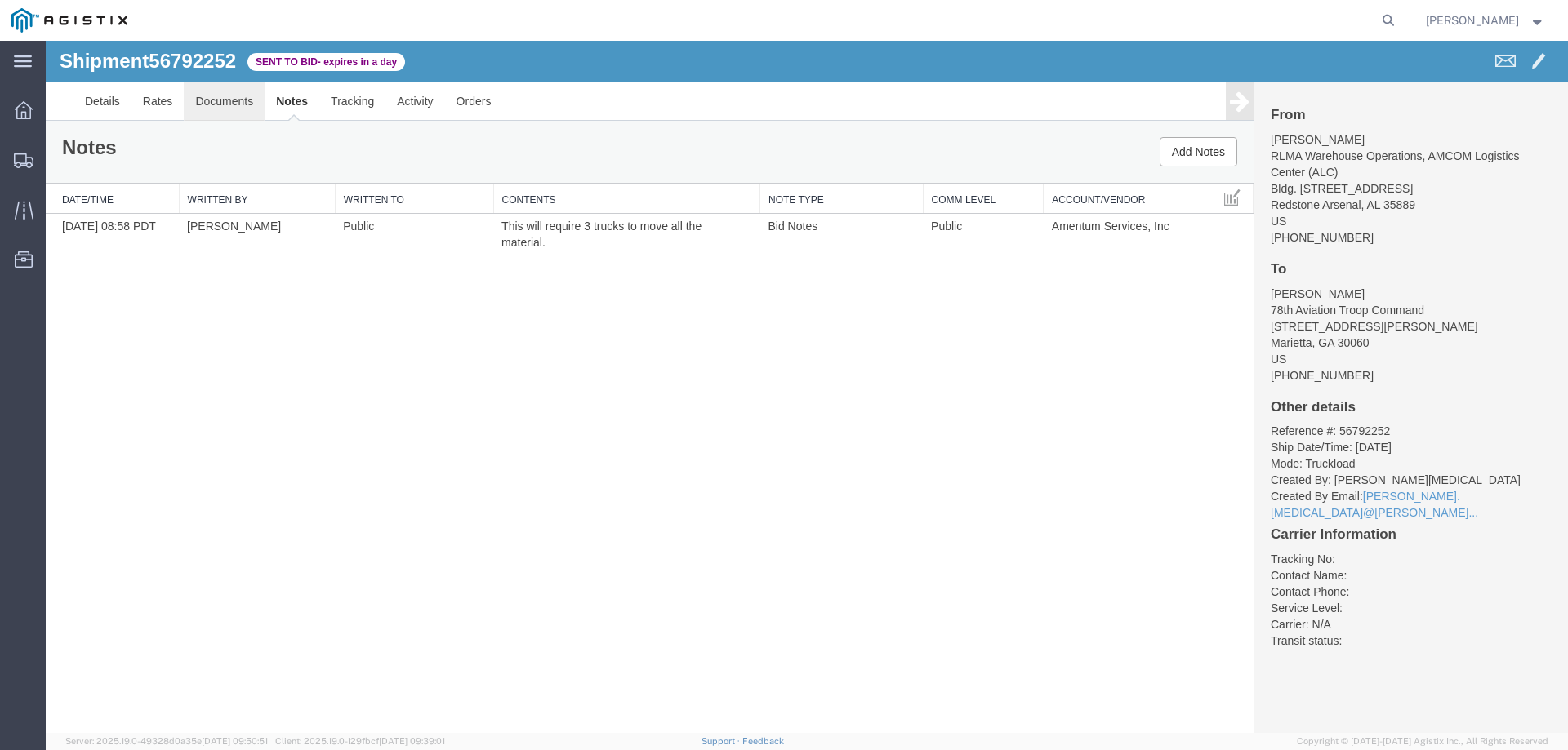
click at [224, 105] on link "Documents" at bounding box center [224, 100] width 81 height 39
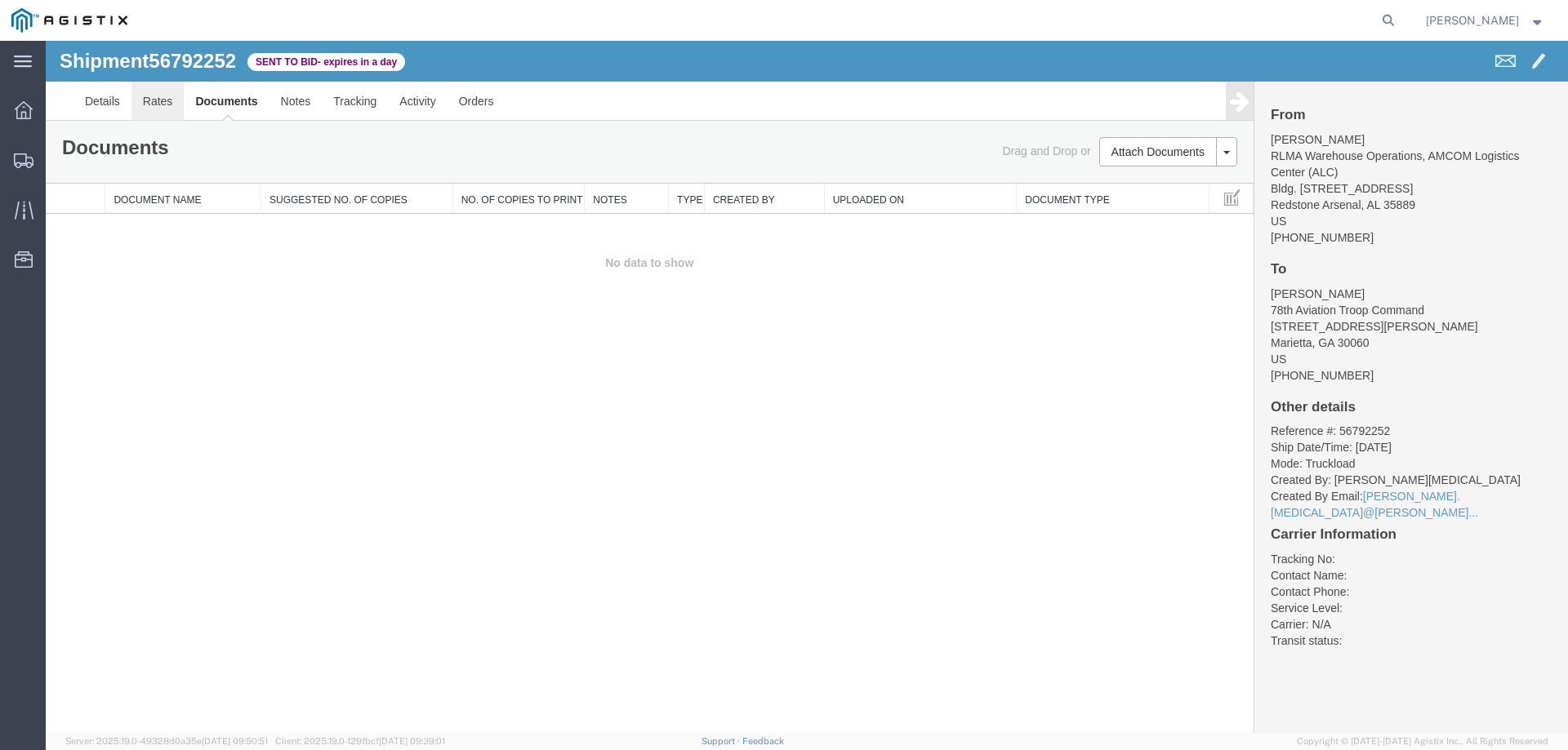
click at [149, 103] on link "Rates" at bounding box center [158, 100] width 53 height 39
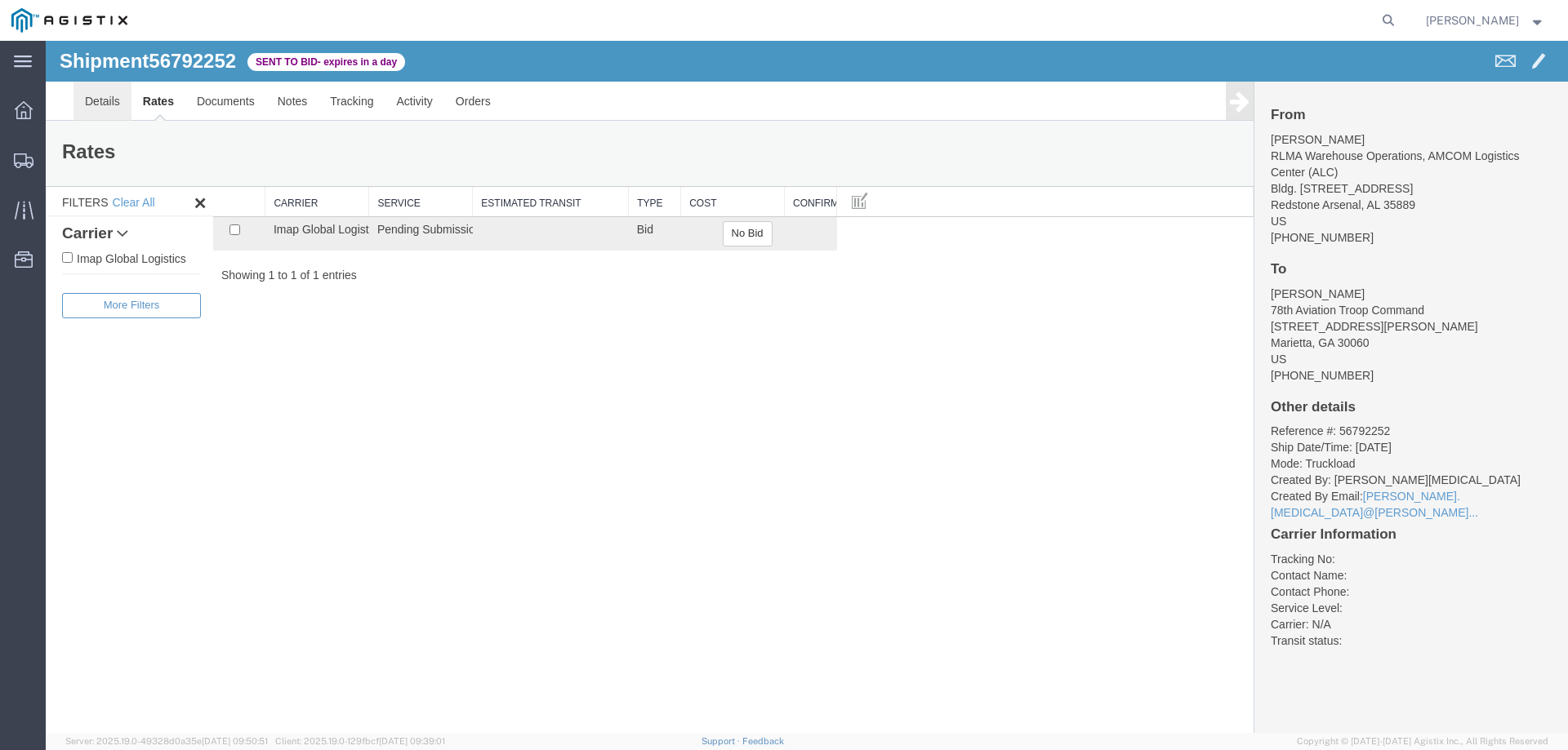
click at [111, 103] on link "Details" at bounding box center [102, 100] width 58 height 39
